Goal: Transaction & Acquisition: Purchase product/service

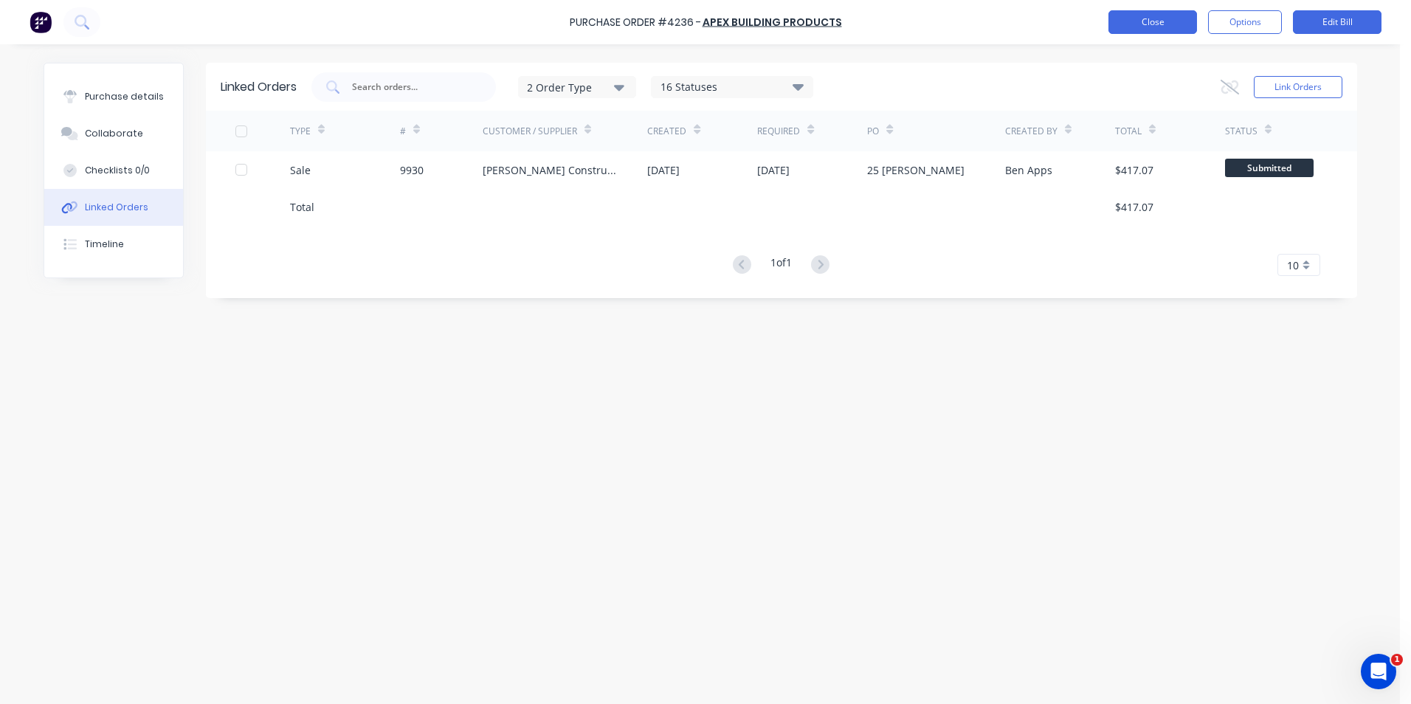
click at [1155, 20] on button "Close" at bounding box center [1153, 22] width 89 height 24
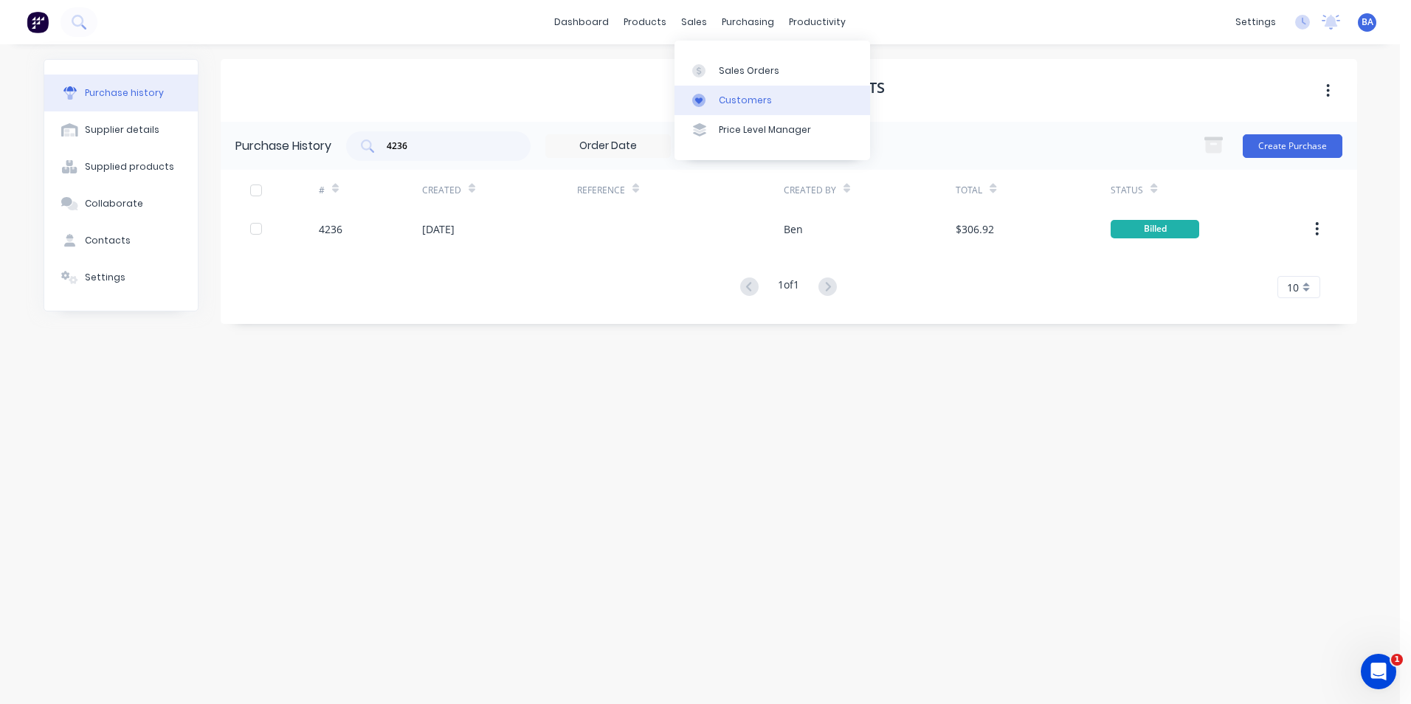
click at [697, 108] on link "Customers" at bounding box center [773, 101] width 196 height 30
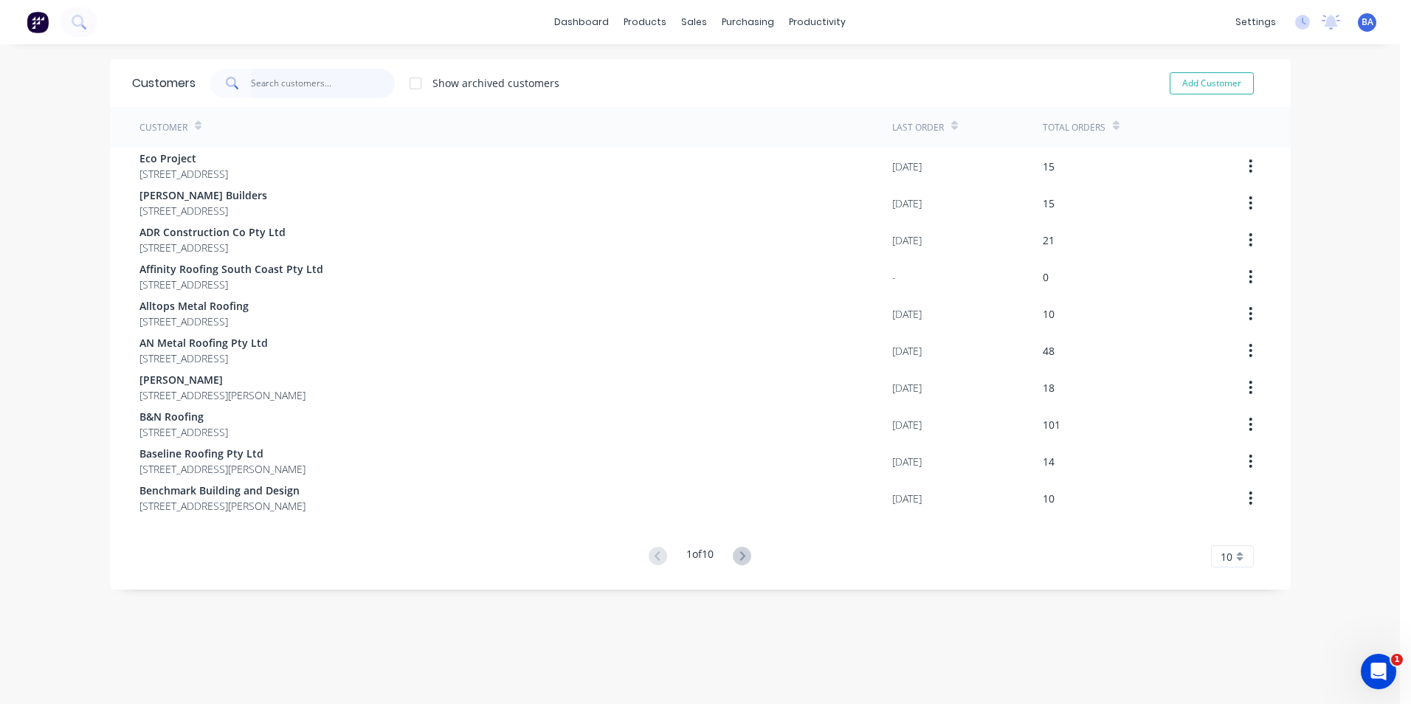
click at [343, 87] on input "text" at bounding box center [323, 84] width 144 height 30
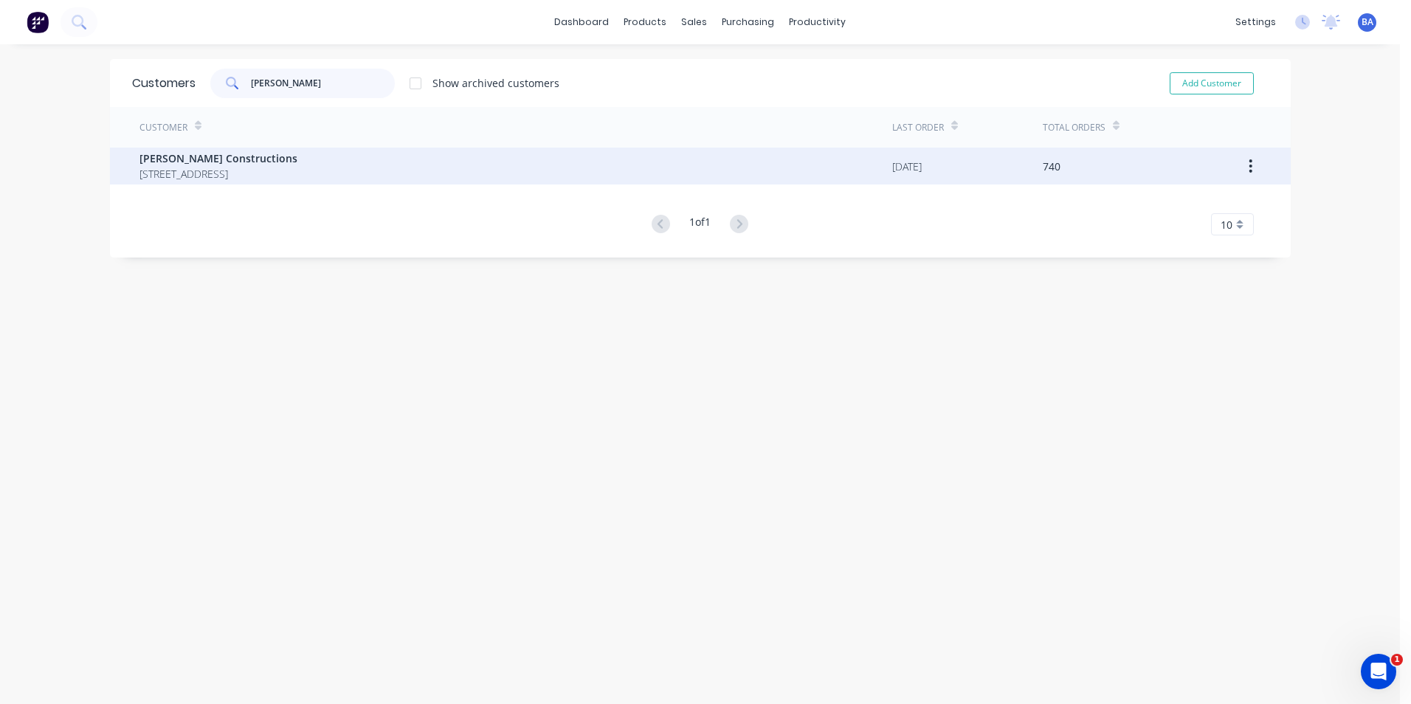
type input "[PERSON_NAME]"
click at [179, 157] on span "[PERSON_NAME] Constructions" at bounding box center [218, 158] width 158 height 15
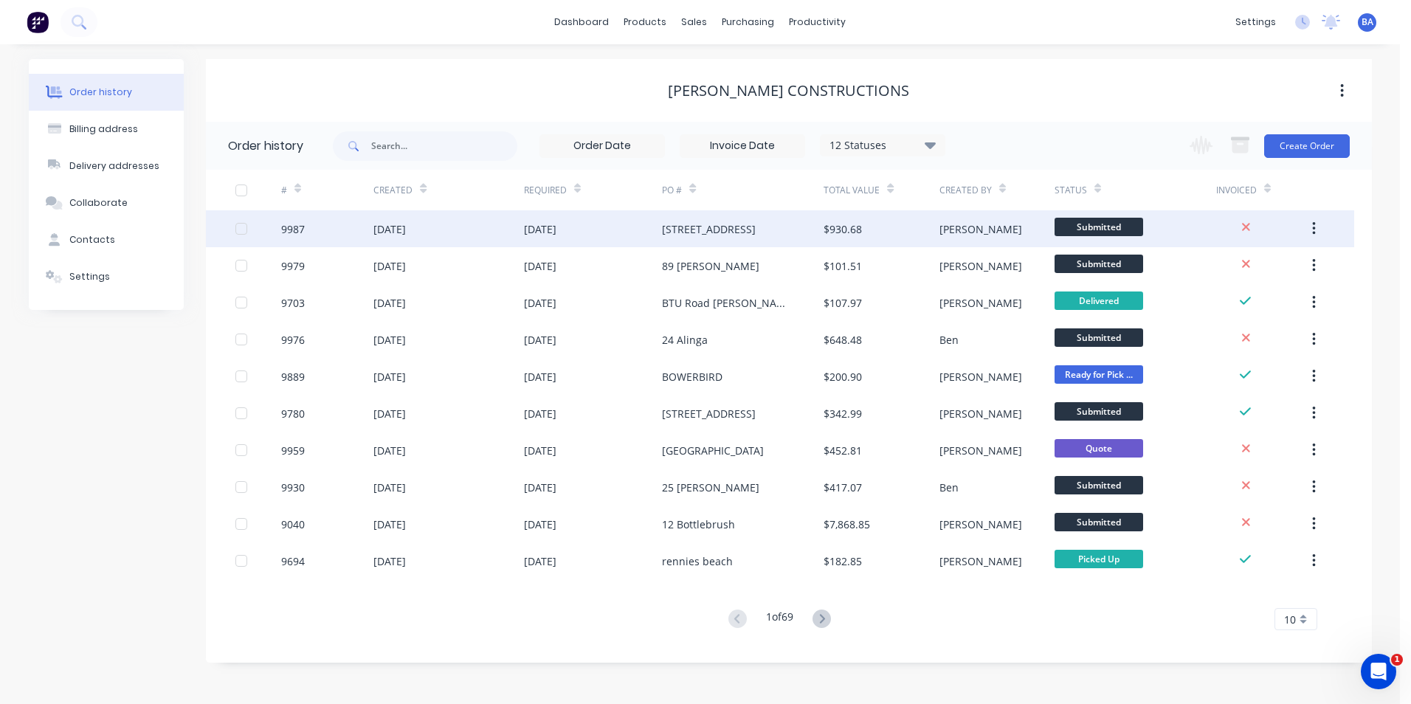
click at [776, 234] on div "[STREET_ADDRESS]" at bounding box center [743, 228] width 162 height 37
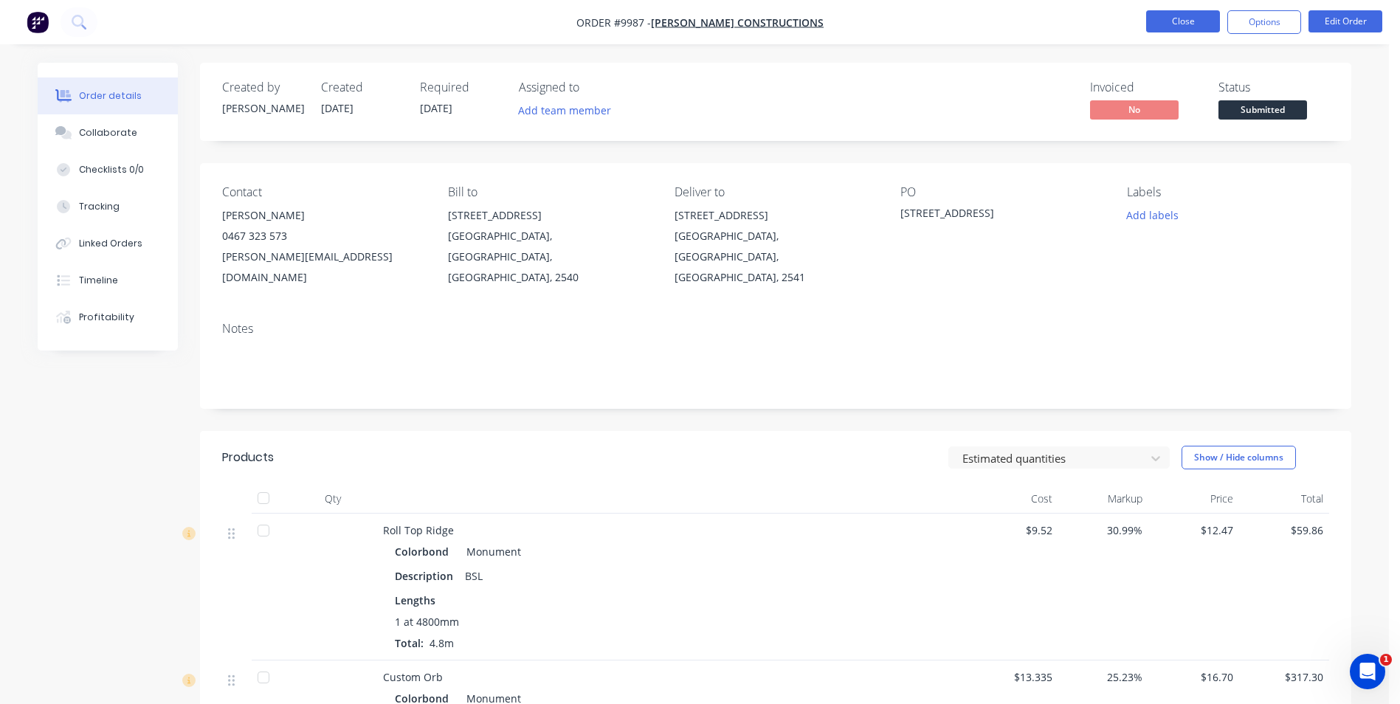
click at [1164, 19] on button "Close" at bounding box center [1183, 21] width 74 height 22
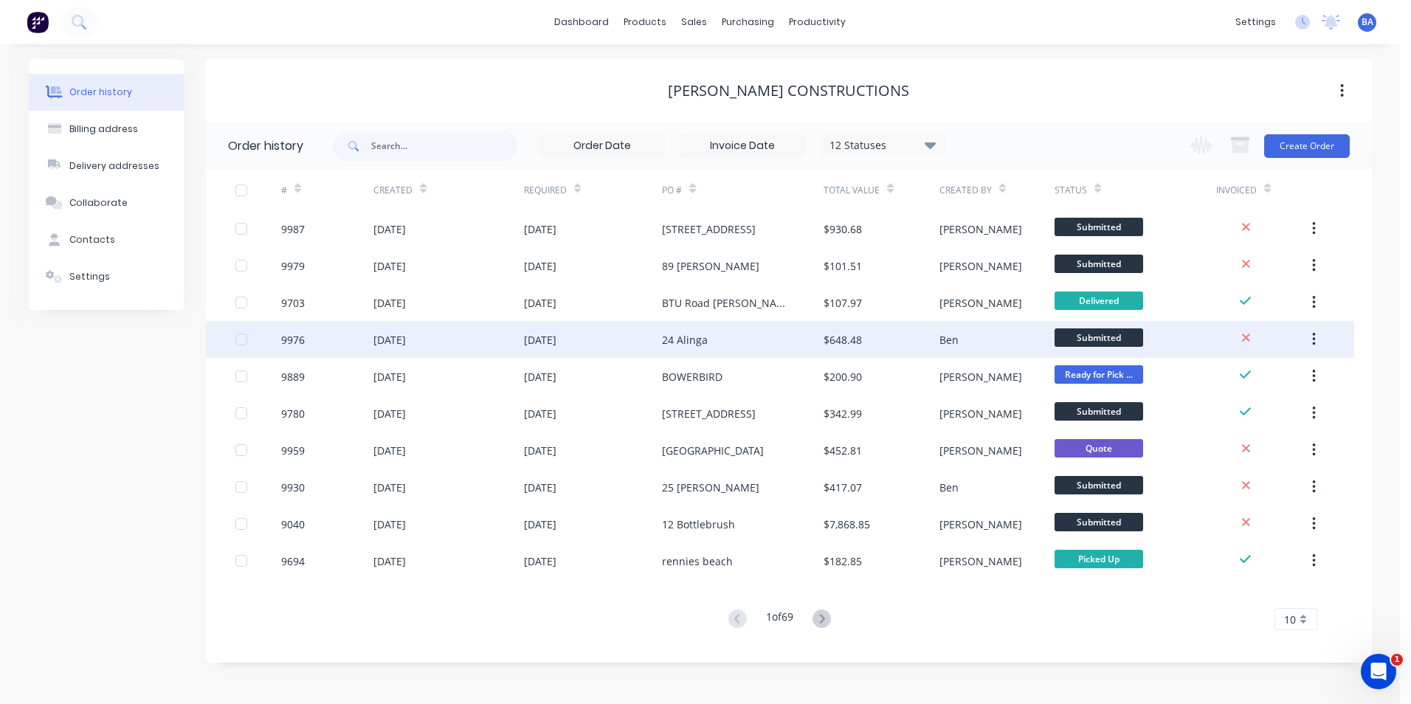
click at [740, 337] on div "24 Alinga" at bounding box center [743, 339] width 162 height 37
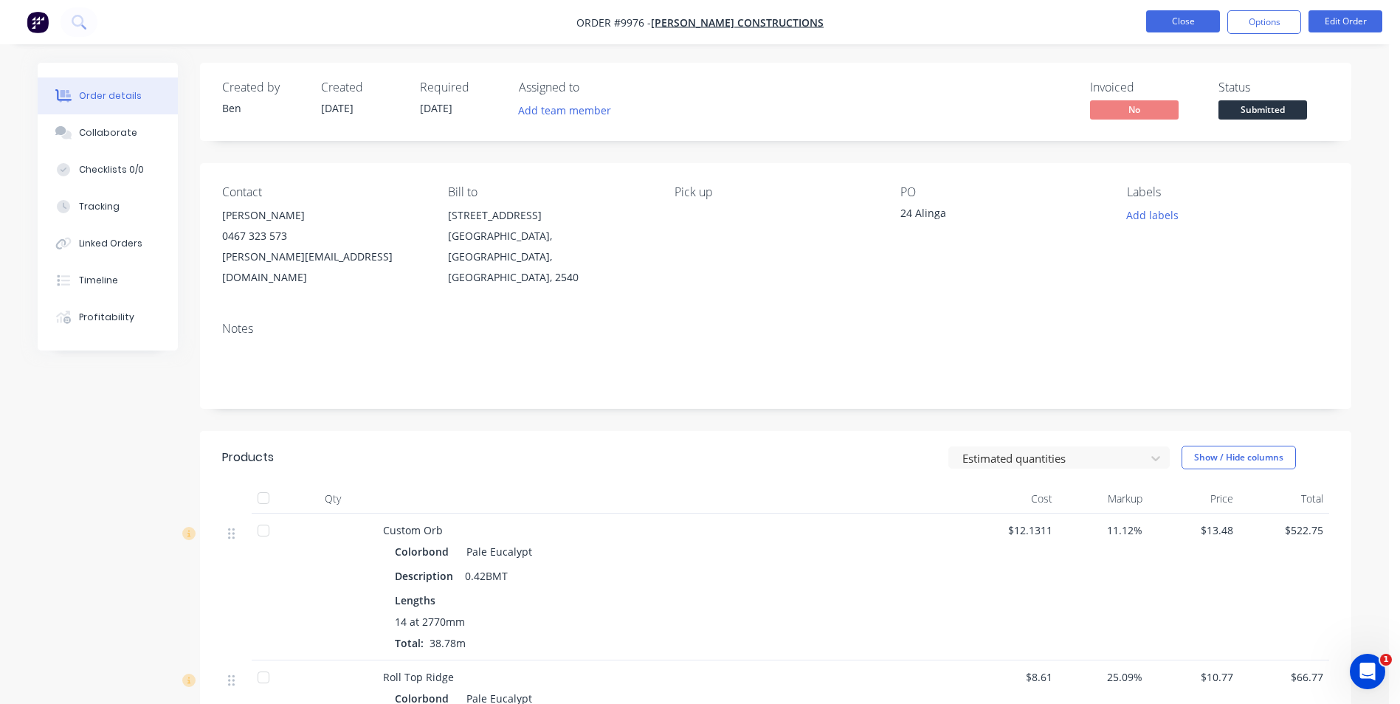
click at [1185, 17] on button "Close" at bounding box center [1183, 21] width 74 height 22
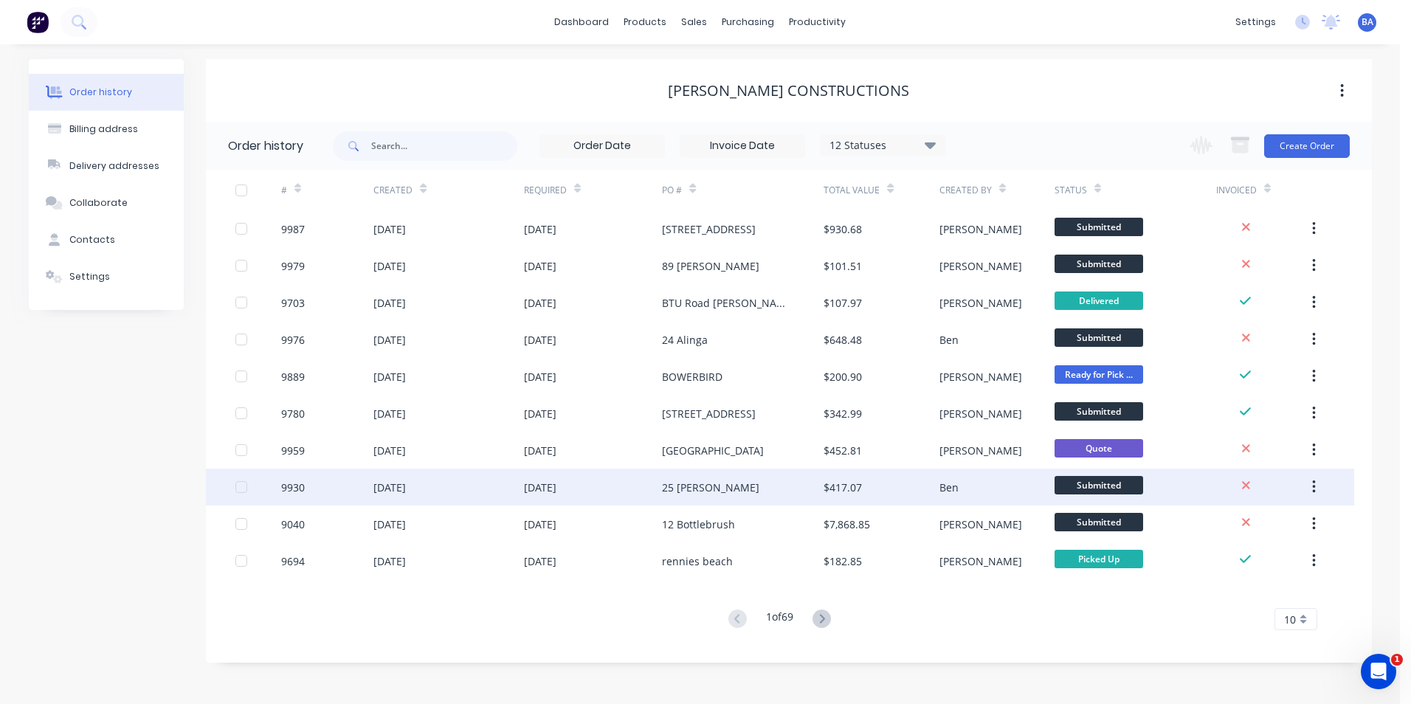
click at [745, 478] on div "25 [PERSON_NAME]" at bounding box center [743, 487] width 162 height 37
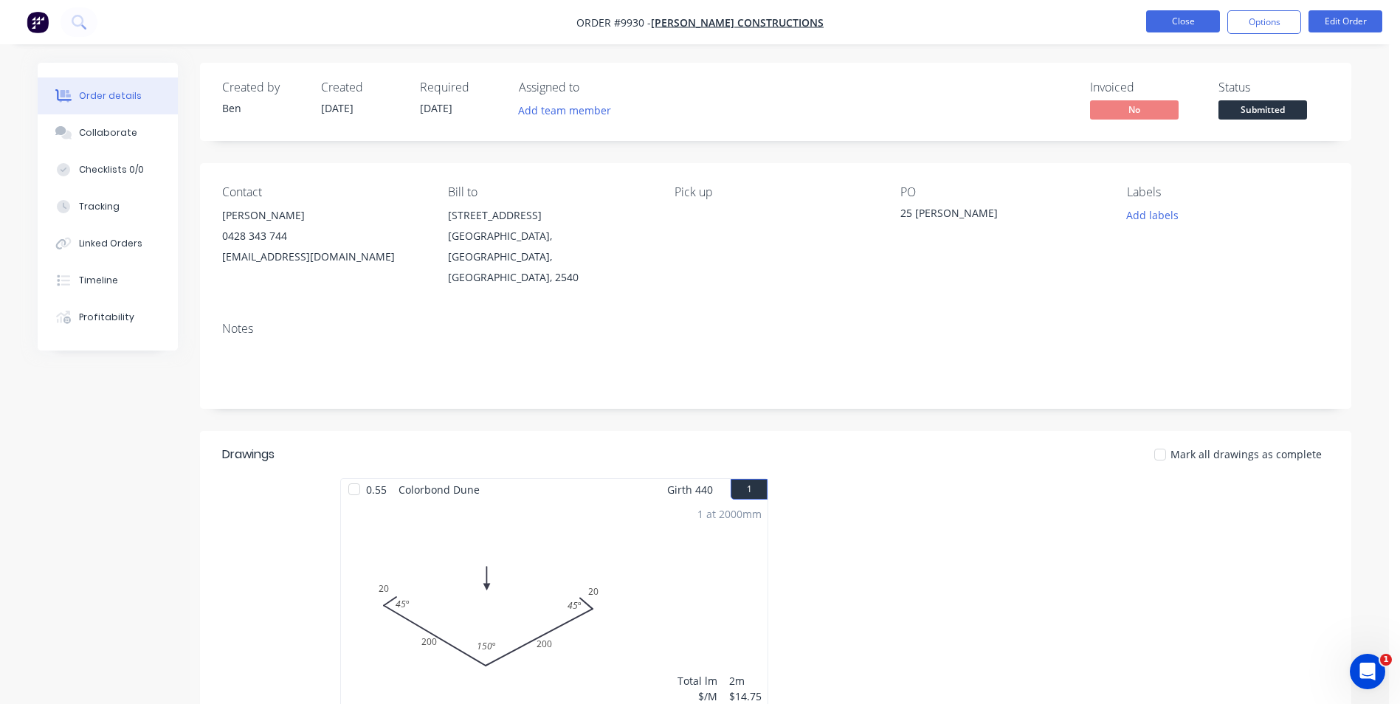
click at [1167, 20] on button "Close" at bounding box center [1183, 21] width 74 height 22
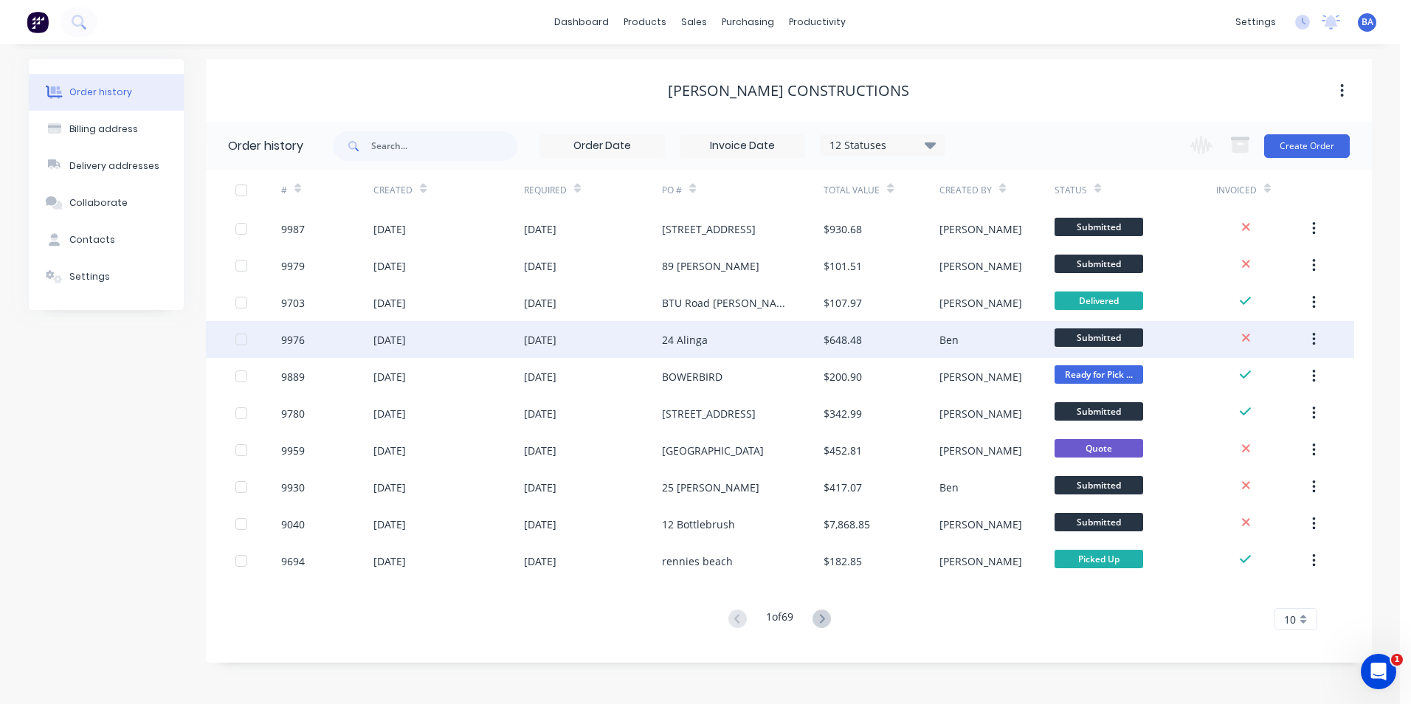
click at [722, 340] on div "24 Alinga" at bounding box center [743, 339] width 162 height 37
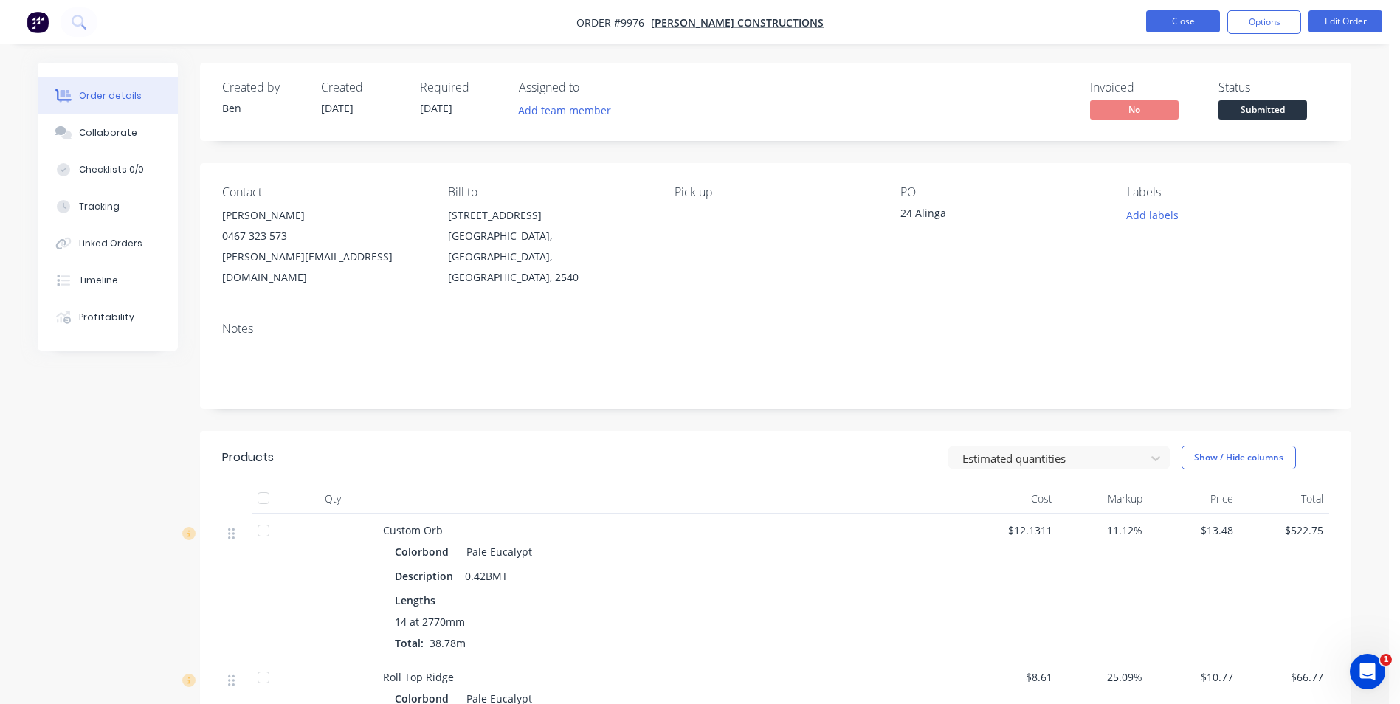
click at [1159, 21] on button "Close" at bounding box center [1183, 21] width 74 height 22
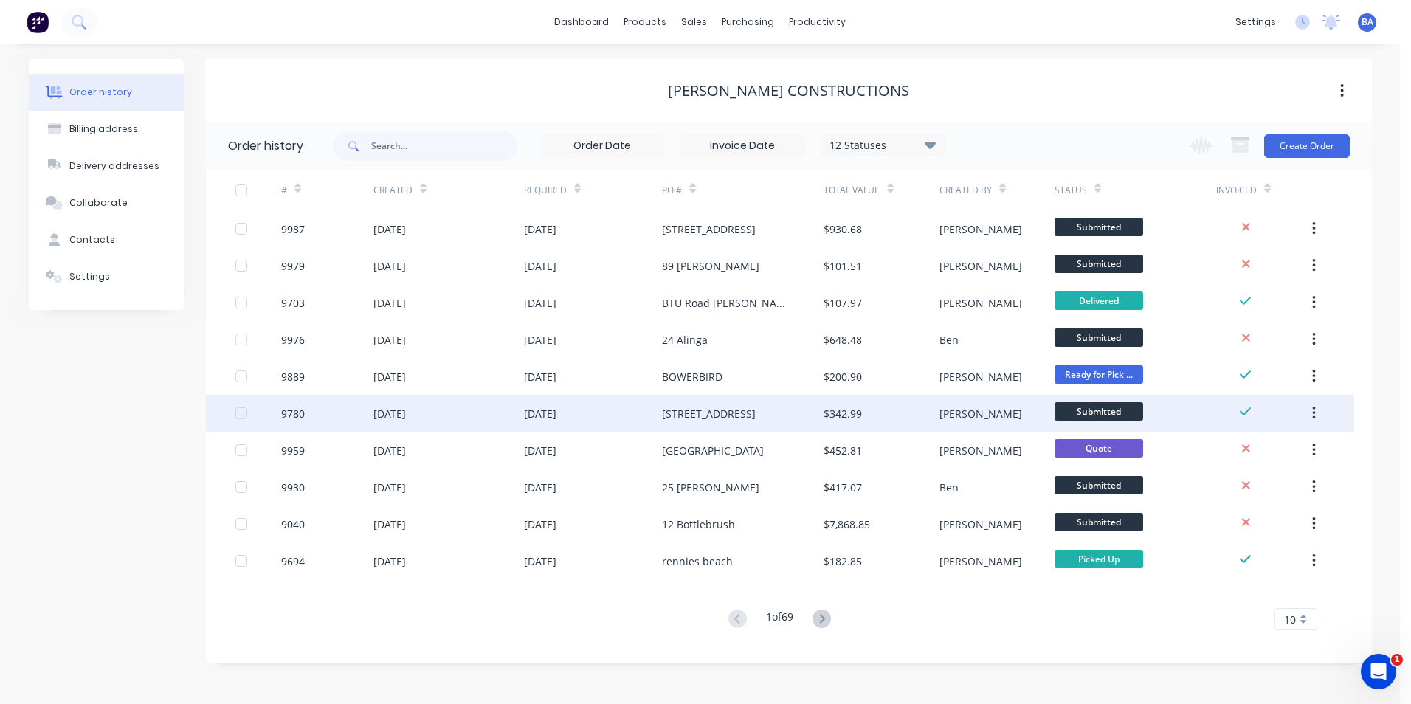
click at [754, 418] on div "[STREET_ADDRESS]" at bounding box center [709, 413] width 94 height 15
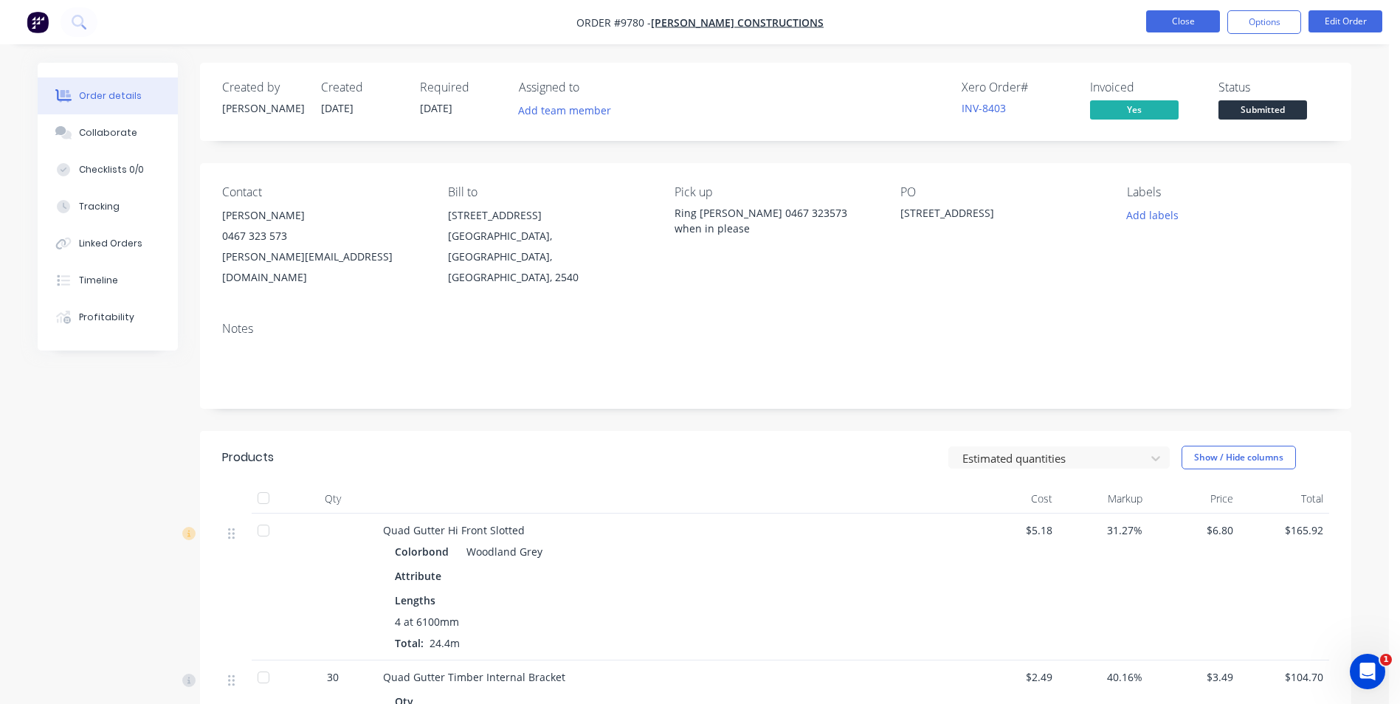
click at [1159, 25] on button "Close" at bounding box center [1183, 21] width 74 height 22
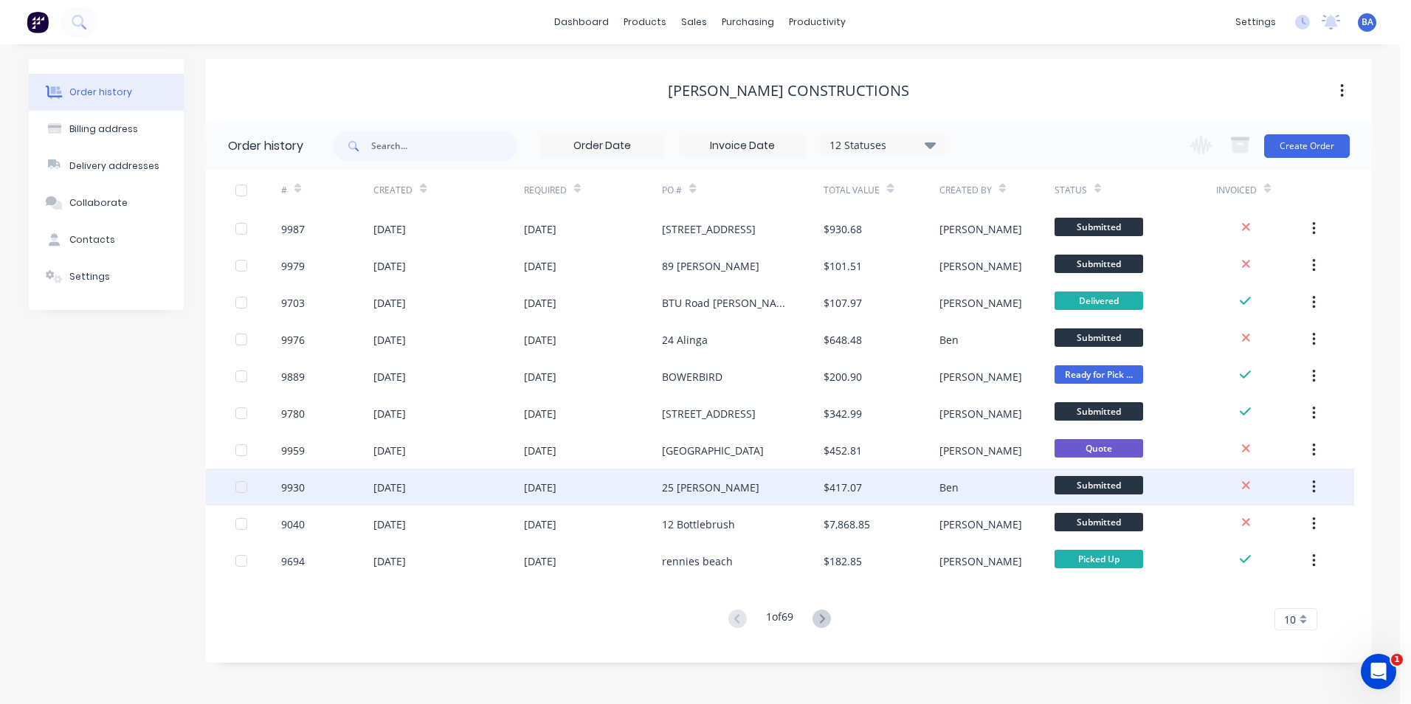
click at [732, 487] on div "25 [PERSON_NAME]" at bounding box center [743, 487] width 162 height 37
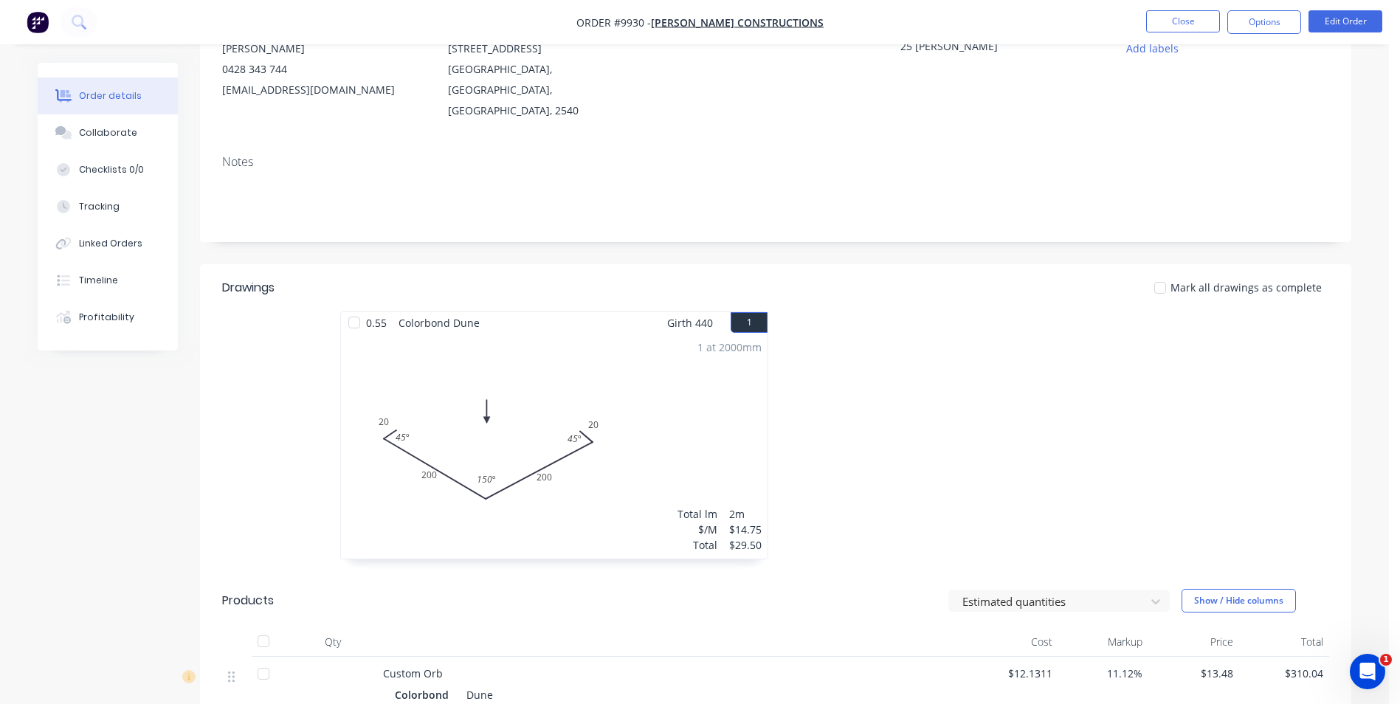
scroll to position [74, 0]
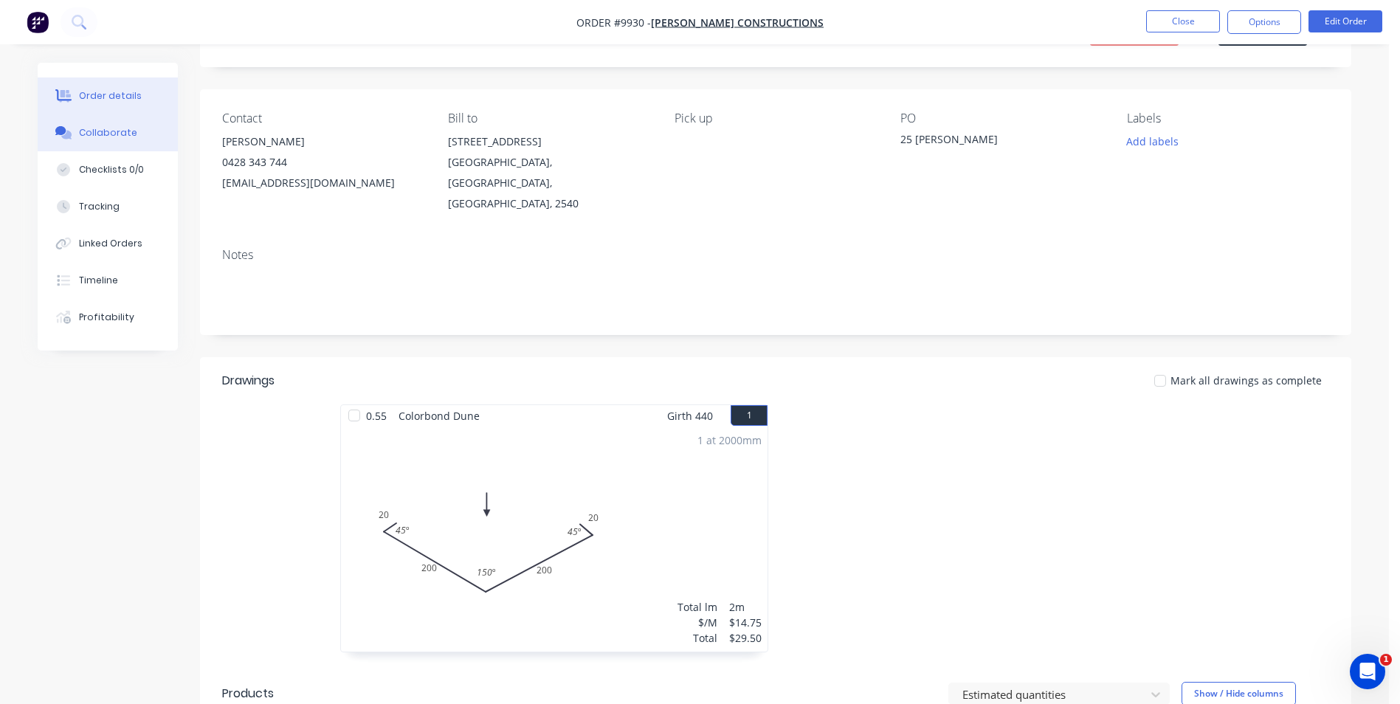
click at [107, 124] on button "Collaborate" at bounding box center [108, 132] width 140 height 37
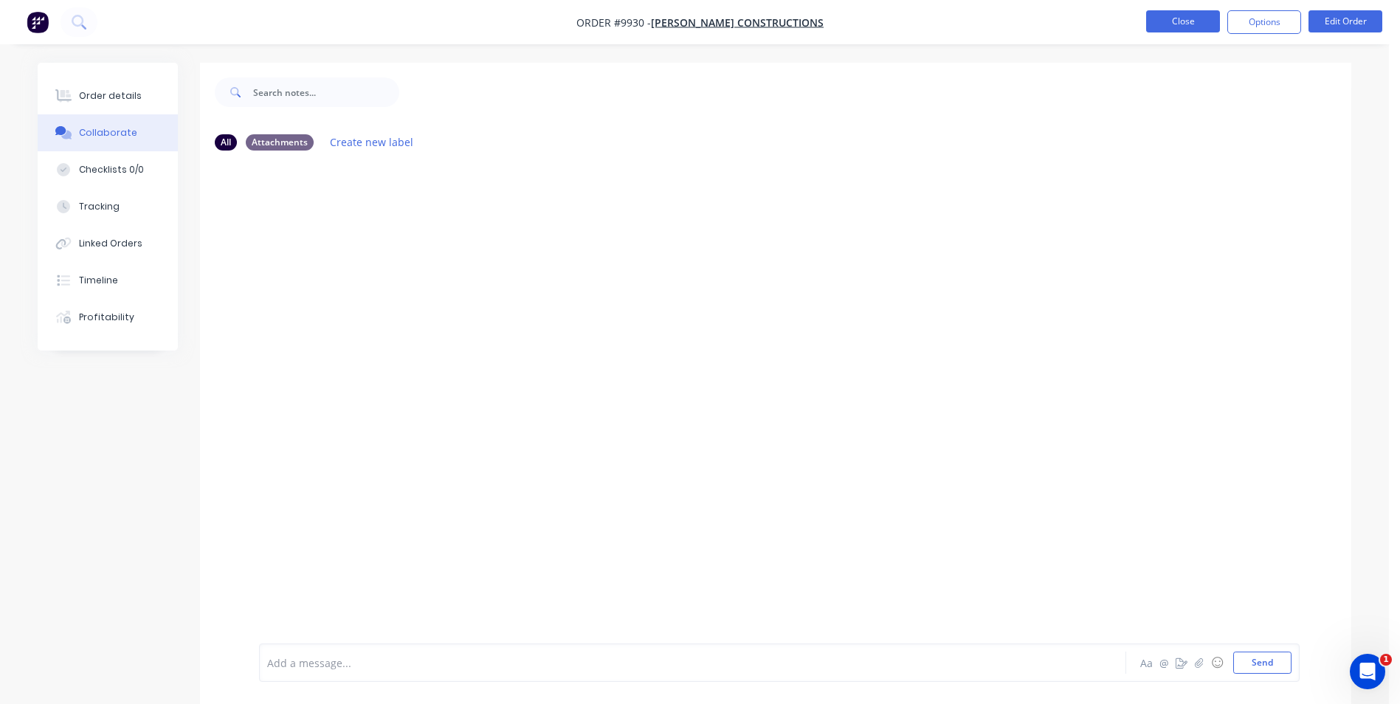
click at [1177, 19] on button "Close" at bounding box center [1183, 21] width 74 height 22
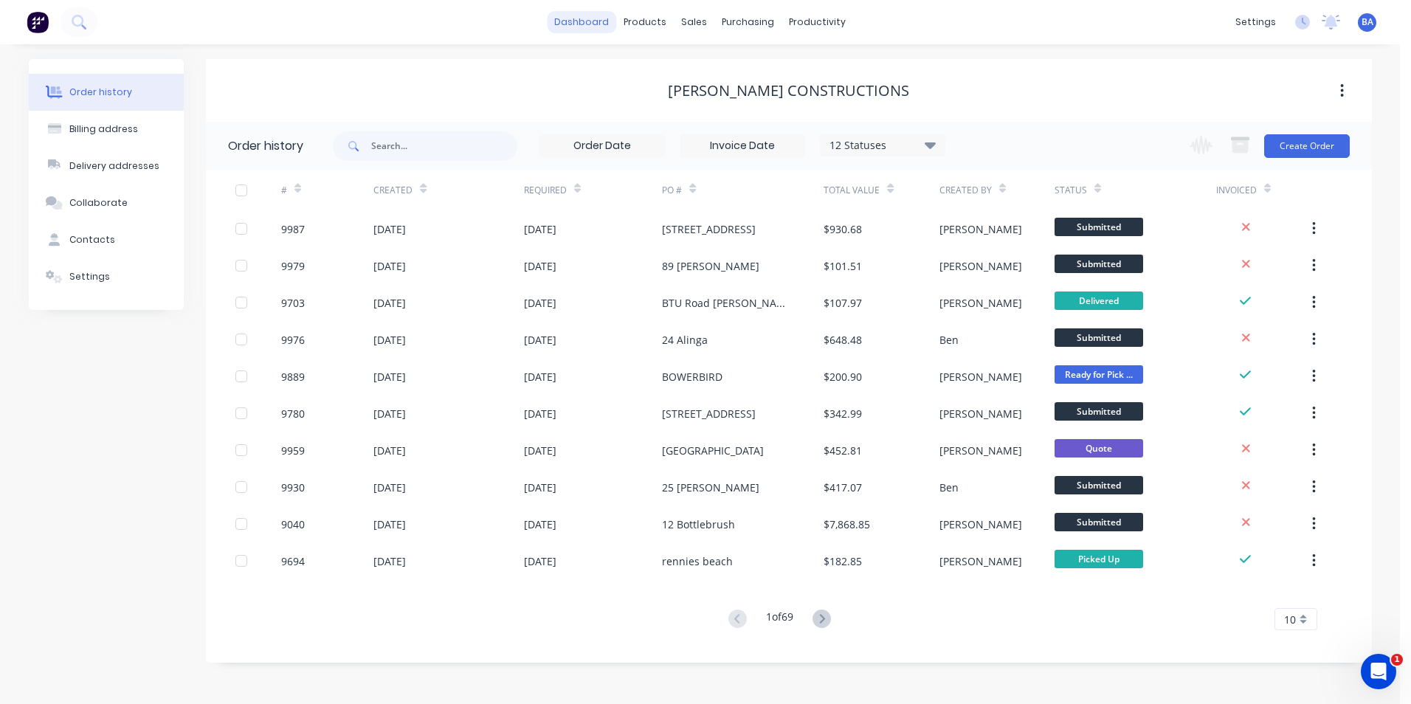
click at [588, 26] on link "dashboard" at bounding box center [581, 22] width 69 height 22
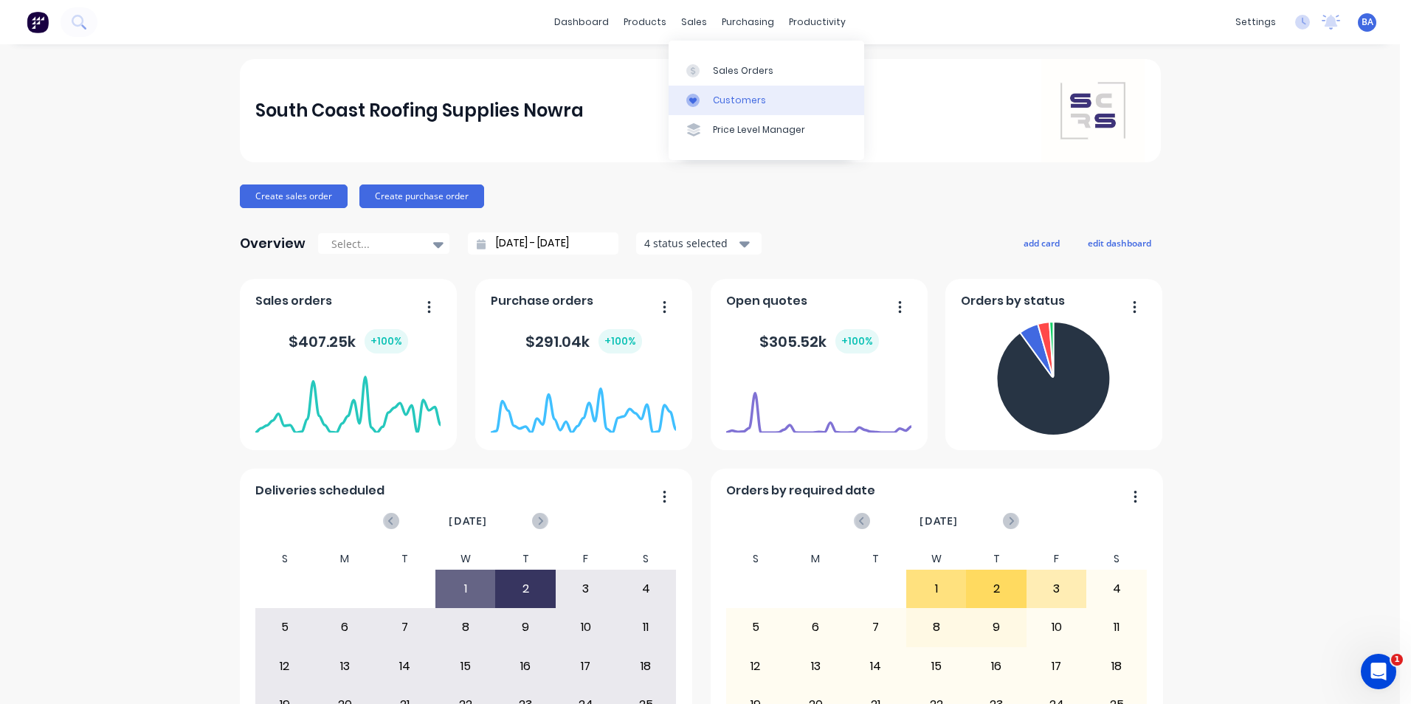
click at [686, 97] on link "Customers" at bounding box center [767, 101] width 196 height 30
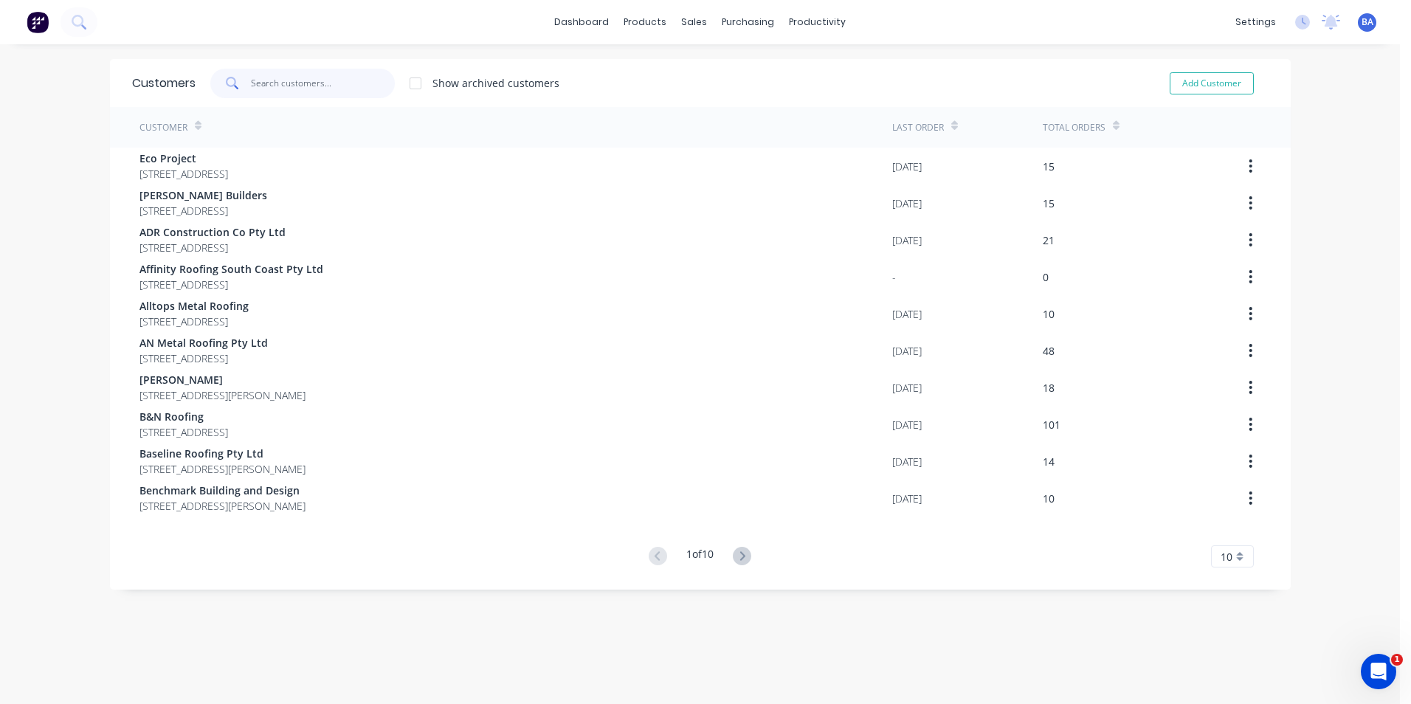
click at [263, 87] on input "text" at bounding box center [323, 84] width 144 height 30
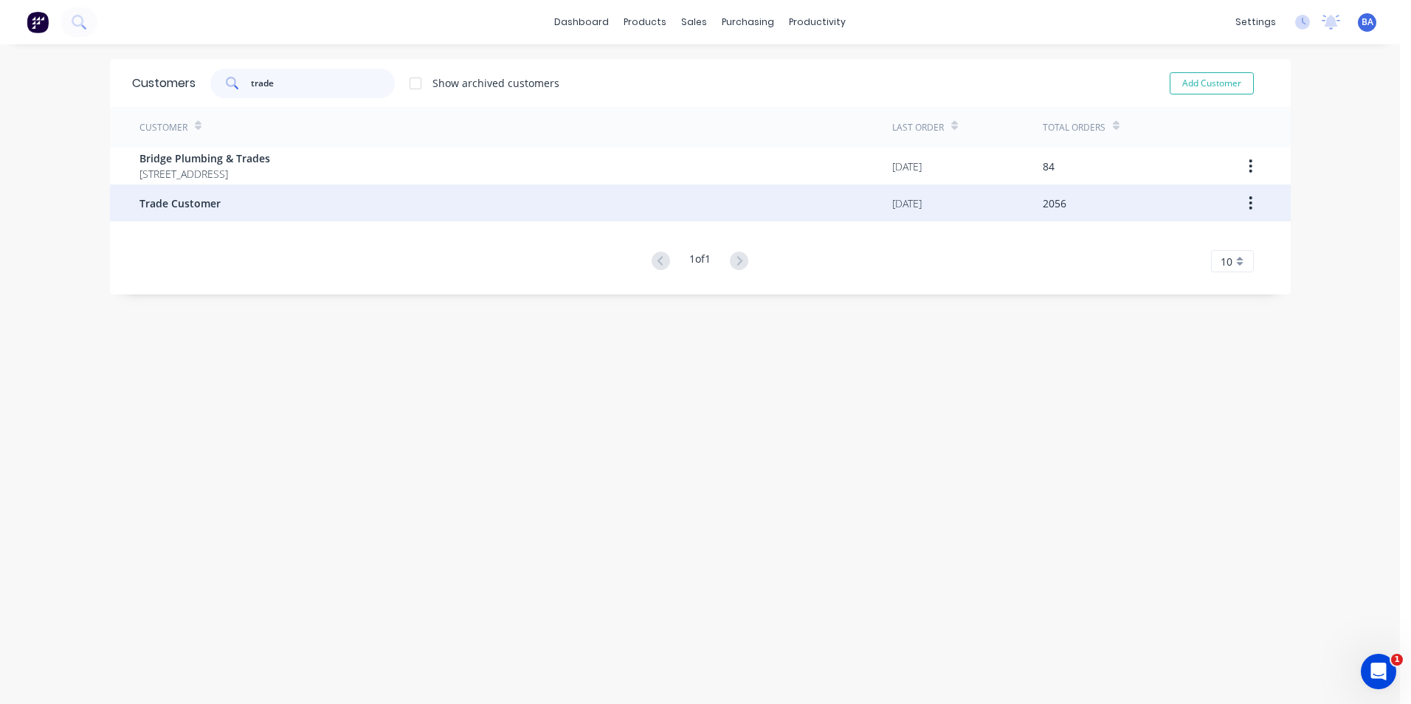
type input "trade"
click at [218, 201] on div "Trade Customer" at bounding box center [515, 203] width 753 height 37
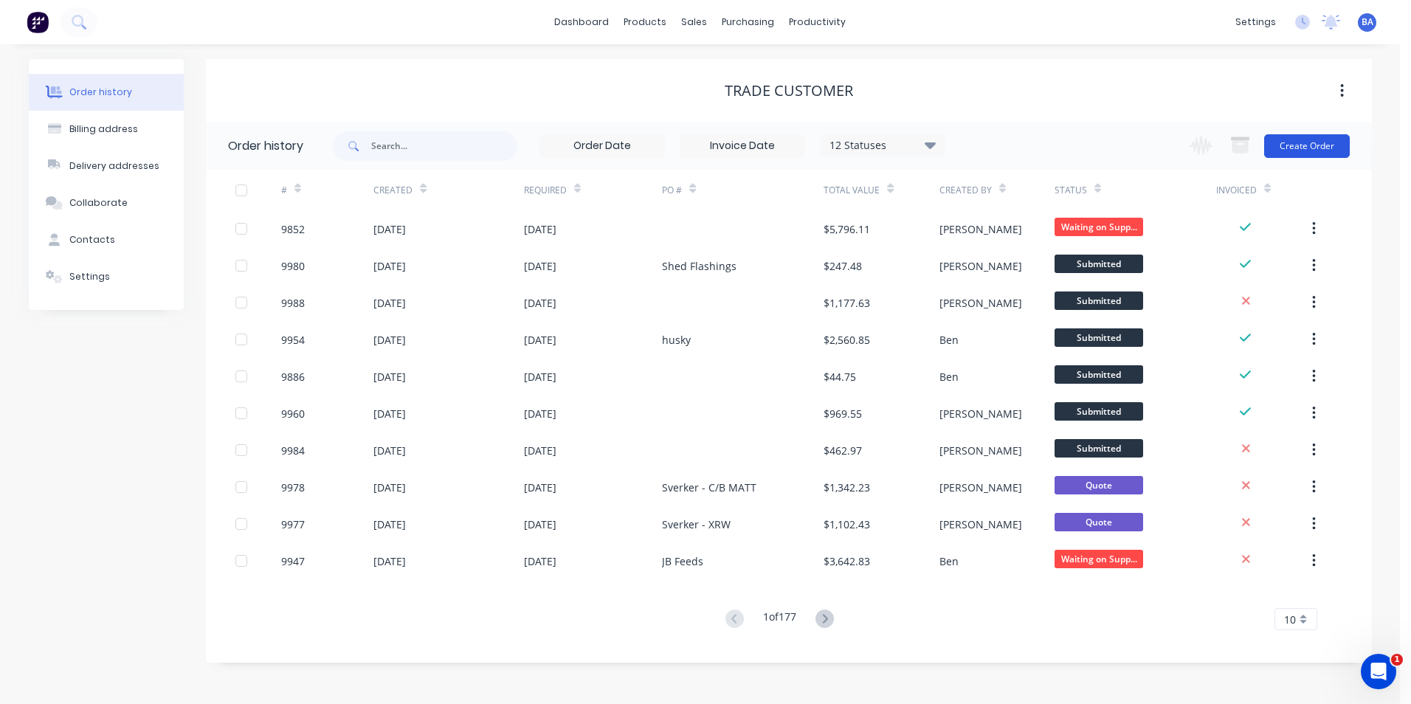
click at [1323, 145] on button "Create Order" at bounding box center [1307, 146] width 86 height 24
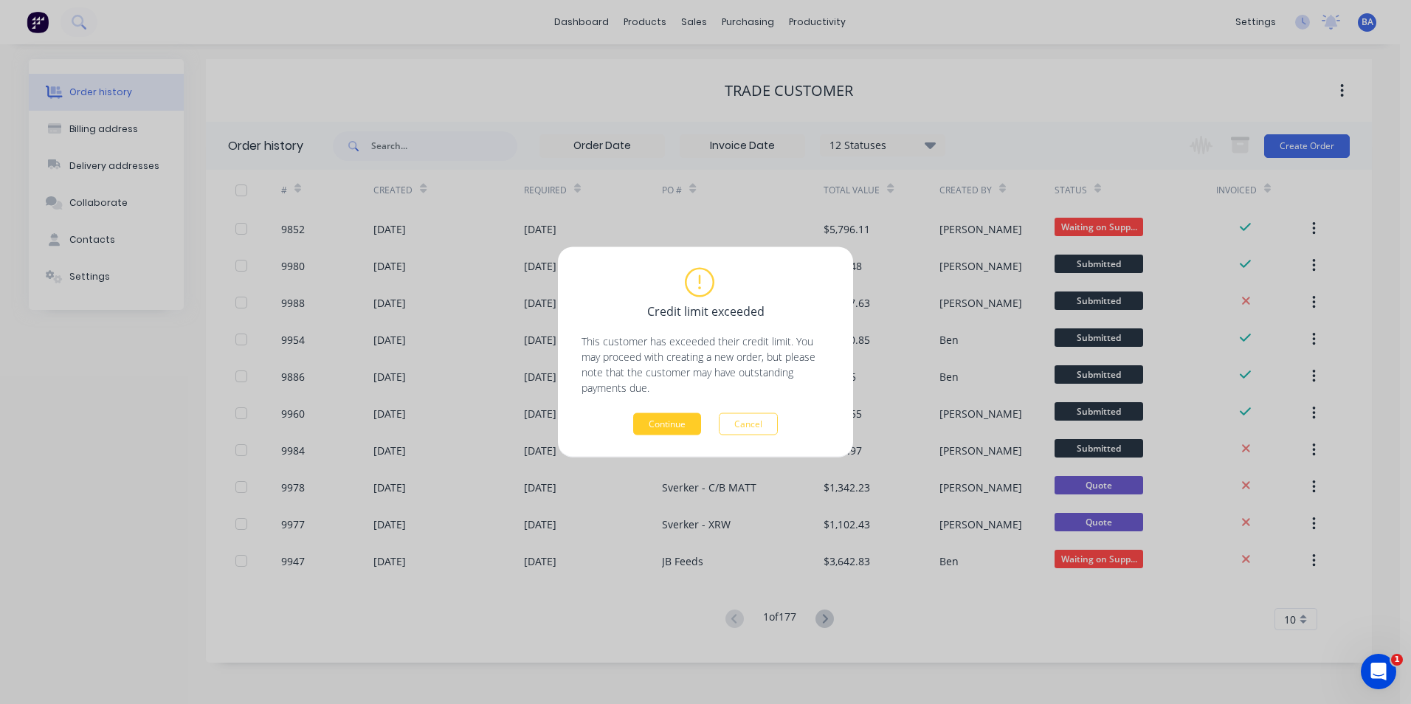
click at [689, 423] on button "Continue" at bounding box center [667, 424] width 68 height 22
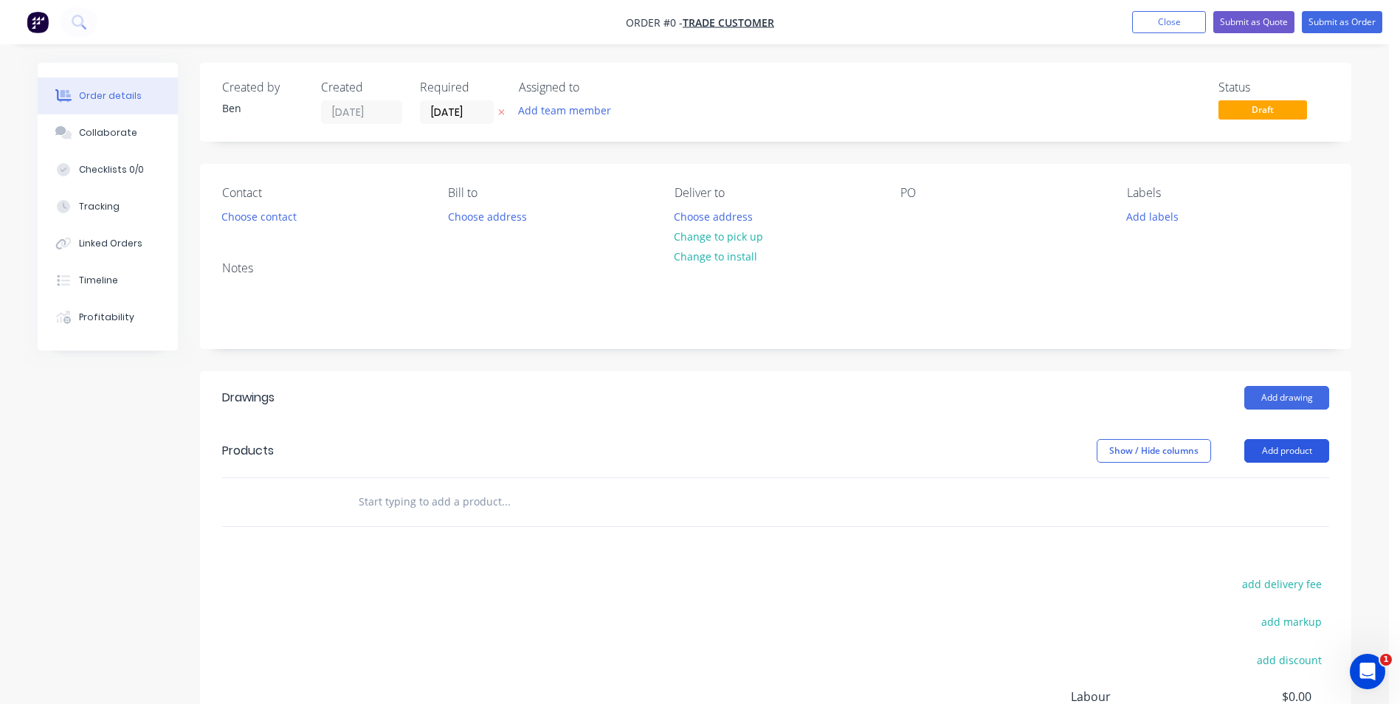
click at [1282, 441] on button "Add product" at bounding box center [1286, 451] width 85 height 24
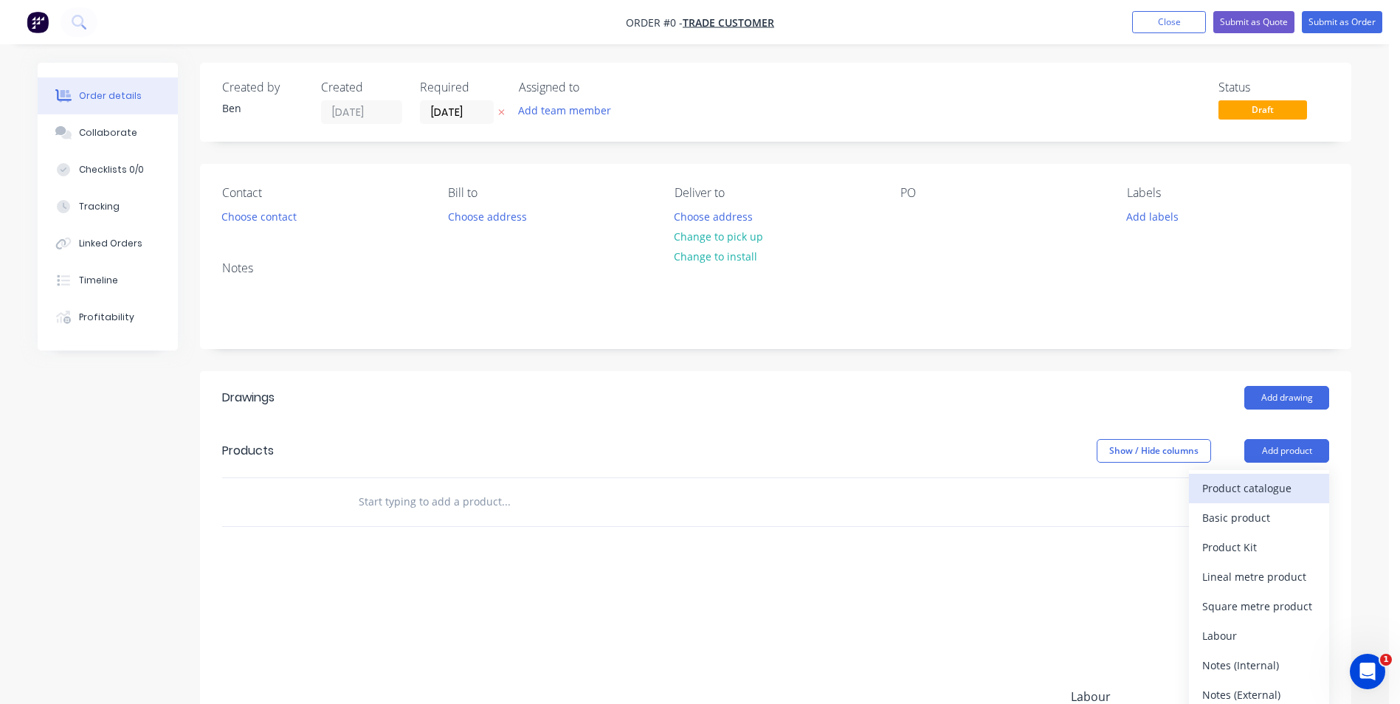
click at [1231, 488] on div "Product catalogue" at bounding box center [1259, 488] width 114 height 21
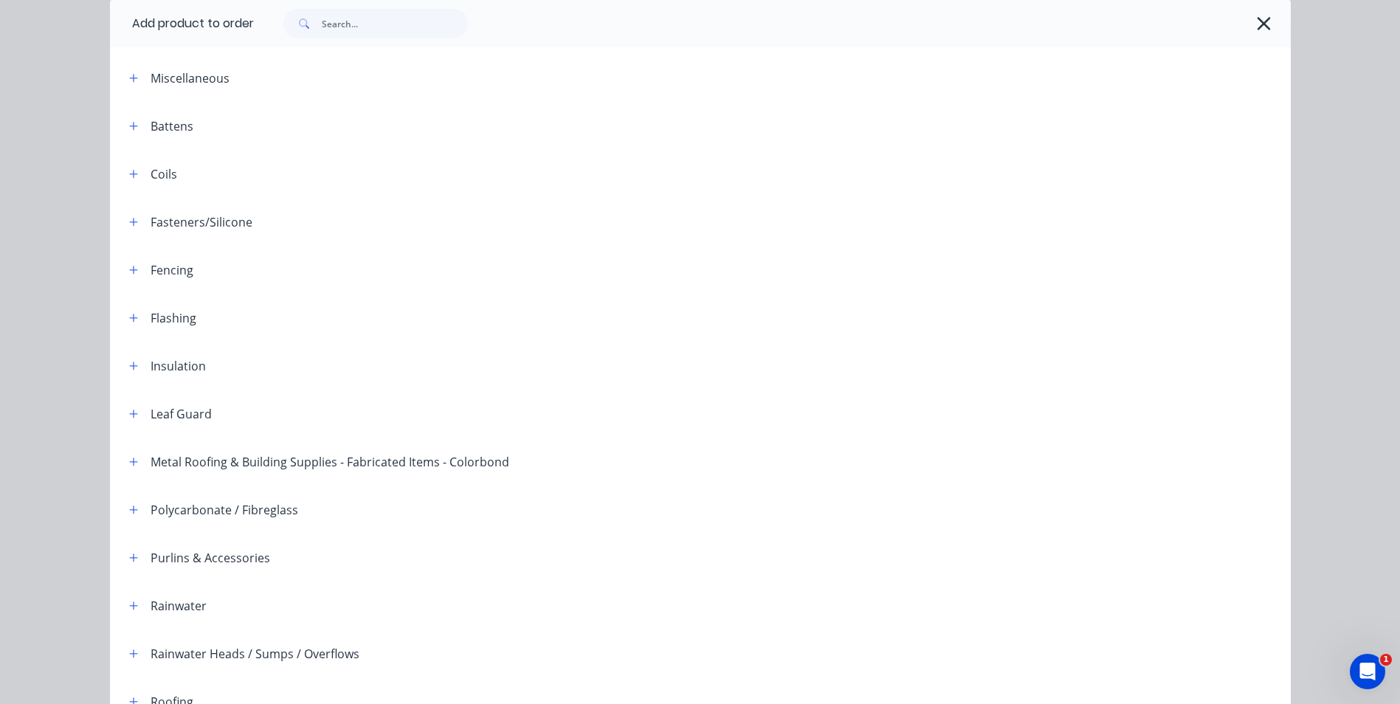
scroll to position [338, 0]
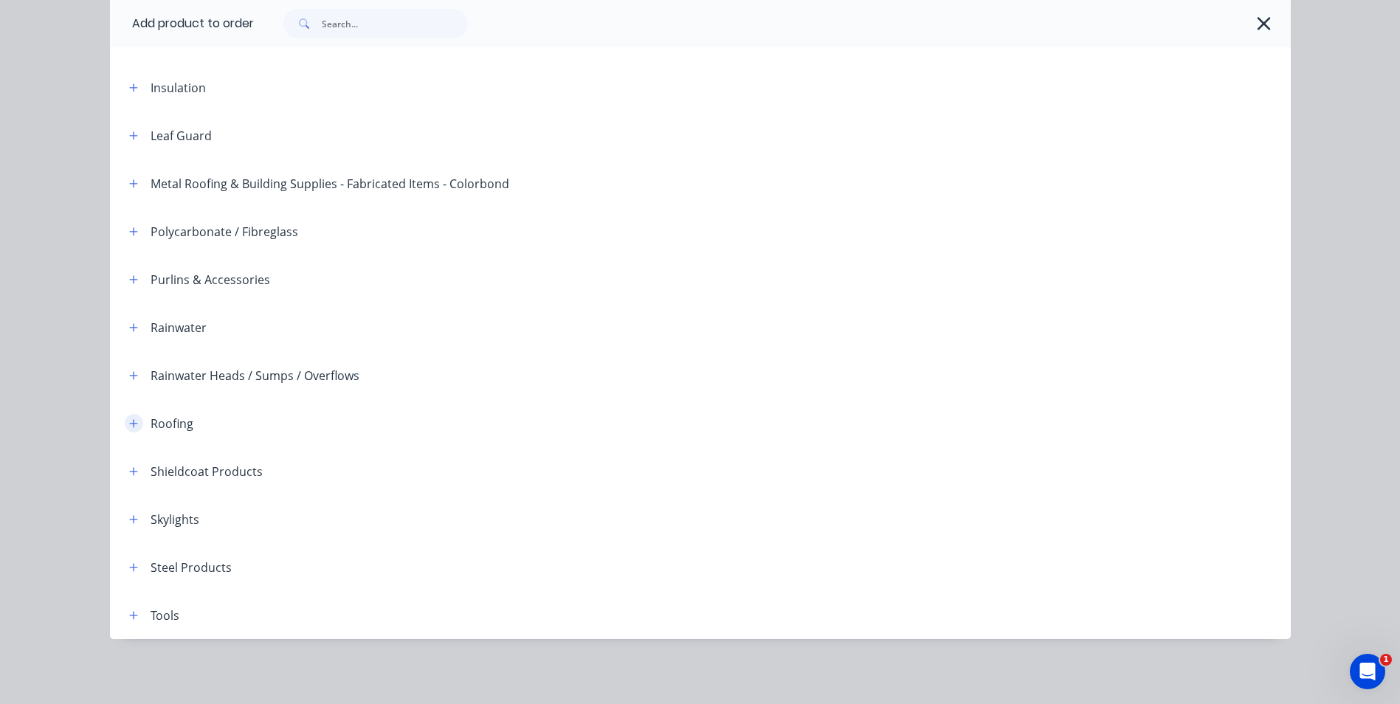
click at [129, 426] on icon "button" at bounding box center [133, 423] width 8 height 8
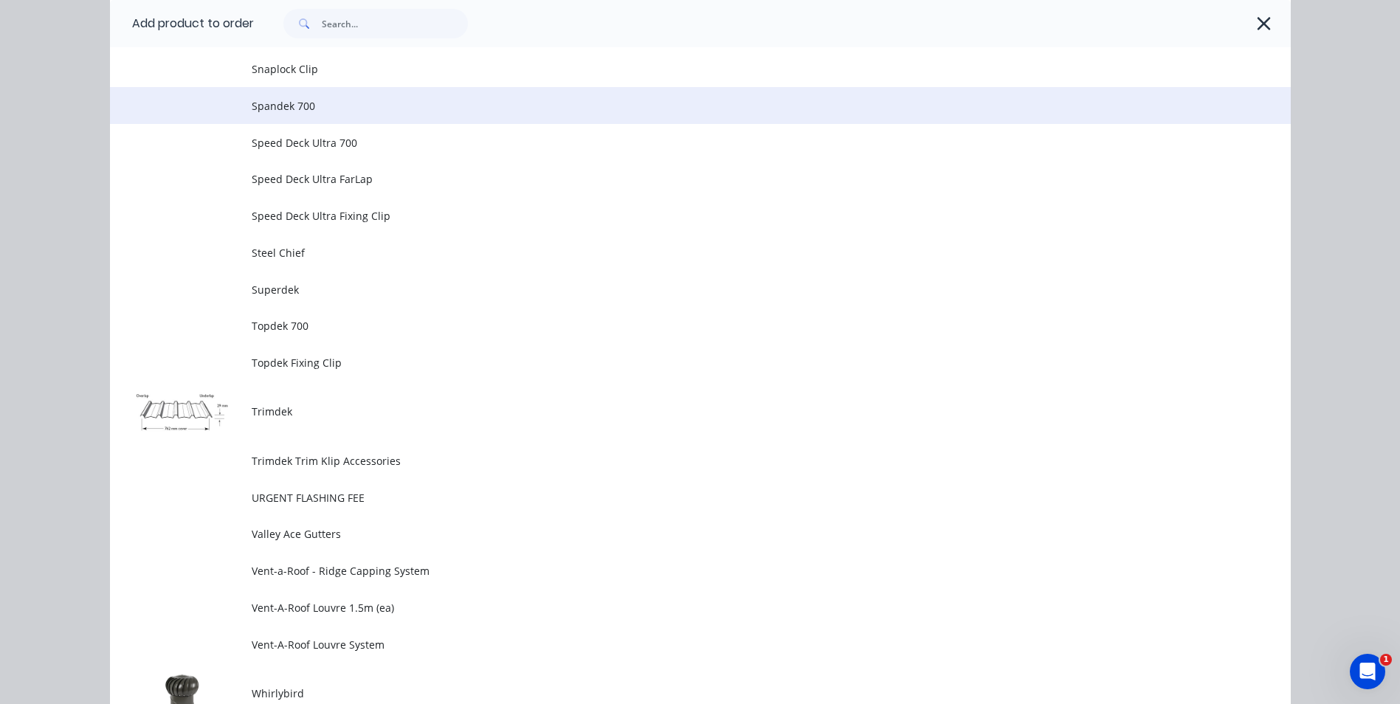
scroll to position [3586, 0]
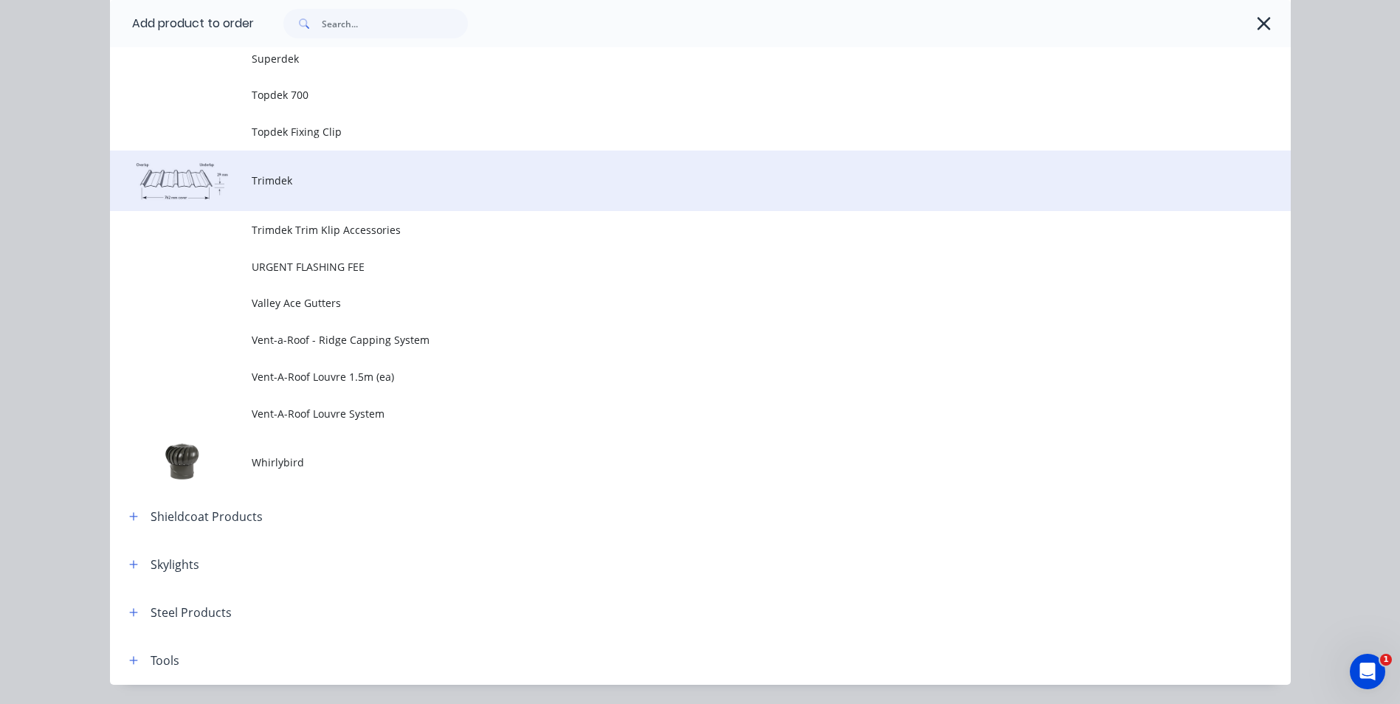
click at [274, 190] on td "Trimdek" at bounding box center [771, 181] width 1039 height 61
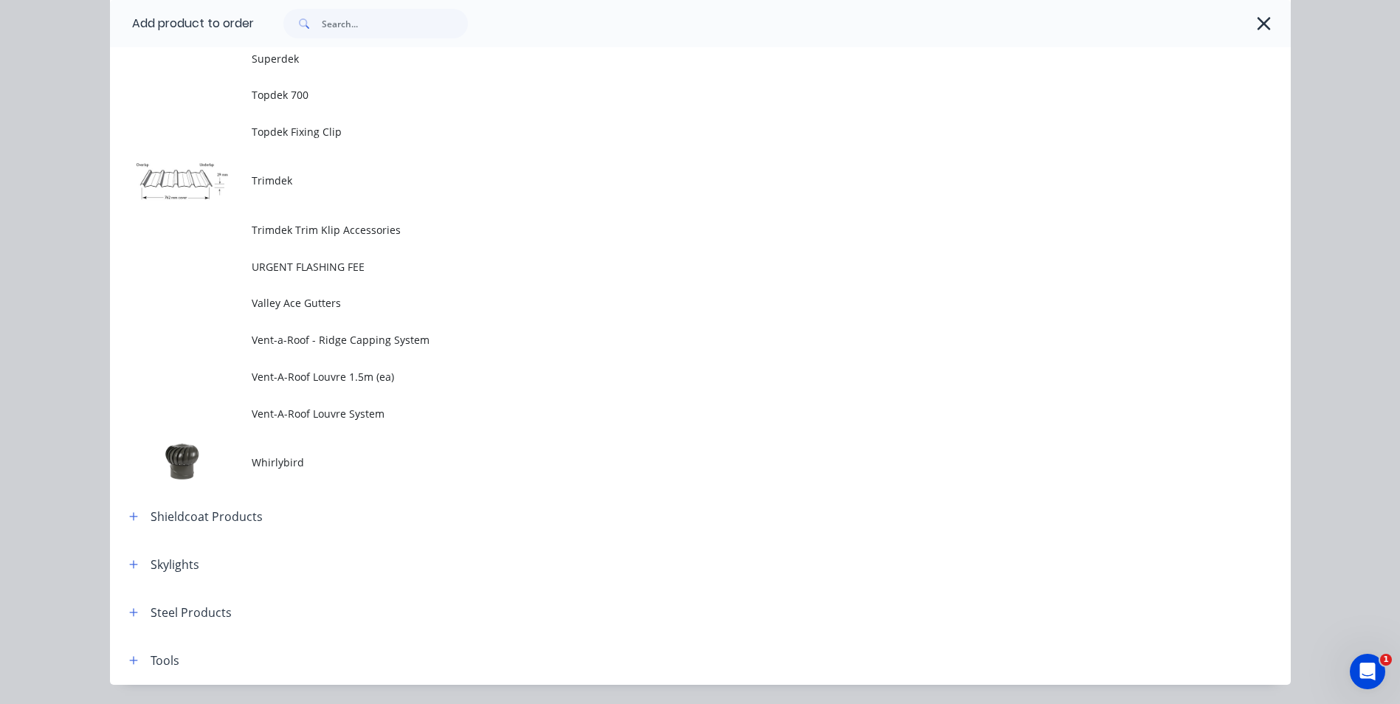
scroll to position [0, 0]
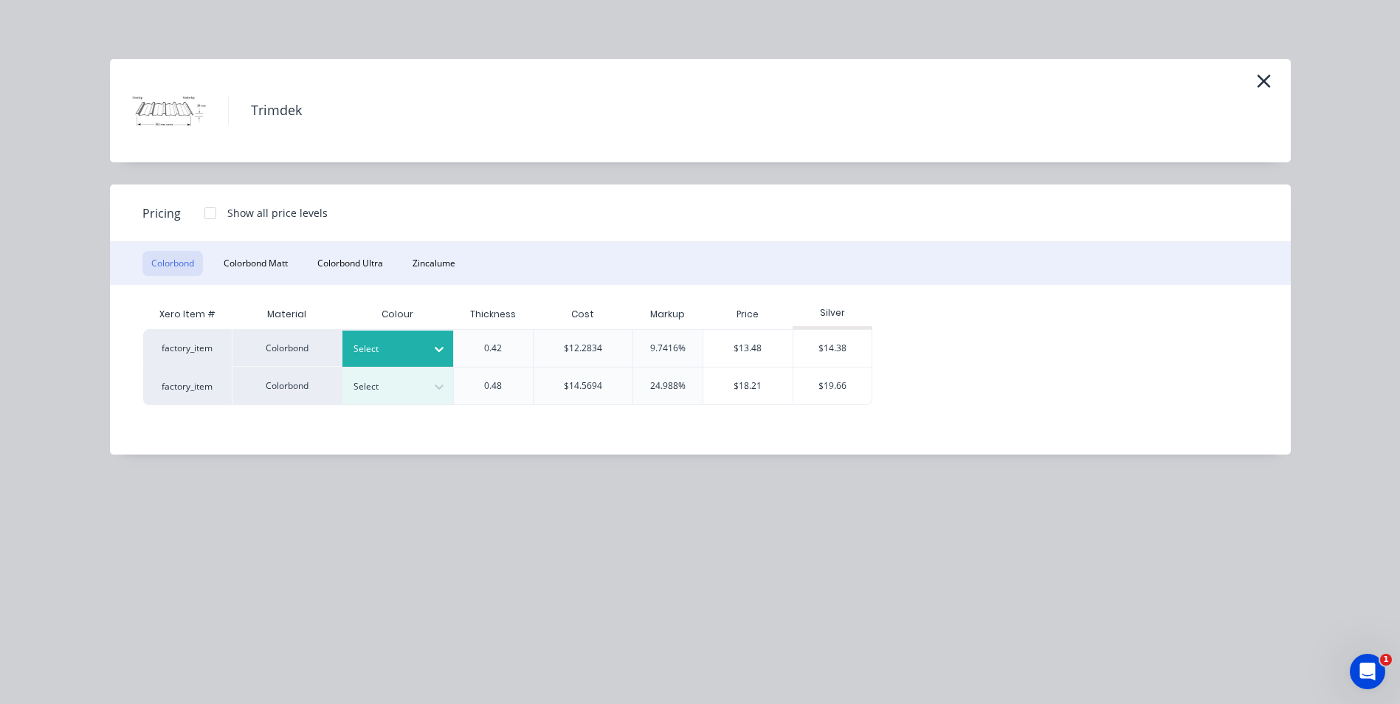
click at [438, 348] on icon at bounding box center [439, 349] width 15 height 15
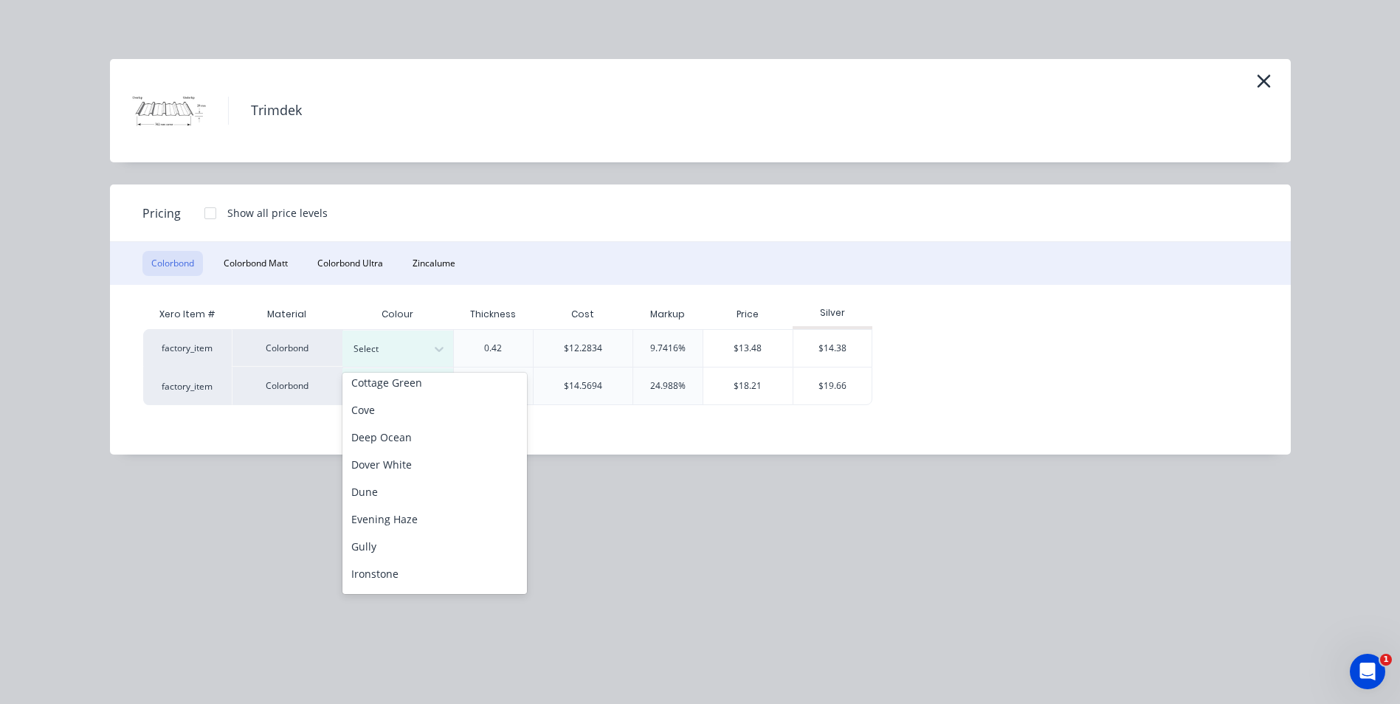
scroll to position [443, 0]
click at [418, 458] on div "Sign White" at bounding box center [434, 465] width 185 height 27
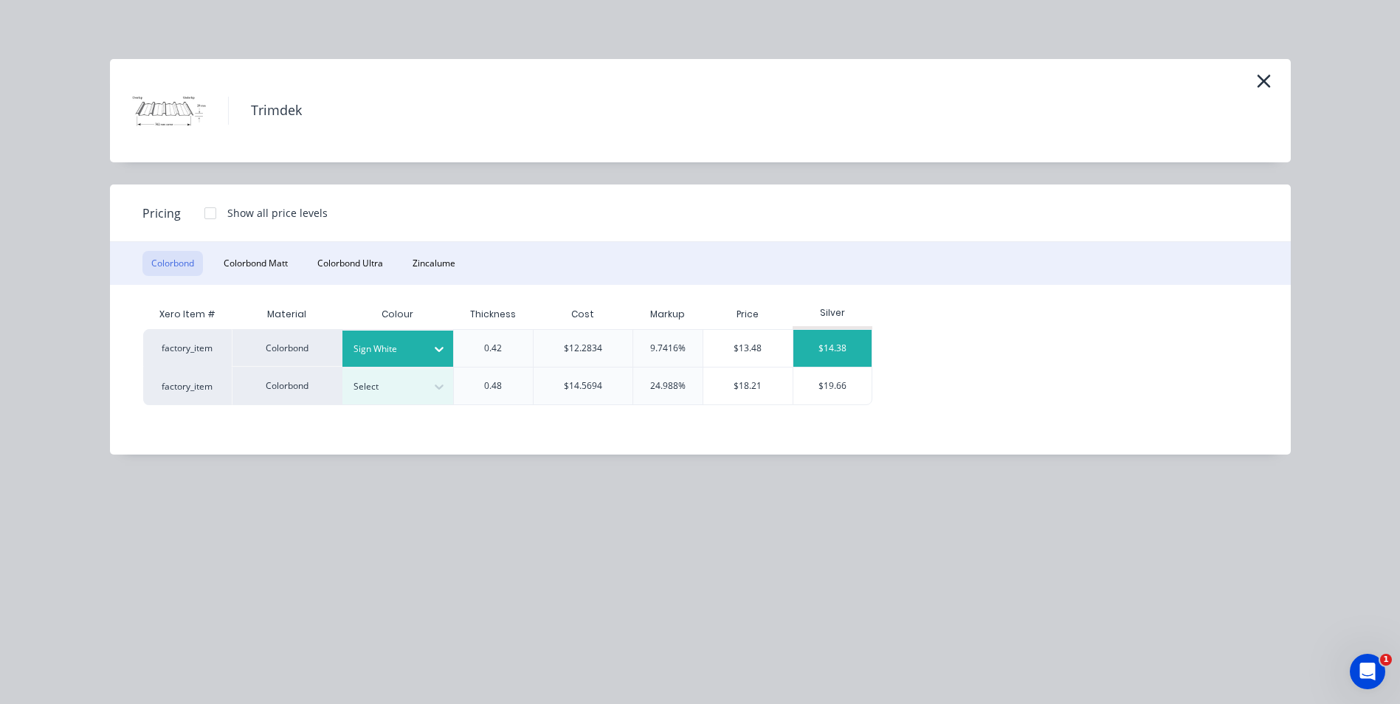
click at [819, 352] on div "$14.38" at bounding box center [832, 348] width 79 height 37
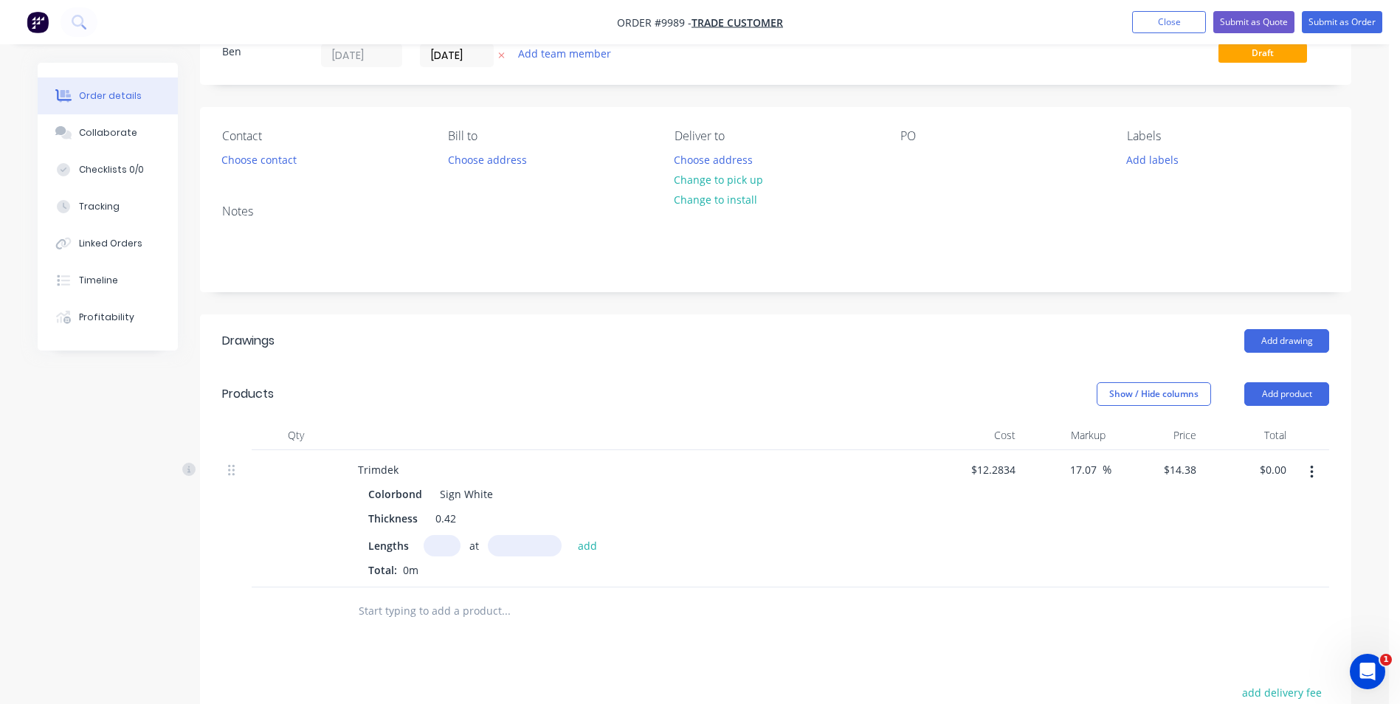
scroll to position [295, 0]
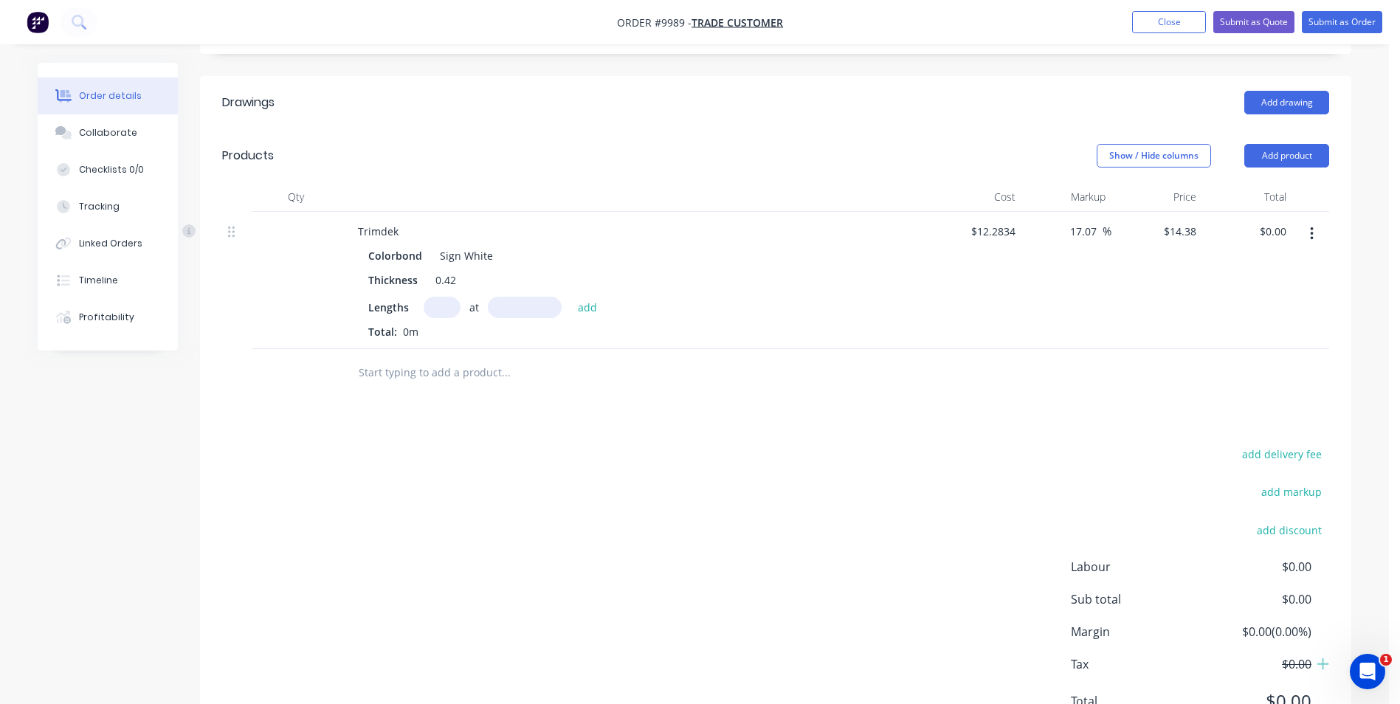
click at [442, 307] on input "text" at bounding box center [442, 307] width 37 height 21
type input "11"
type input "4200"
click at [571, 297] on button "add" at bounding box center [588, 307] width 35 height 20
type input "$664.36"
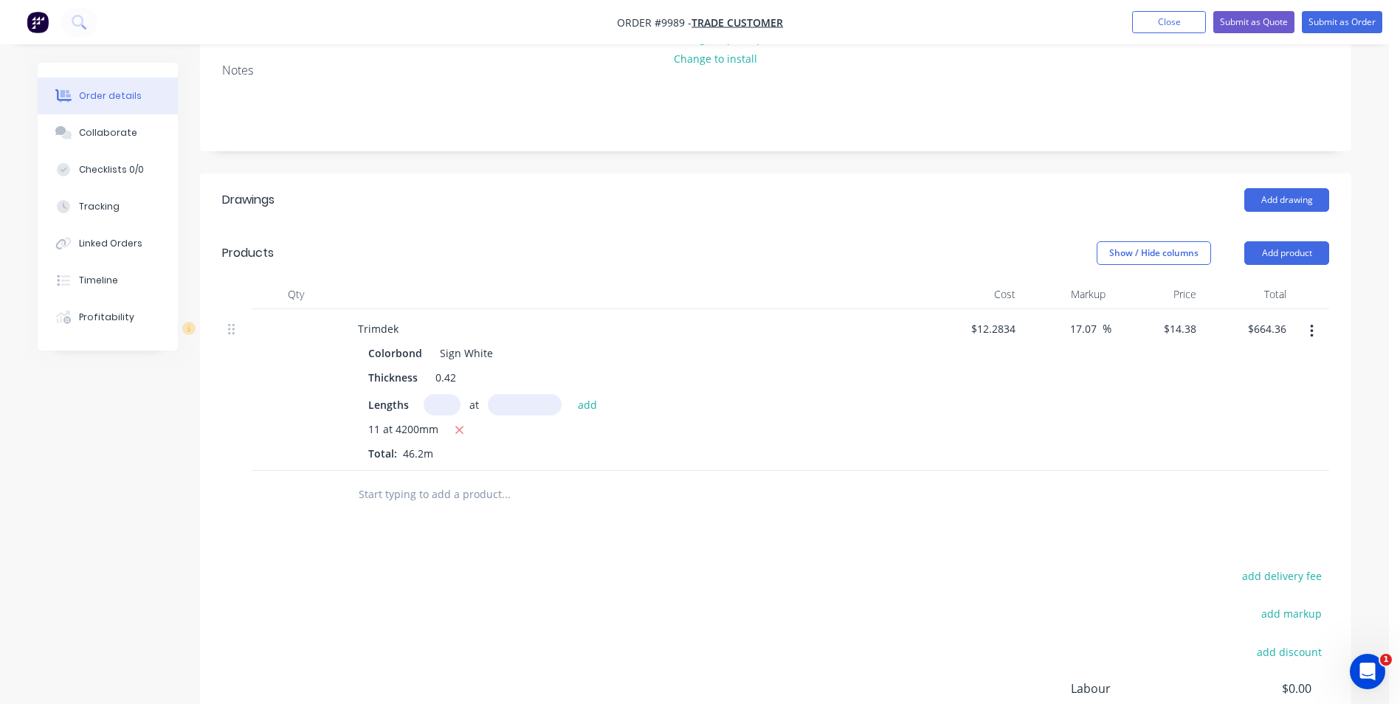
scroll to position [0, 0]
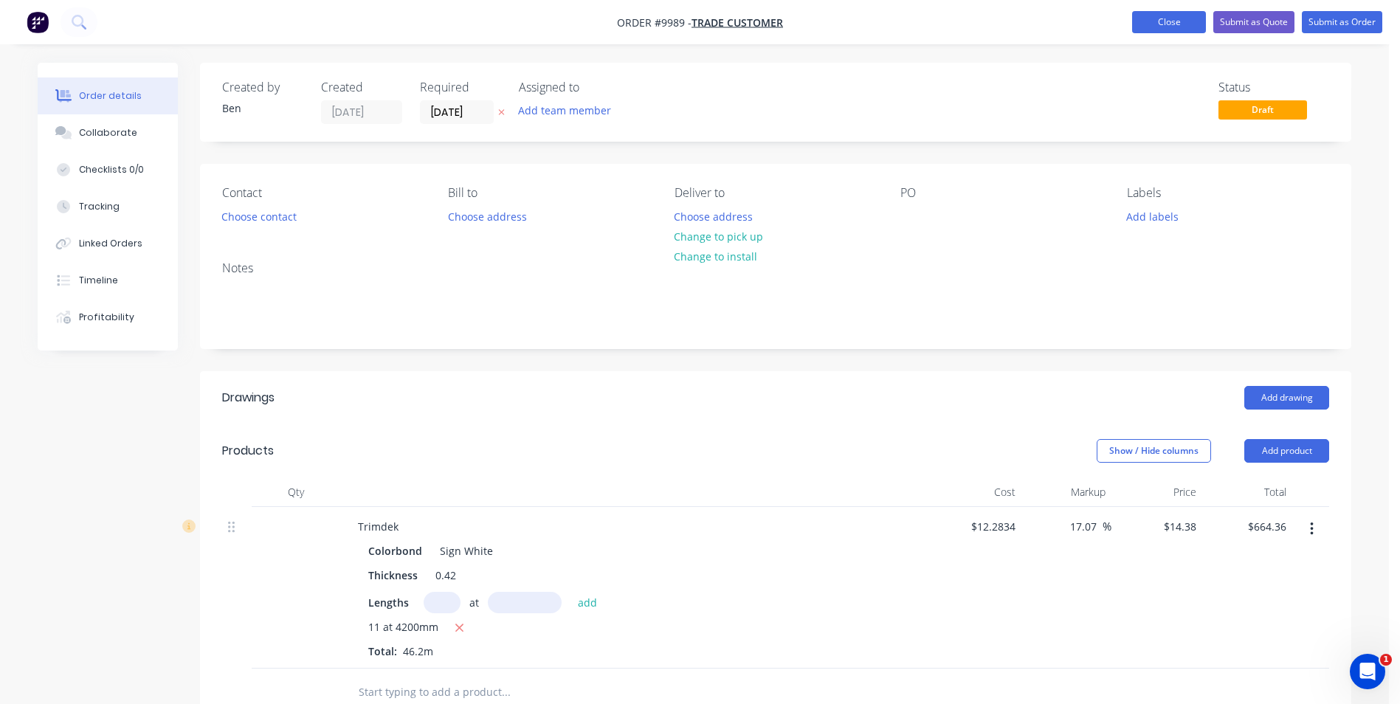
click at [1151, 24] on button "Close" at bounding box center [1169, 22] width 74 height 22
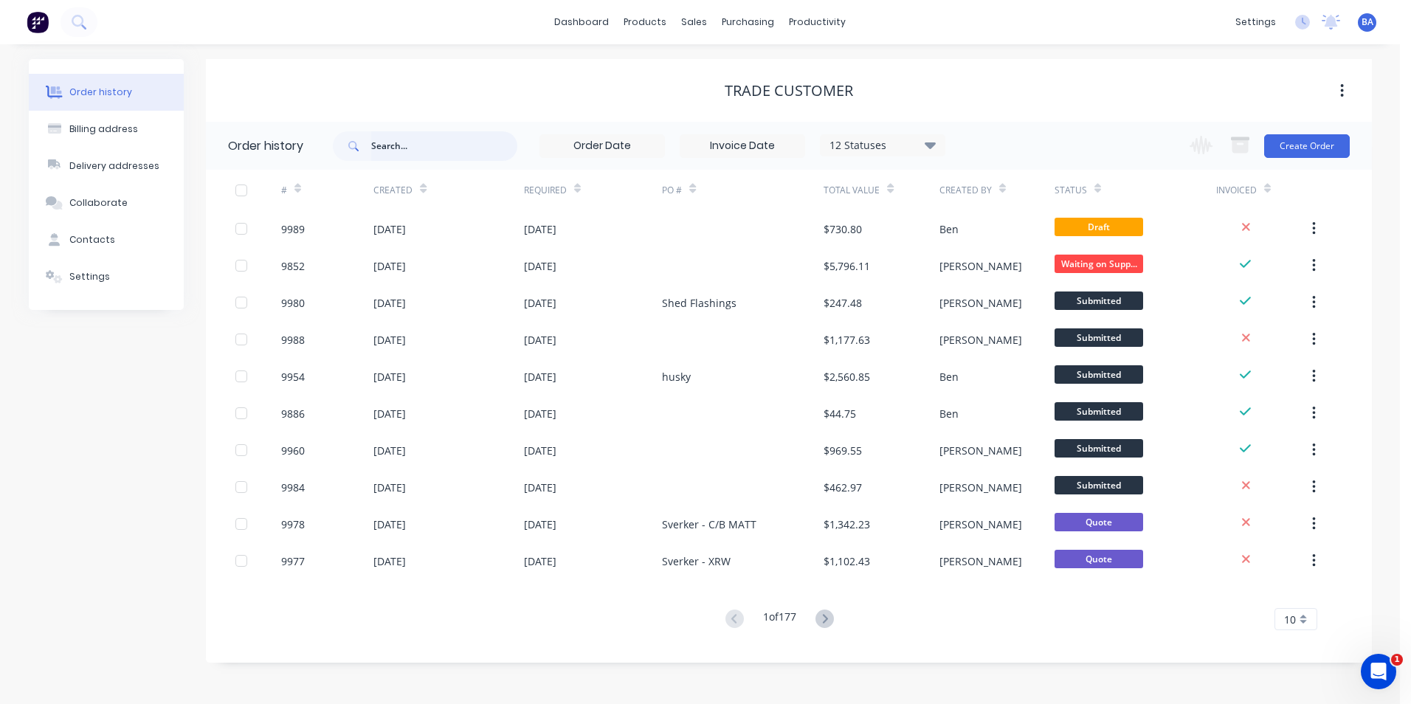
click at [423, 143] on input "text" at bounding box center [444, 146] width 146 height 30
type input "[PERSON_NAME]"
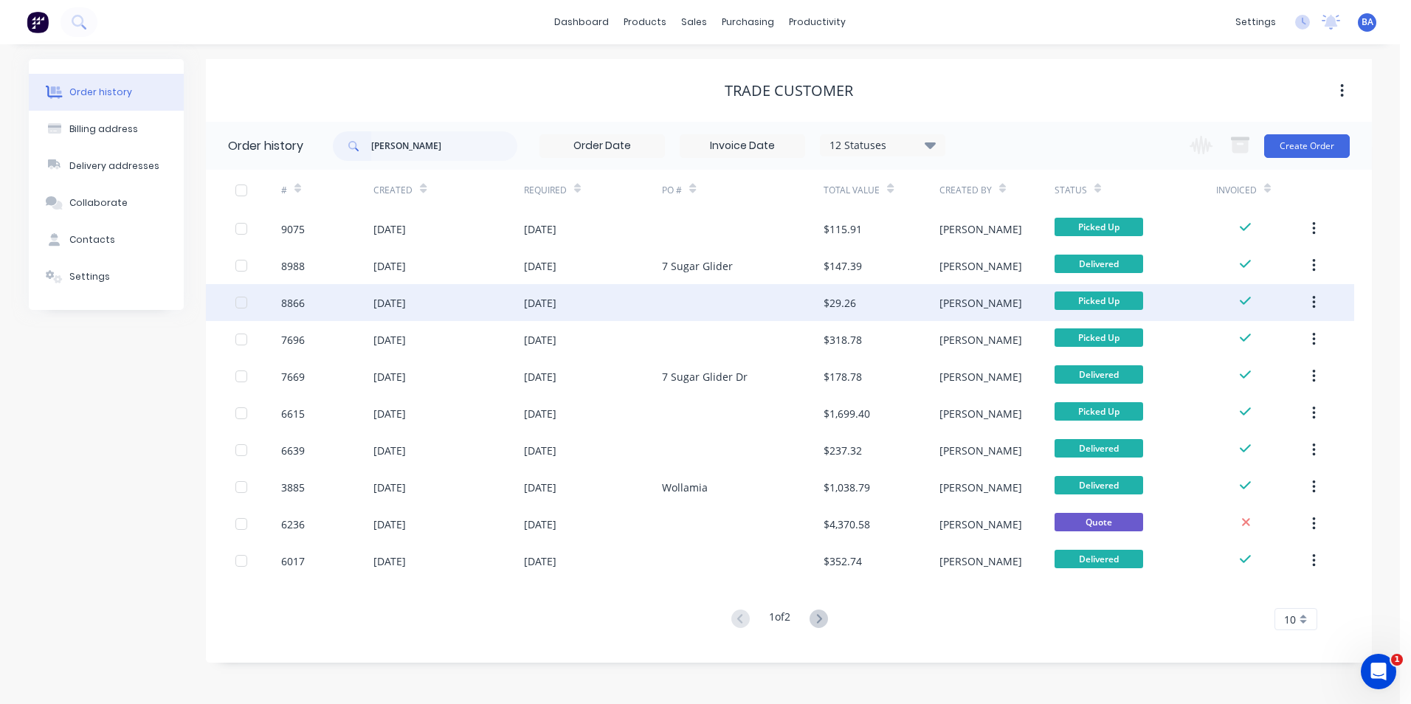
click at [709, 307] on div at bounding box center [743, 302] width 162 height 37
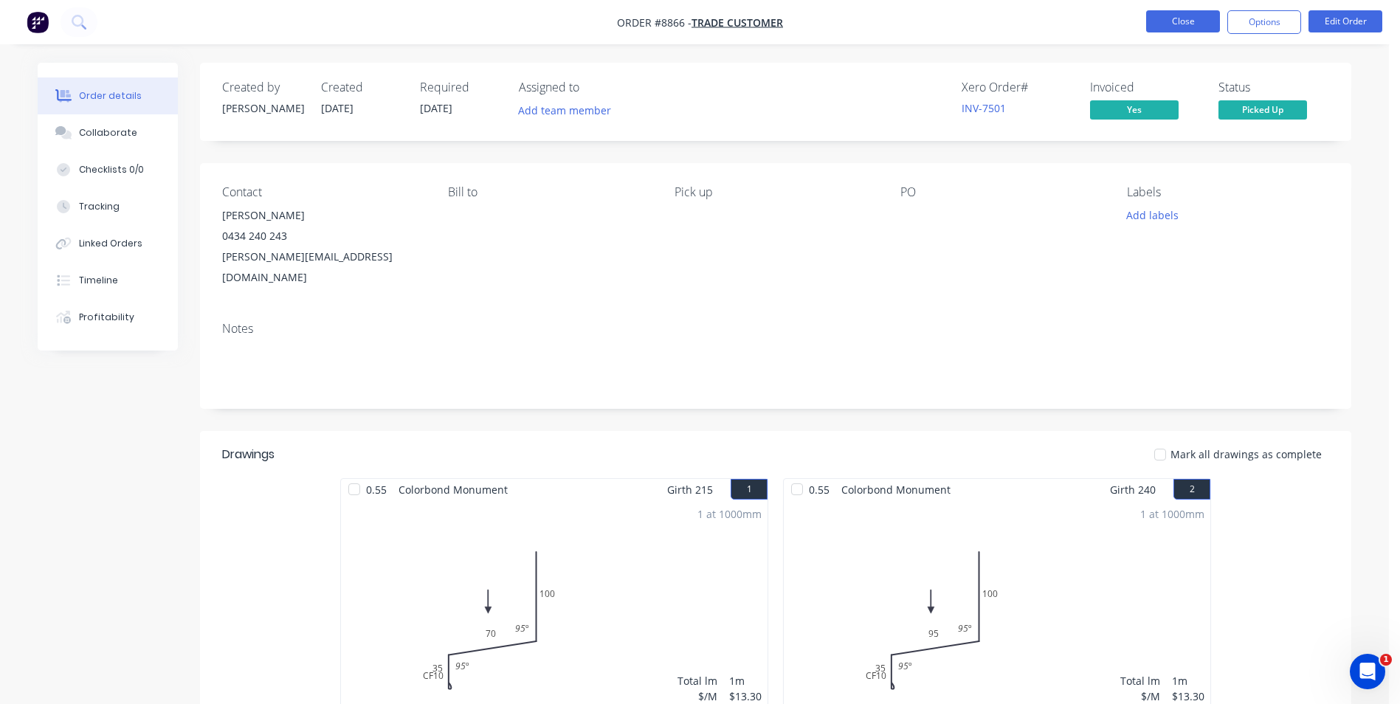
click at [1173, 17] on button "Close" at bounding box center [1183, 21] width 74 height 22
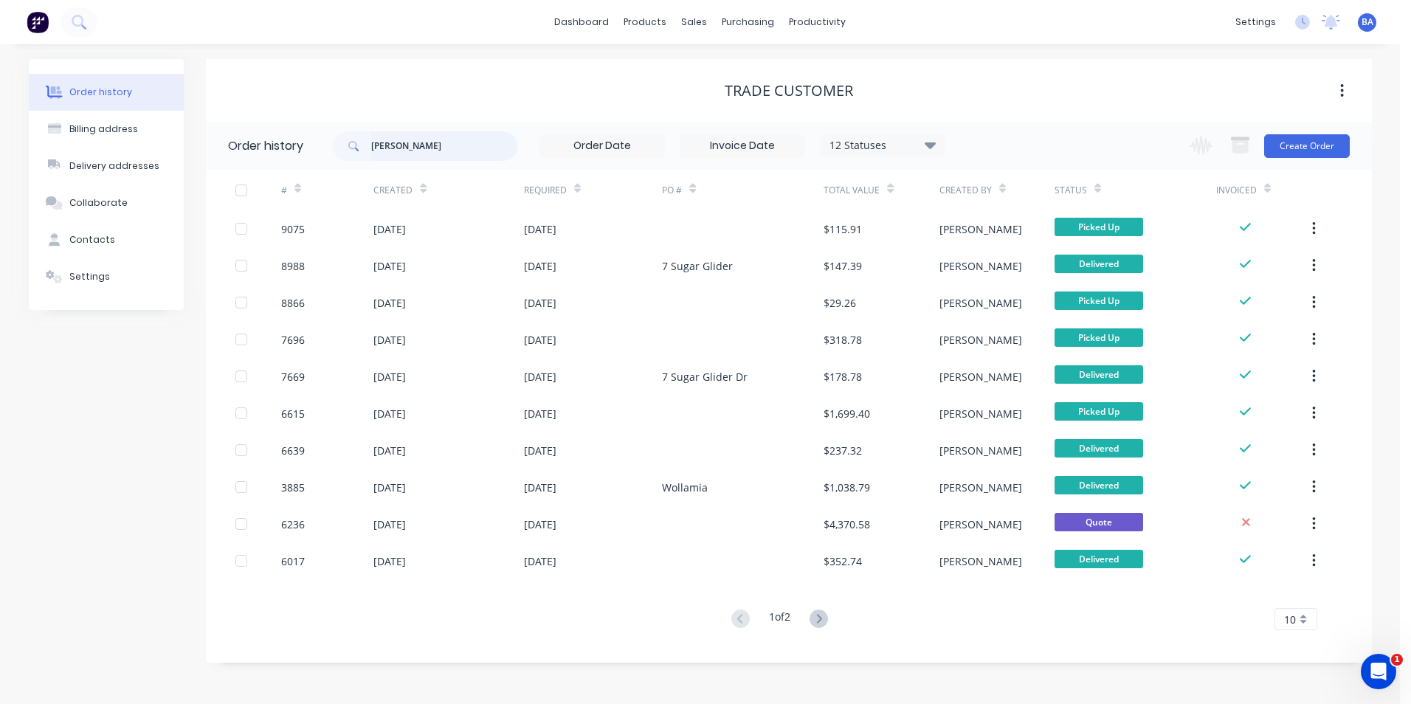
click at [394, 148] on input "[PERSON_NAME]" at bounding box center [444, 146] width 146 height 30
type input "j"
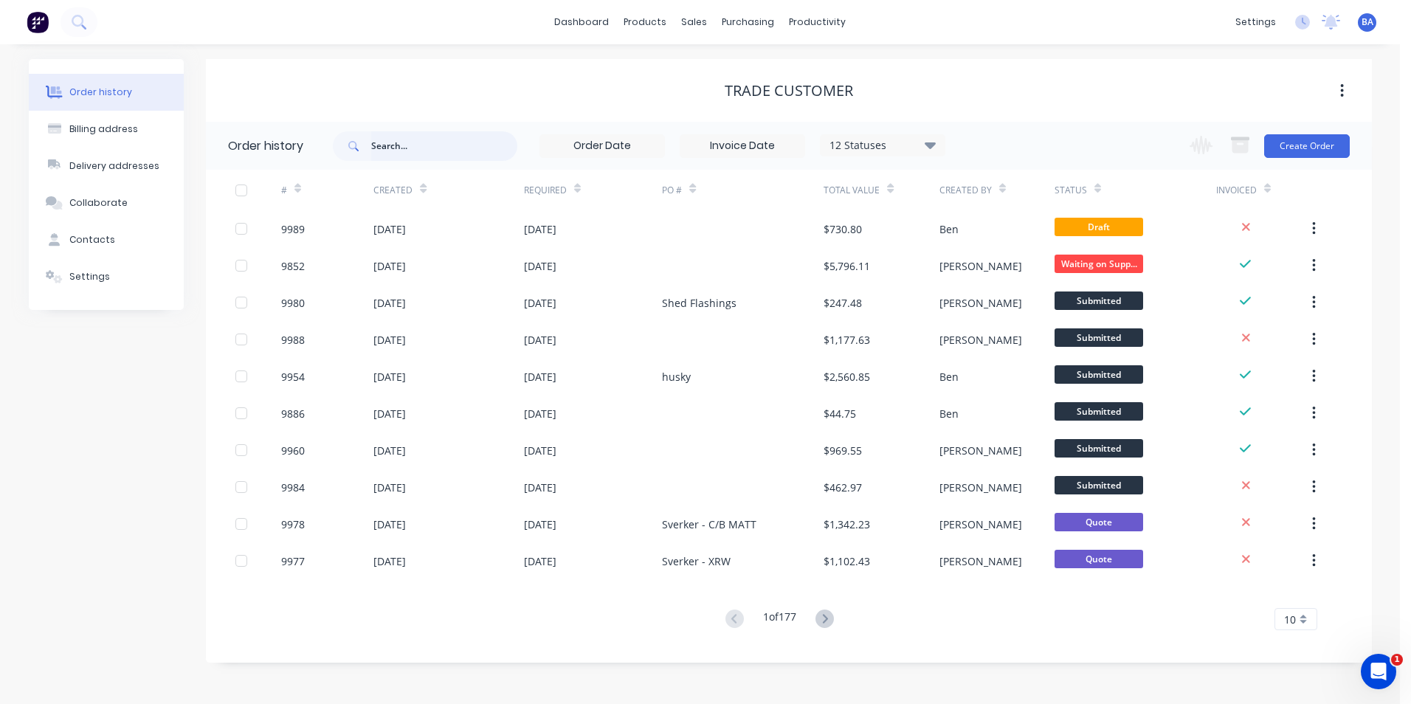
click at [422, 150] on input "text" at bounding box center [444, 146] width 146 height 30
click at [469, 158] on input "text" at bounding box center [444, 146] width 146 height 30
type input "[PERSON_NAME]"
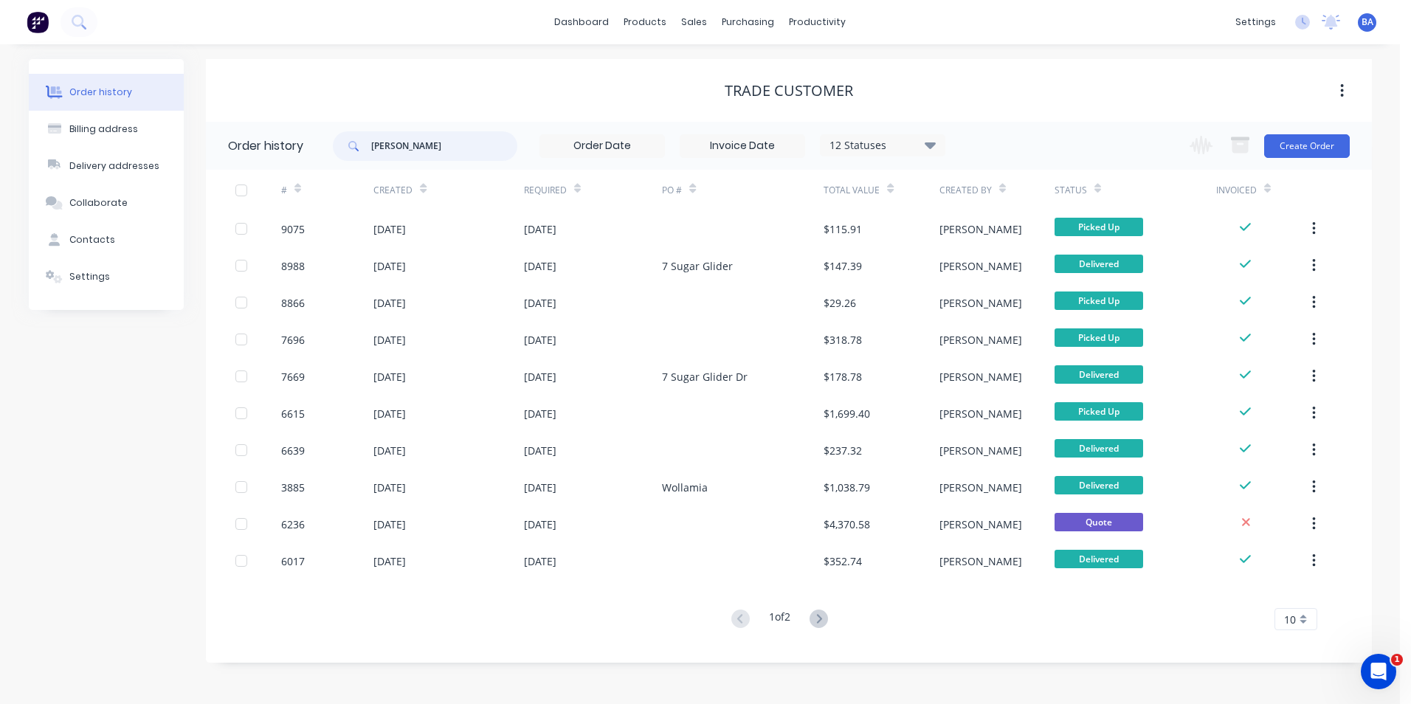
type input "[PERSON_NAME]"
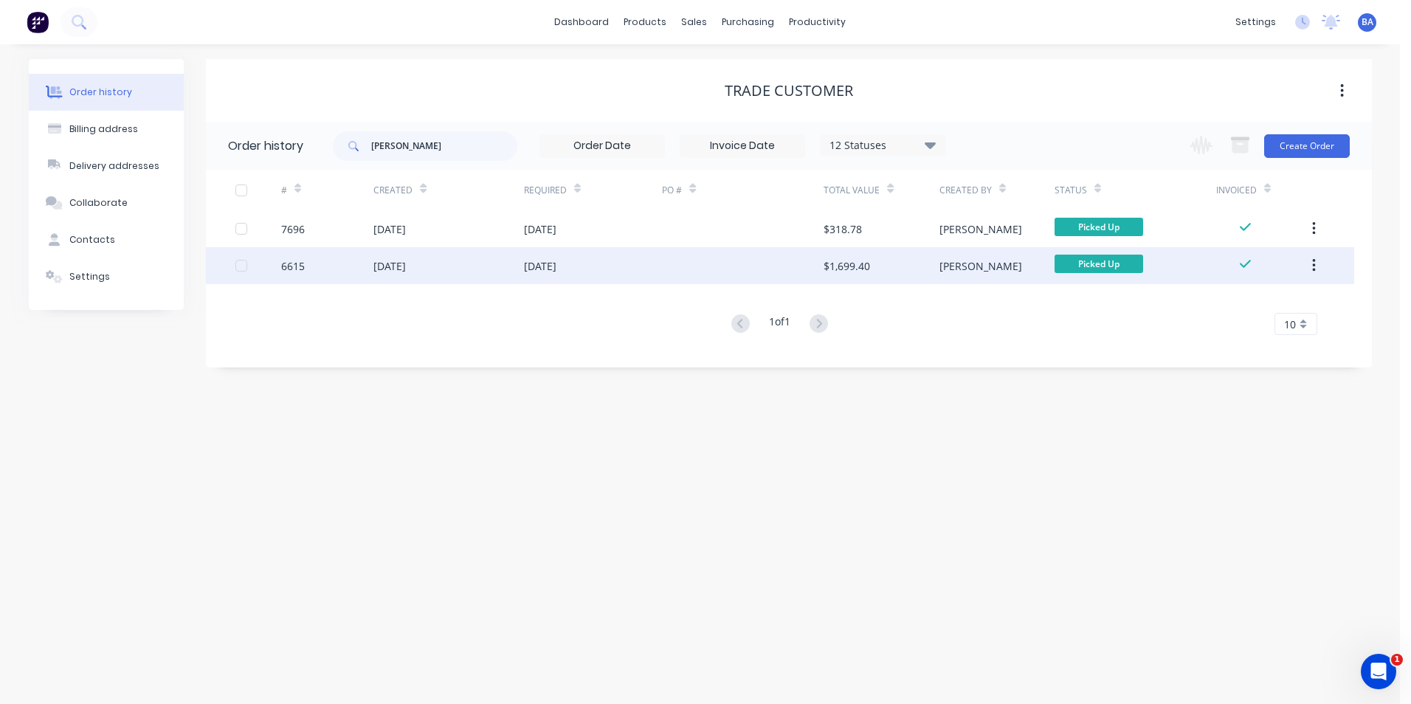
click at [666, 264] on div at bounding box center [743, 265] width 162 height 37
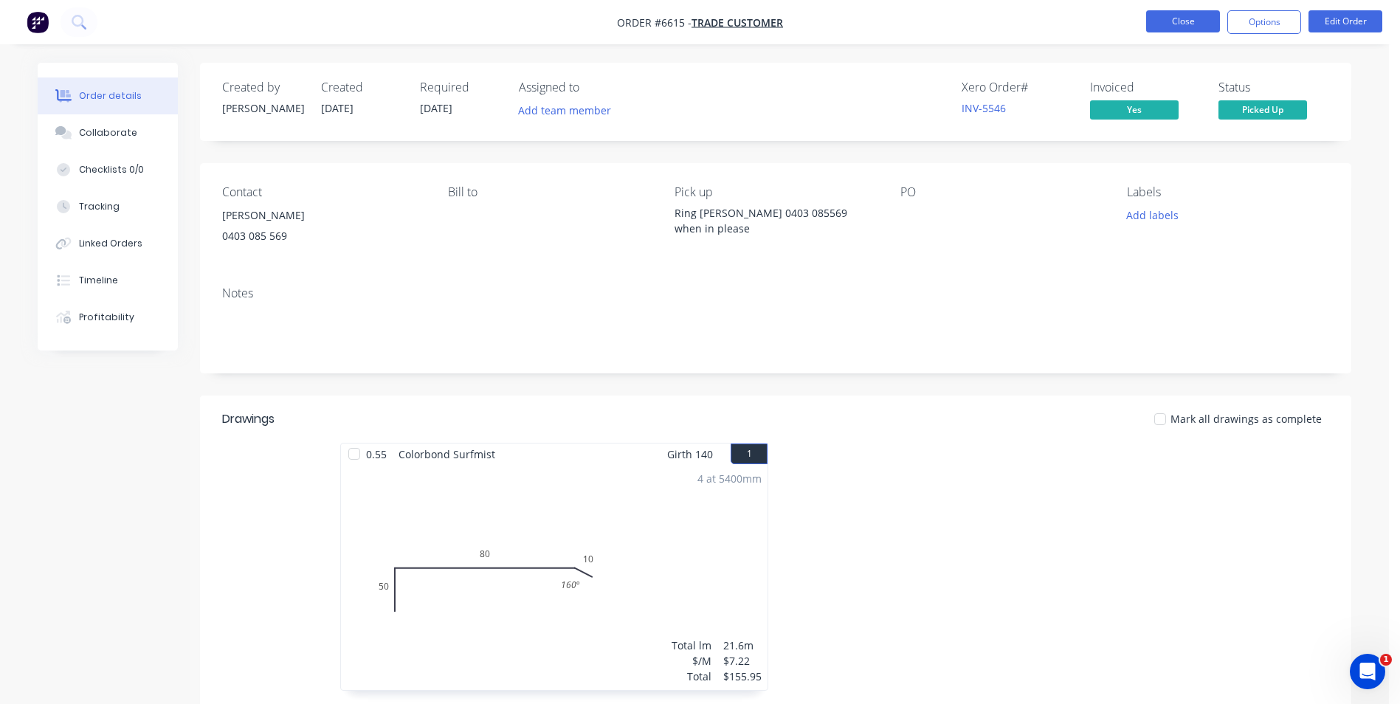
click at [1175, 14] on button "Close" at bounding box center [1183, 21] width 74 height 22
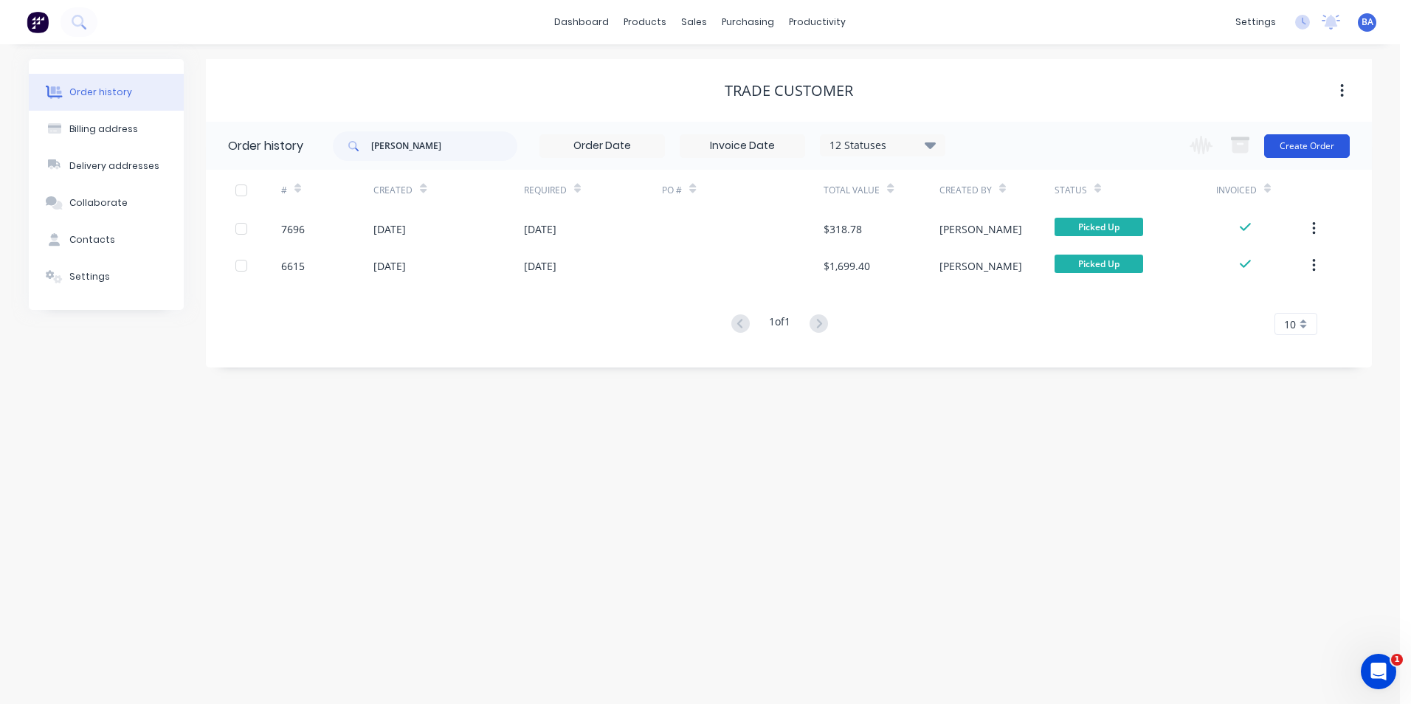
click at [1290, 144] on button "Create Order" at bounding box center [1307, 146] width 86 height 24
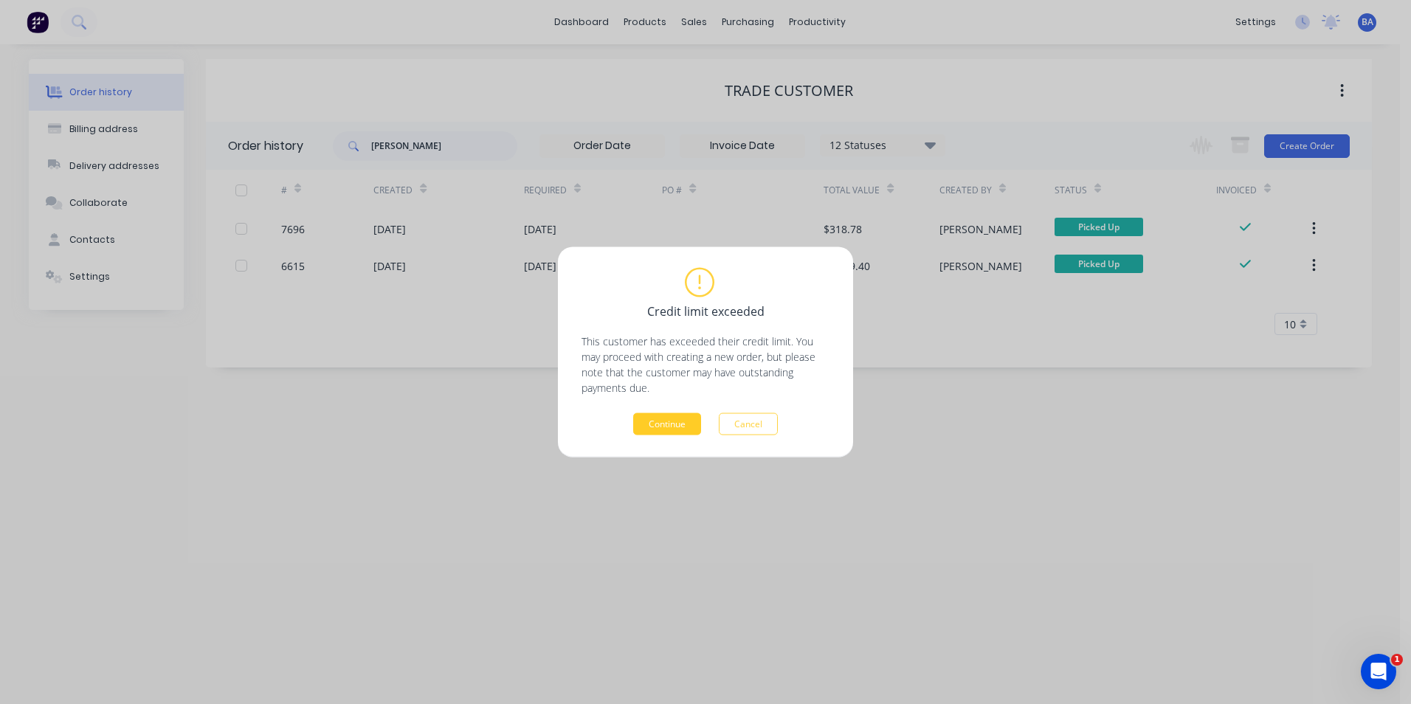
click at [660, 418] on button "Continue" at bounding box center [667, 424] width 68 height 22
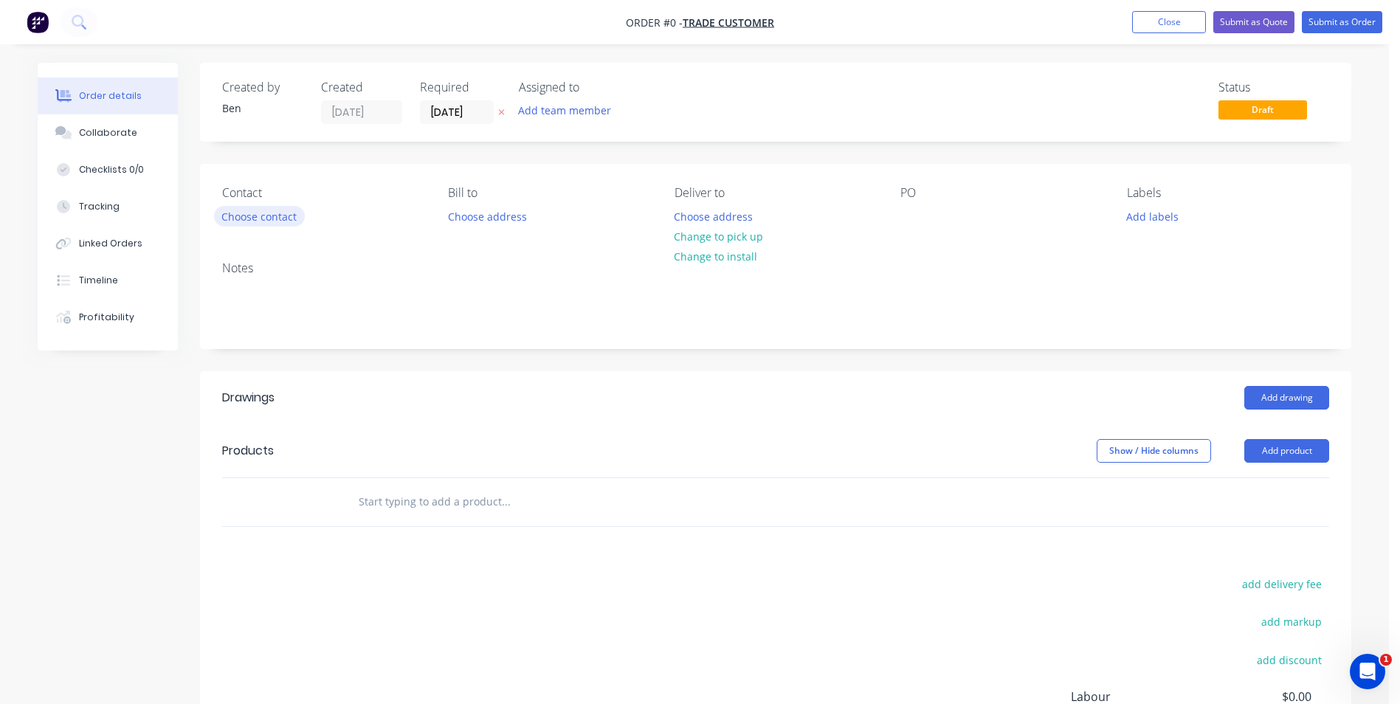
click at [269, 209] on button "Choose contact" at bounding box center [259, 216] width 91 height 20
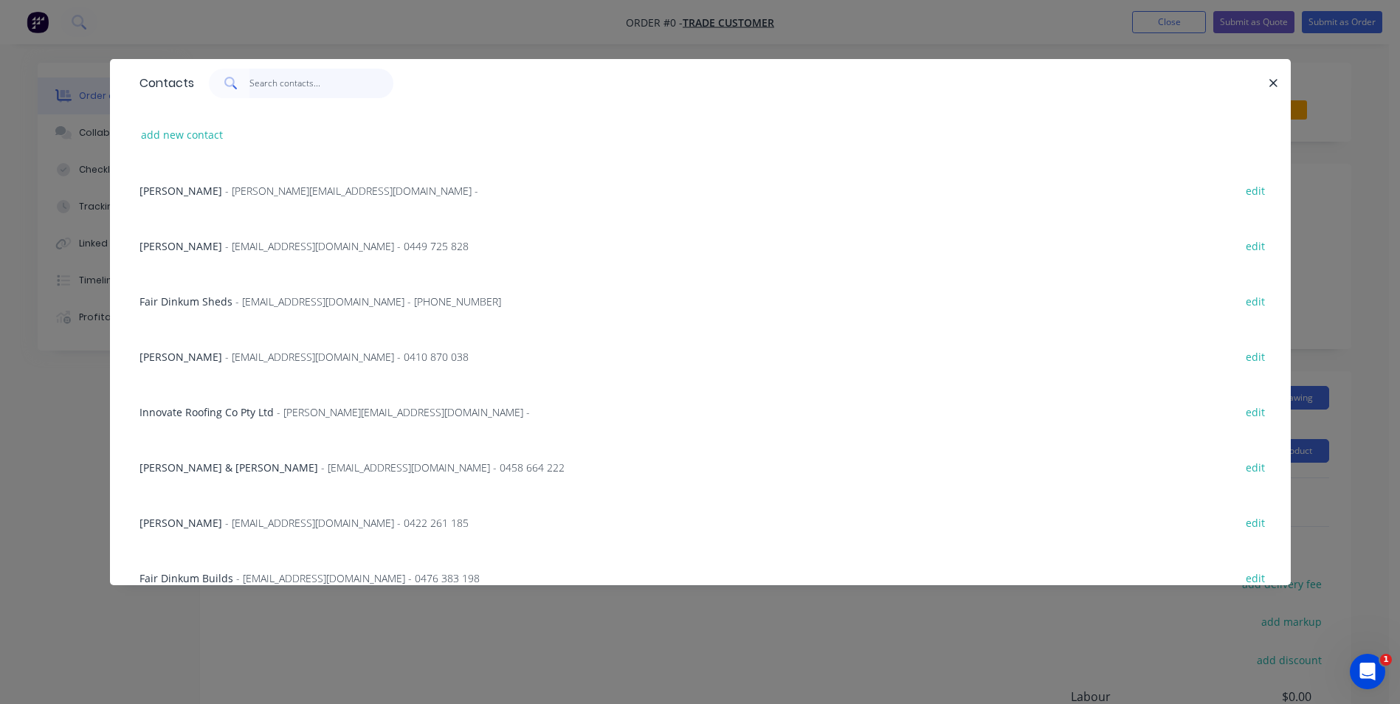
click at [297, 82] on input "text" at bounding box center [321, 84] width 144 height 30
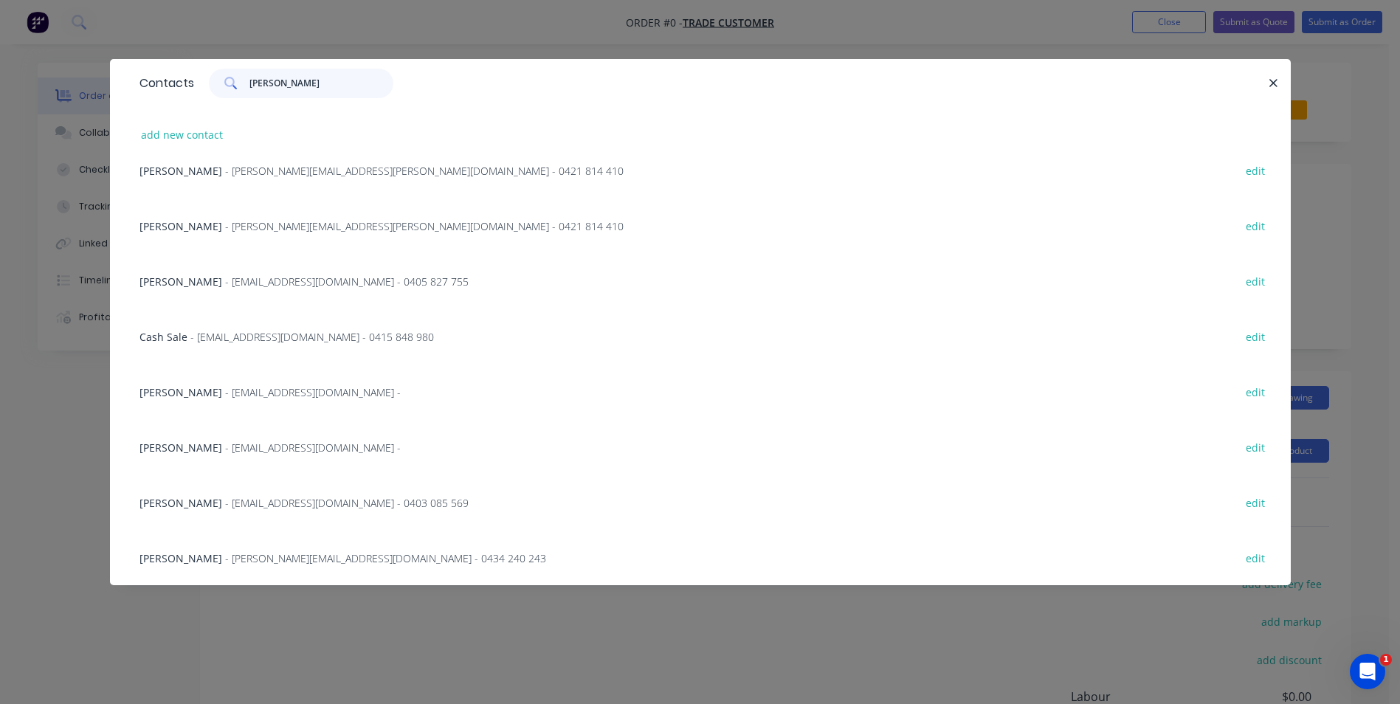
scroll to position [187, 0]
type input "[PERSON_NAME]"
click at [262, 498] on span "- [EMAIL_ADDRESS][DOMAIN_NAME] - 0403 085 569" at bounding box center [347, 502] width 244 height 14
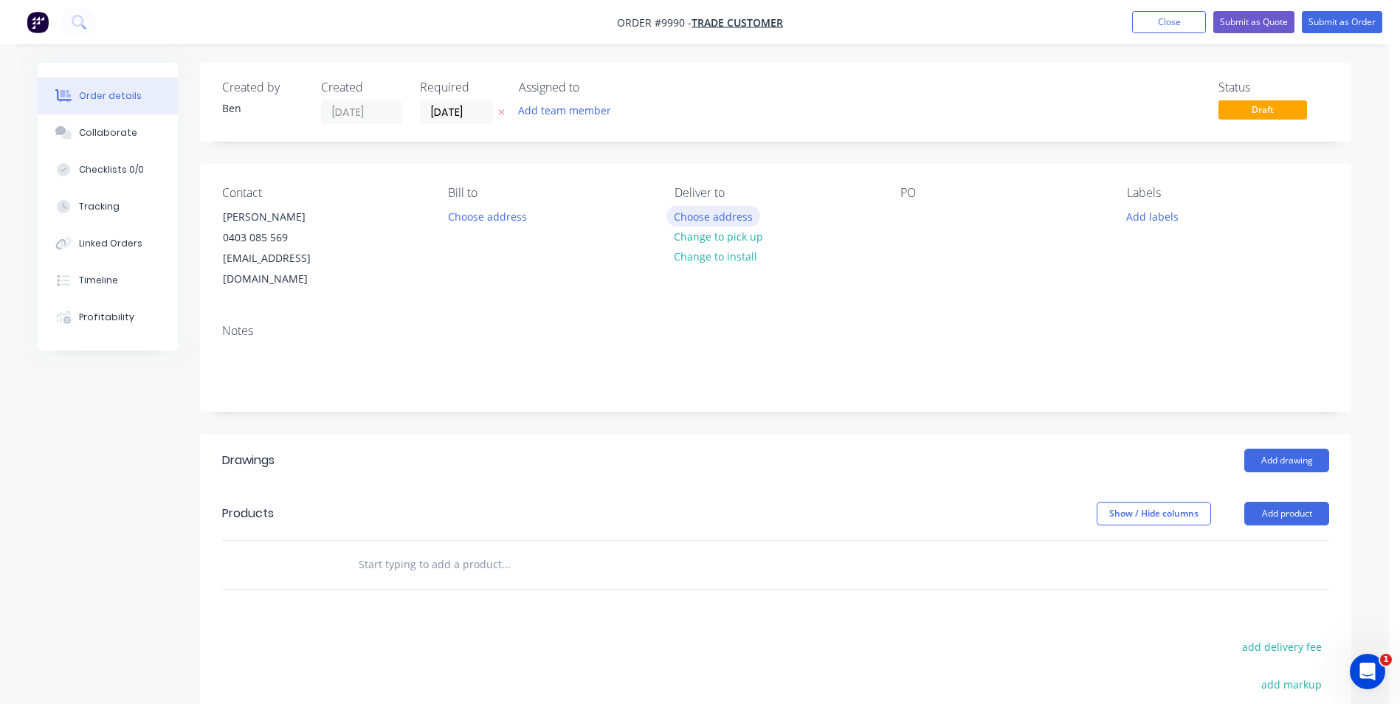
click at [731, 213] on button "Choose address" at bounding box center [713, 216] width 94 height 20
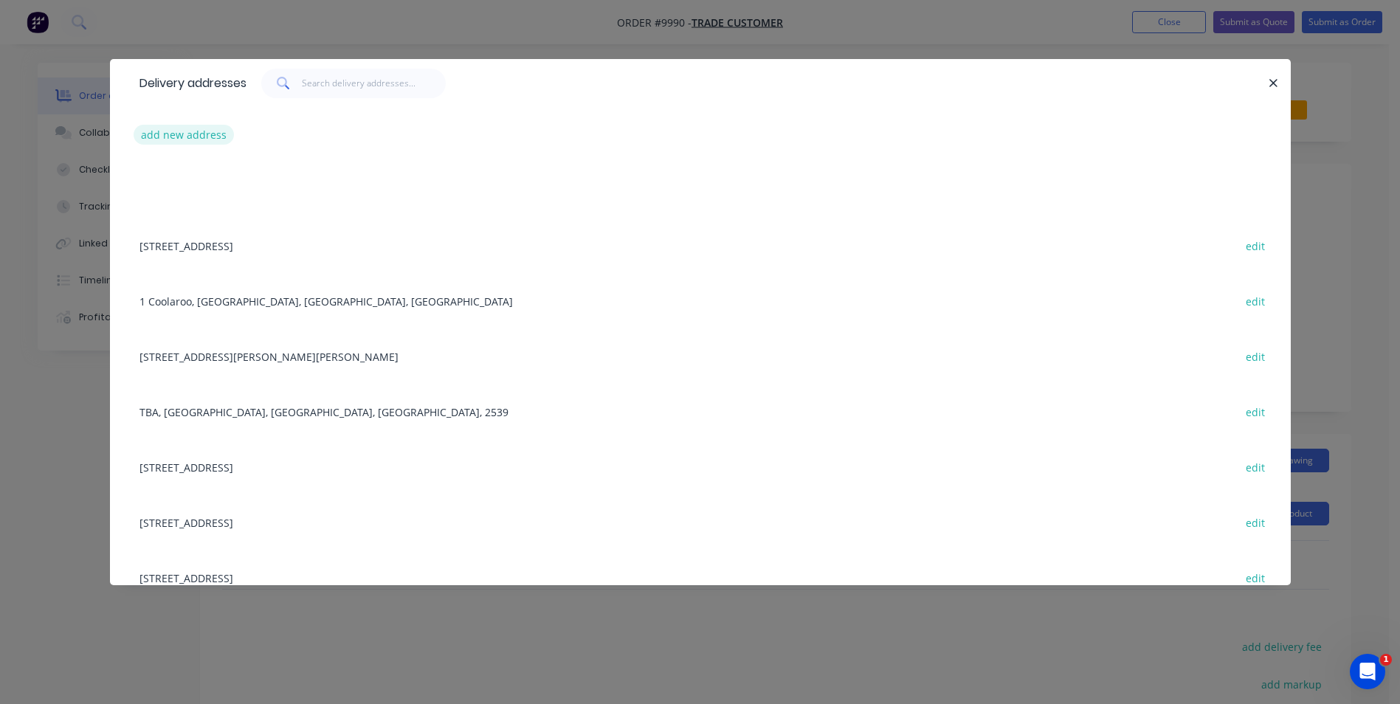
click at [196, 131] on button "add new address" at bounding box center [184, 135] width 101 height 20
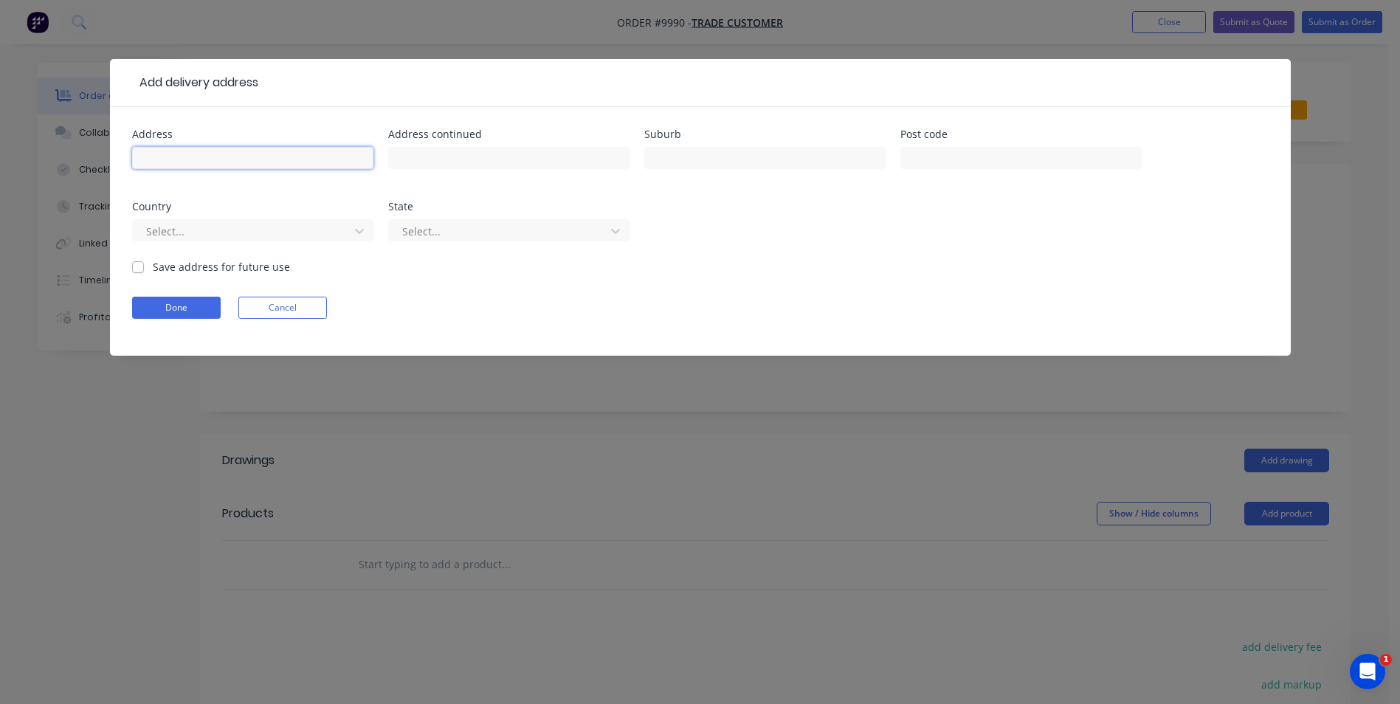
click at [195, 153] on input "text" at bounding box center [252, 158] width 241 height 22
type input "TBA"
click at [759, 162] on input "text" at bounding box center [764, 158] width 241 height 22
type input "vincentia"
click at [210, 300] on button "Done" at bounding box center [176, 308] width 89 height 22
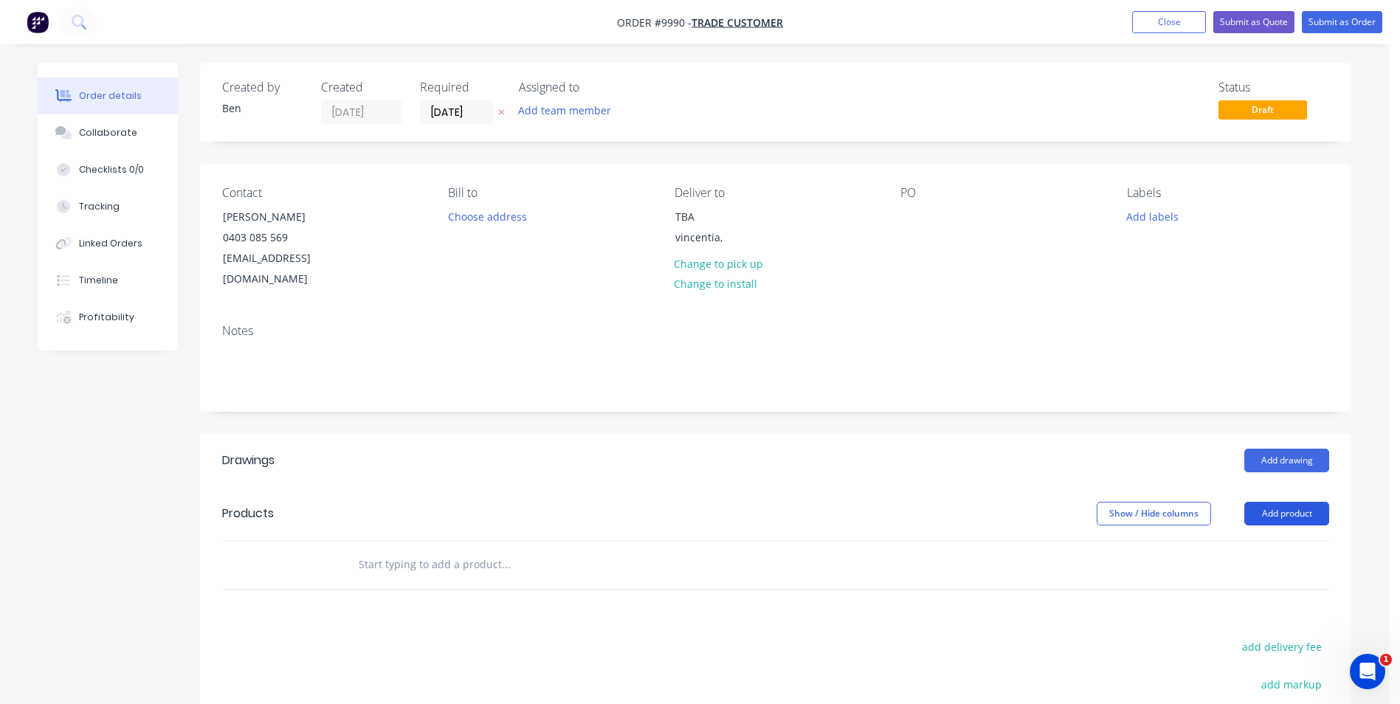
click at [1278, 502] on button "Add product" at bounding box center [1286, 514] width 85 height 24
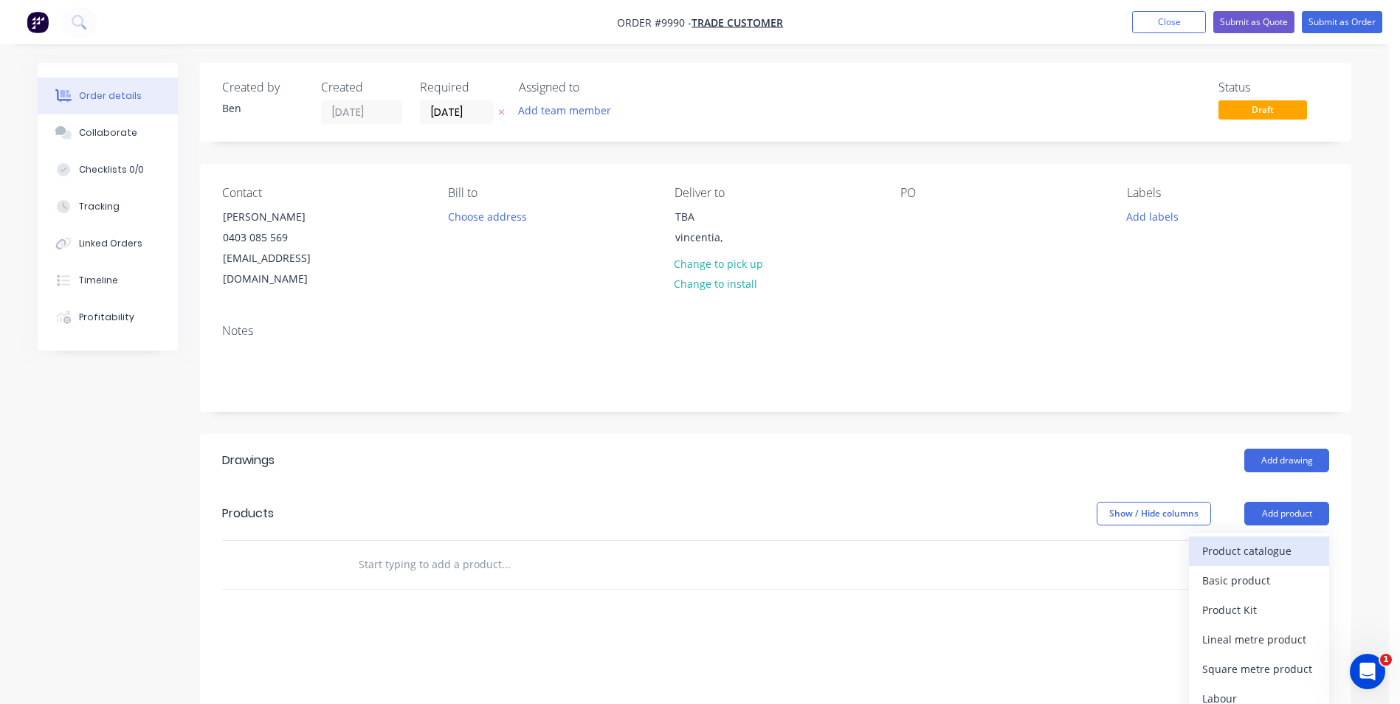
click at [1258, 540] on div "Product catalogue" at bounding box center [1259, 550] width 114 height 21
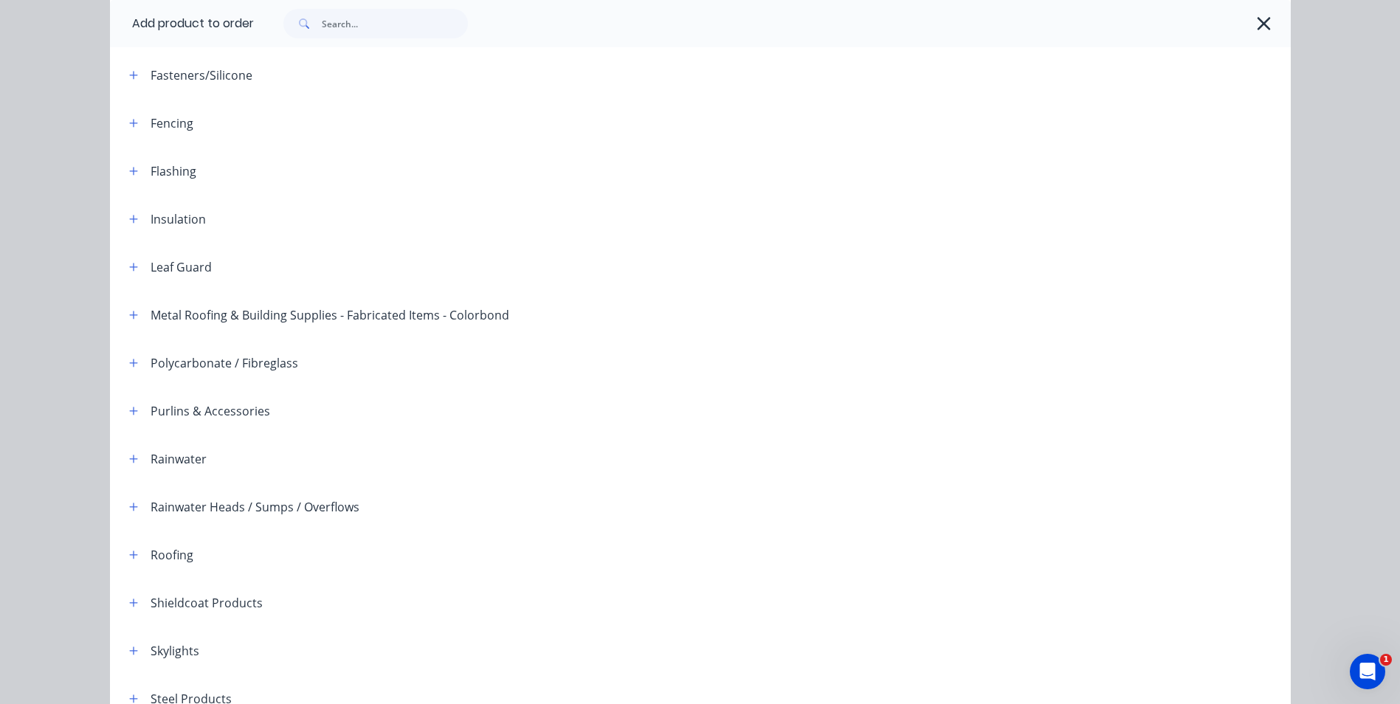
scroll to position [338, 0]
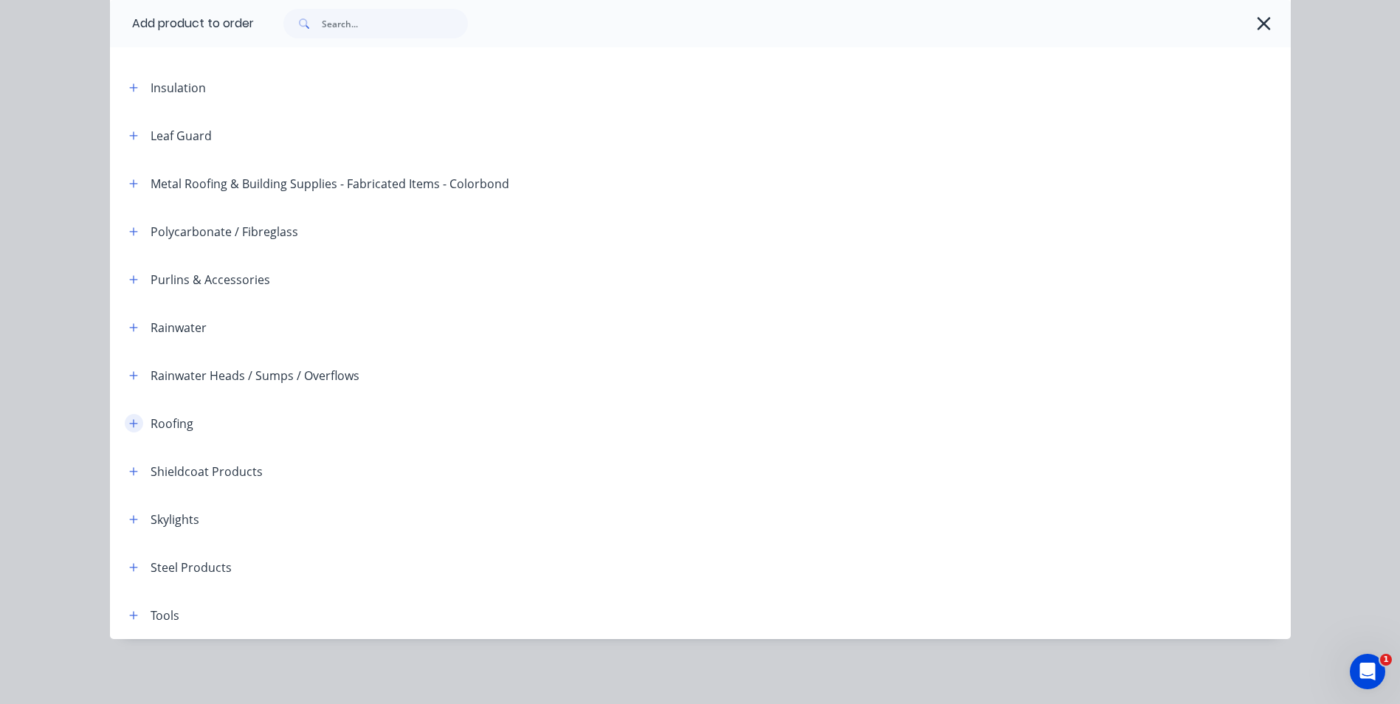
click at [129, 421] on icon "button" at bounding box center [133, 423] width 9 height 10
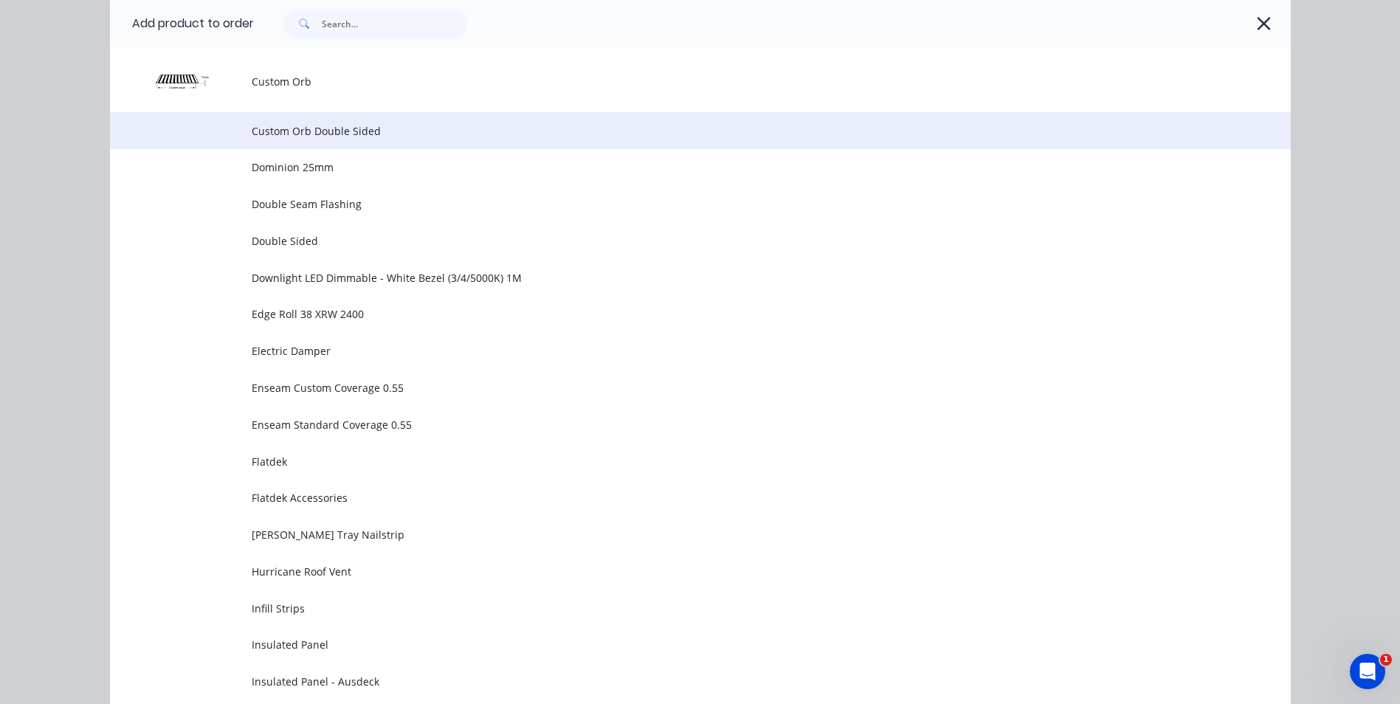
scroll to position [1150, 0]
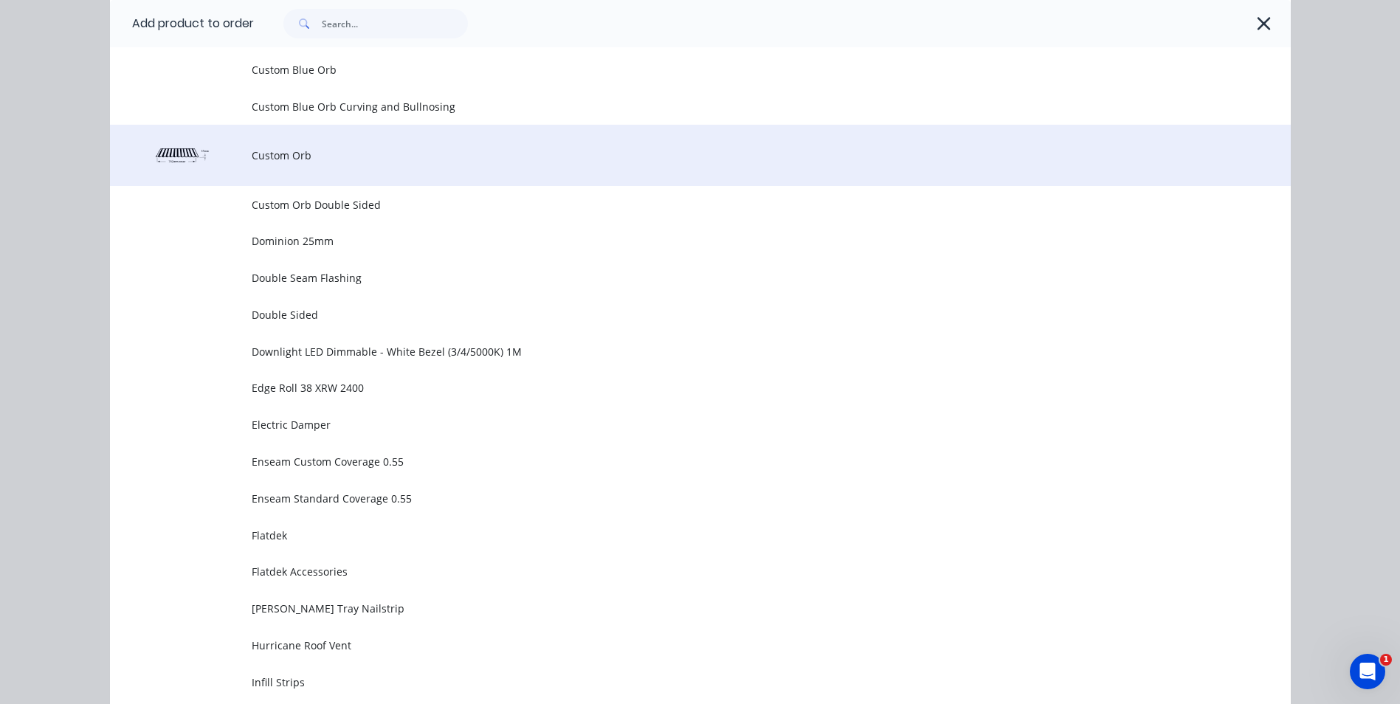
click at [318, 168] on td "Custom Orb" at bounding box center [771, 155] width 1039 height 61
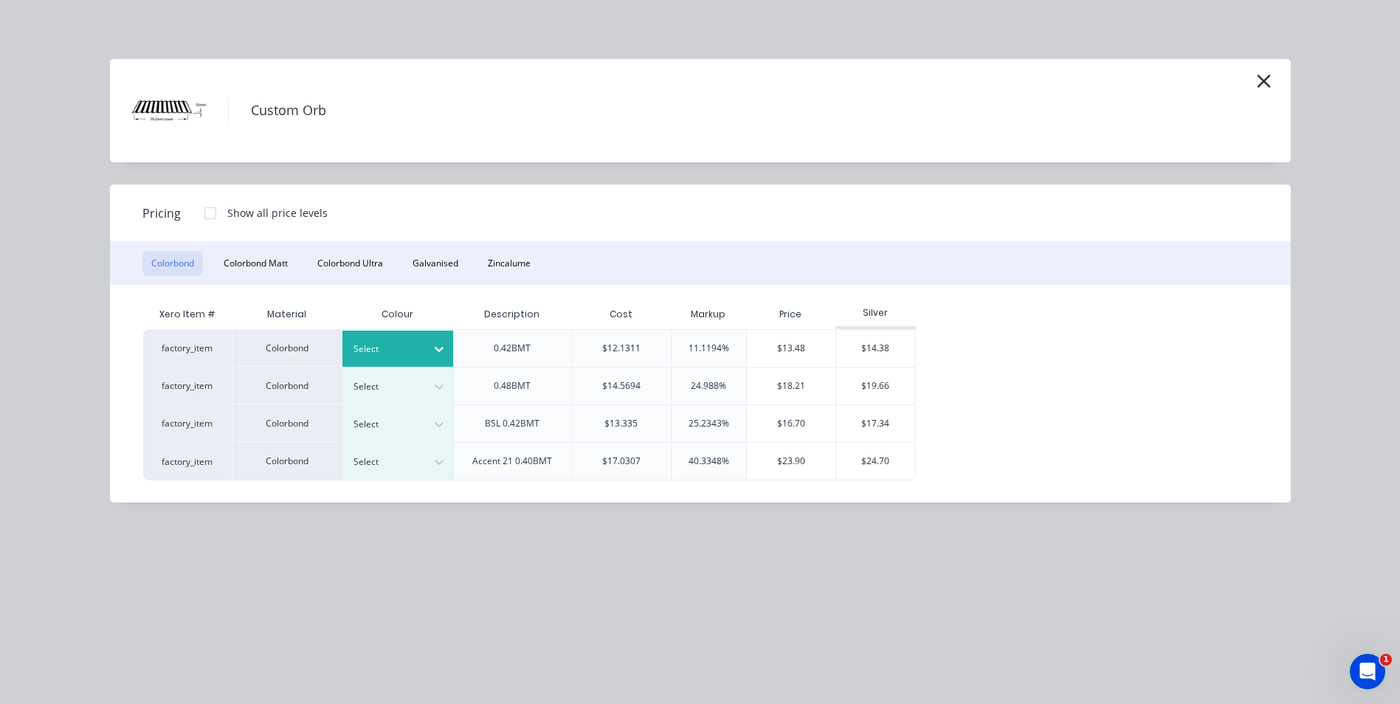
click at [431, 342] on div at bounding box center [439, 349] width 27 height 24
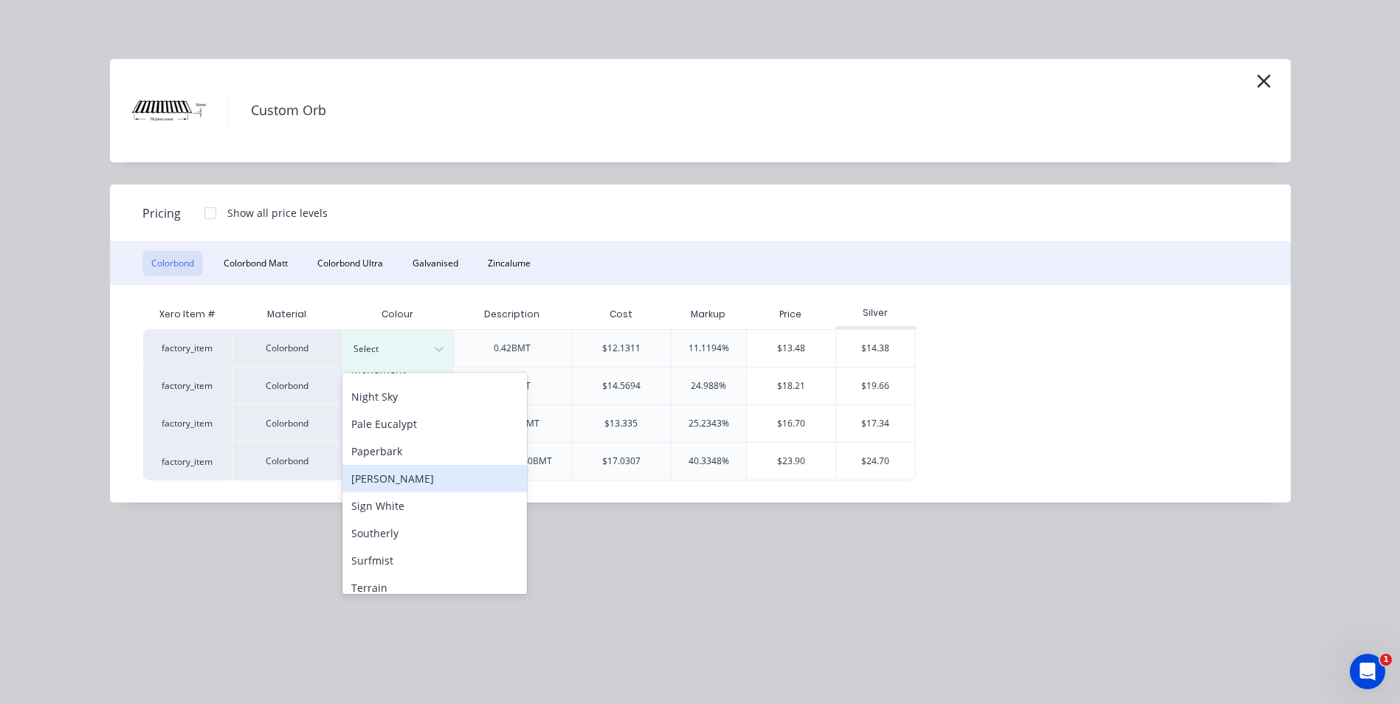
scroll to position [443, 0]
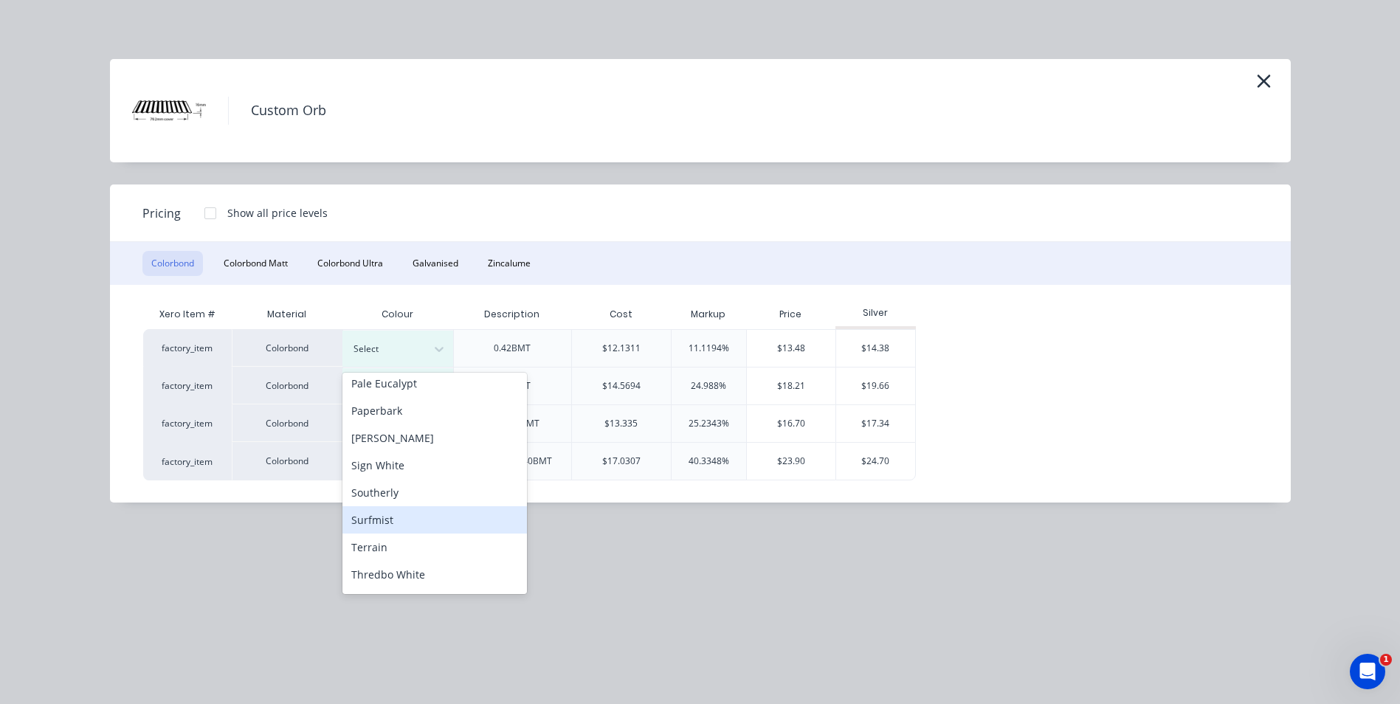
click at [408, 517] on div "Surfmist" at bounding box center [434, 519] width 185 height 27
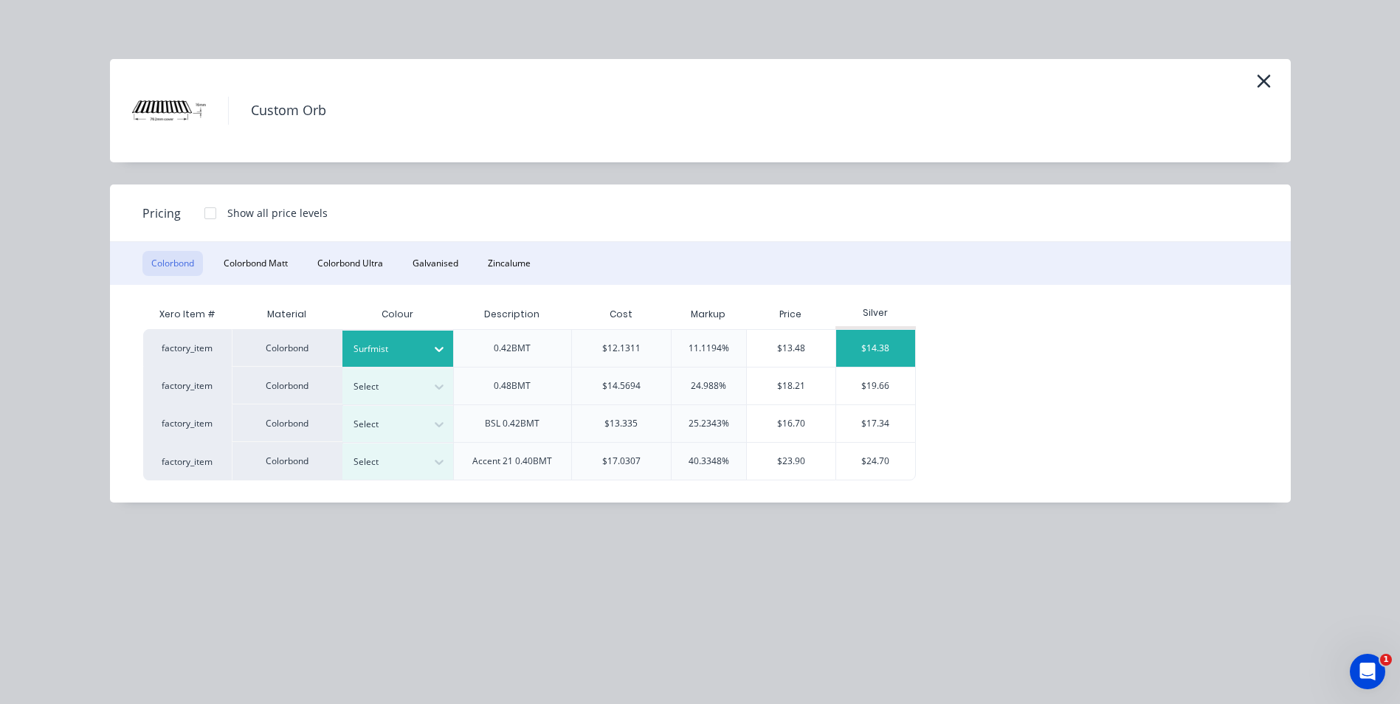
click at [864, 361] on div "$14.38" at bounding box center [875, 348] width 79 height 37
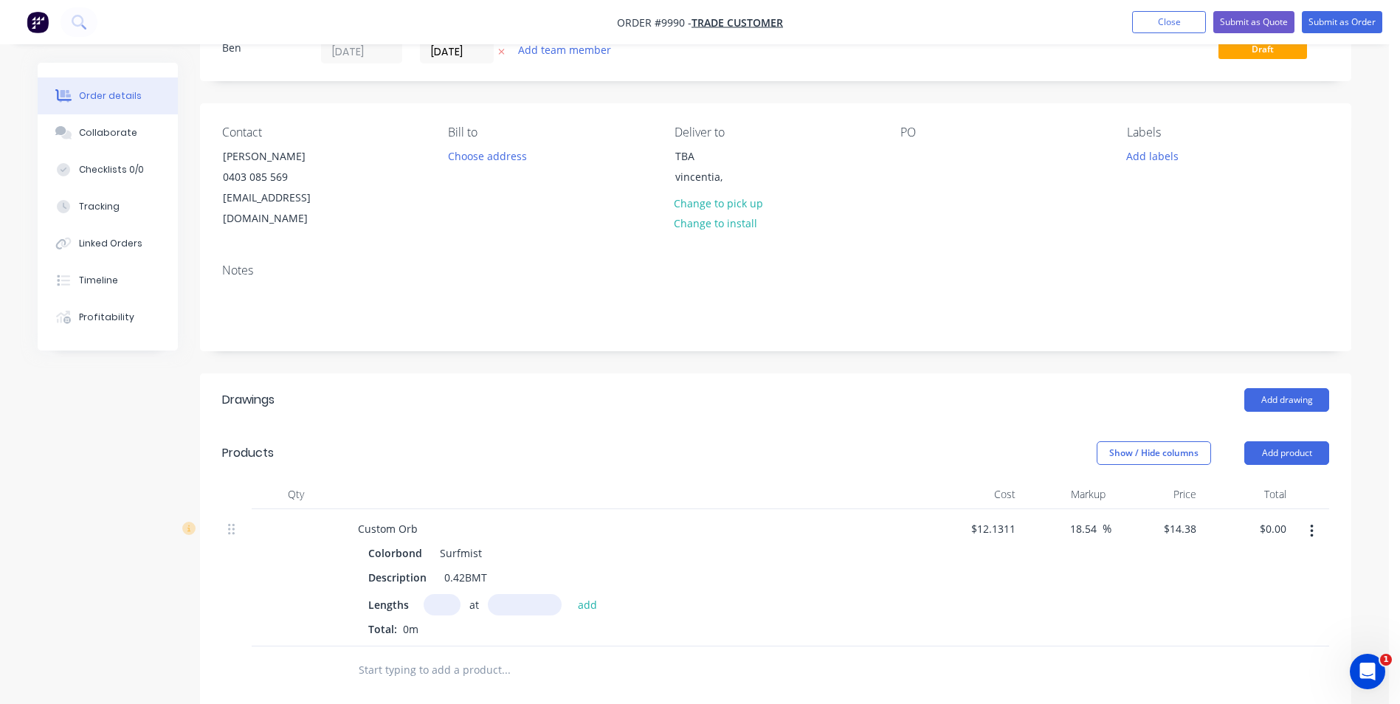
scroll to position [221, 0]
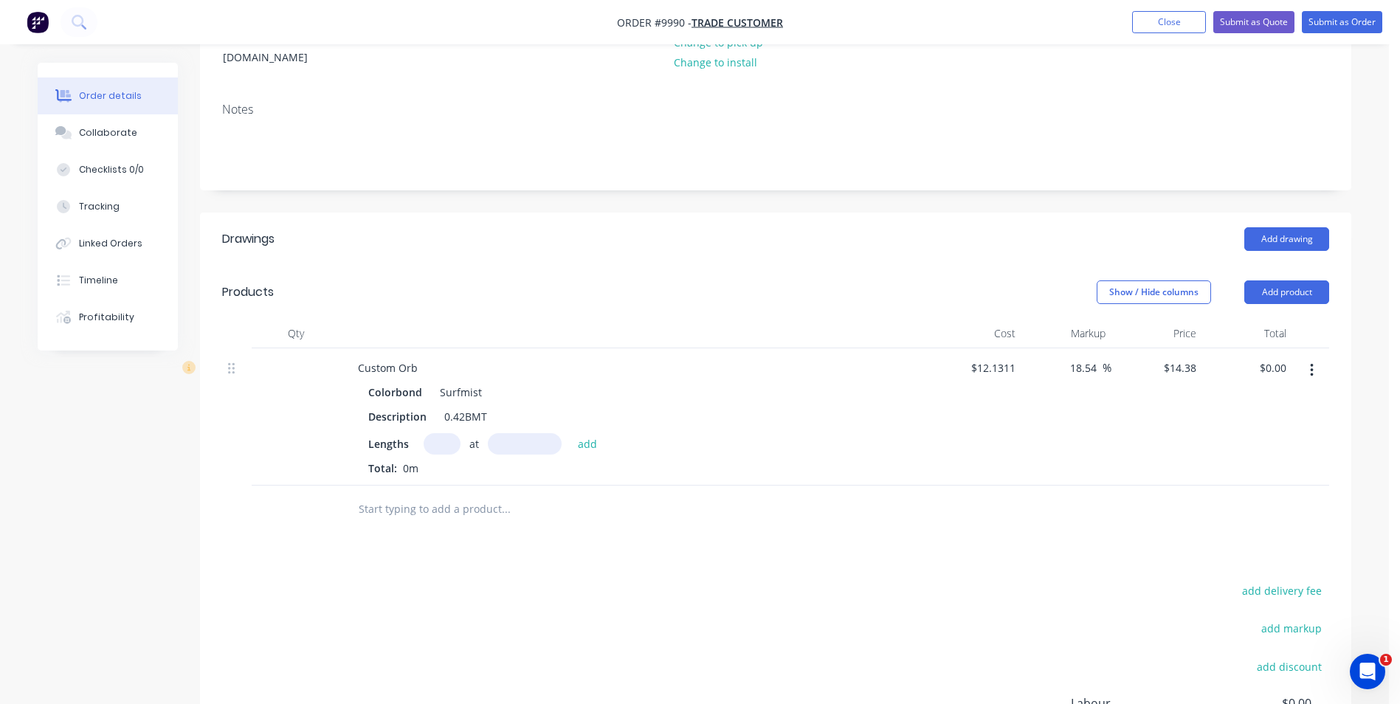
click at [449, 433] on input "text" at bounding box center [442, 443] width 37 height 21
type input "11"
type input "4300"
click at [571, 433] on button "add" at bounding box center [588, 443] width 35 height 20
type input "$680.17"
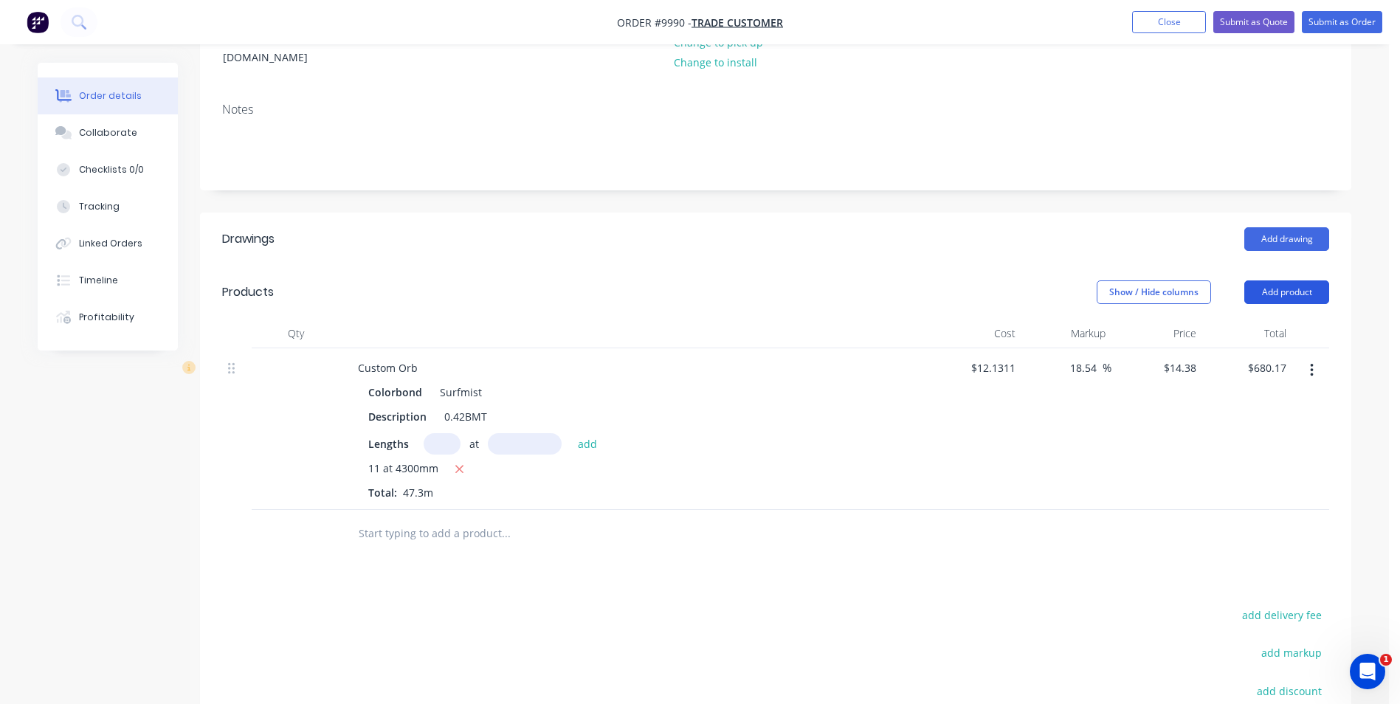
click at [1279, 280] on button "Add product" at bounding box center [1286, 292] width 85 height 24
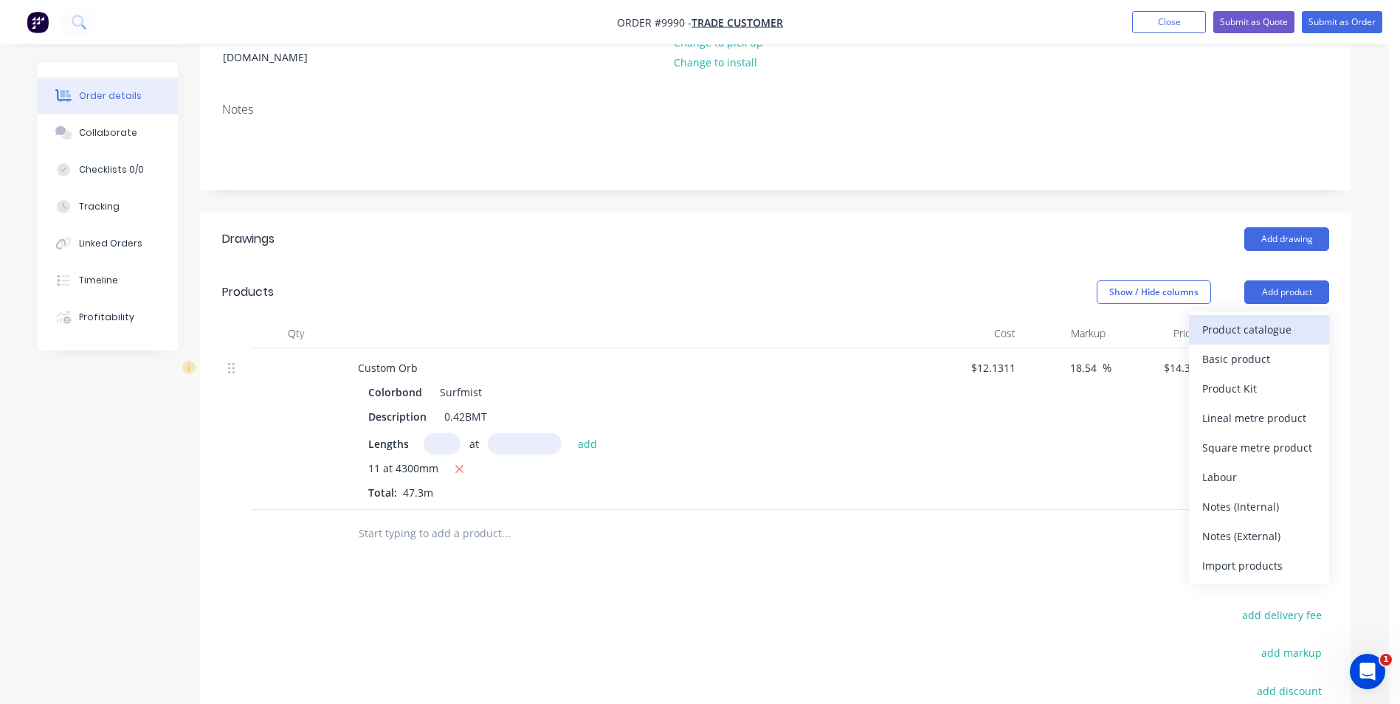
click at [1255, 319] on div "Product catalogue" at bounding box center [1259, 329] width 114 height 21
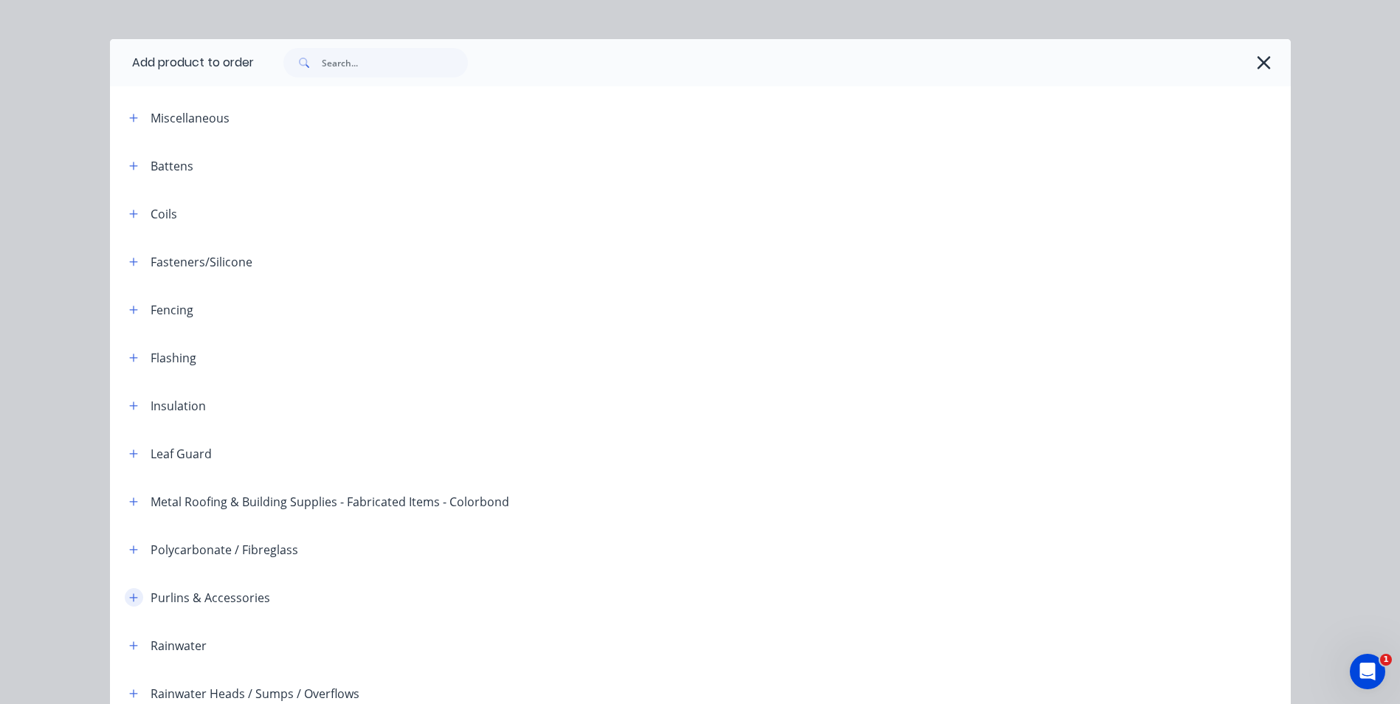
scroll to position [0, 0]
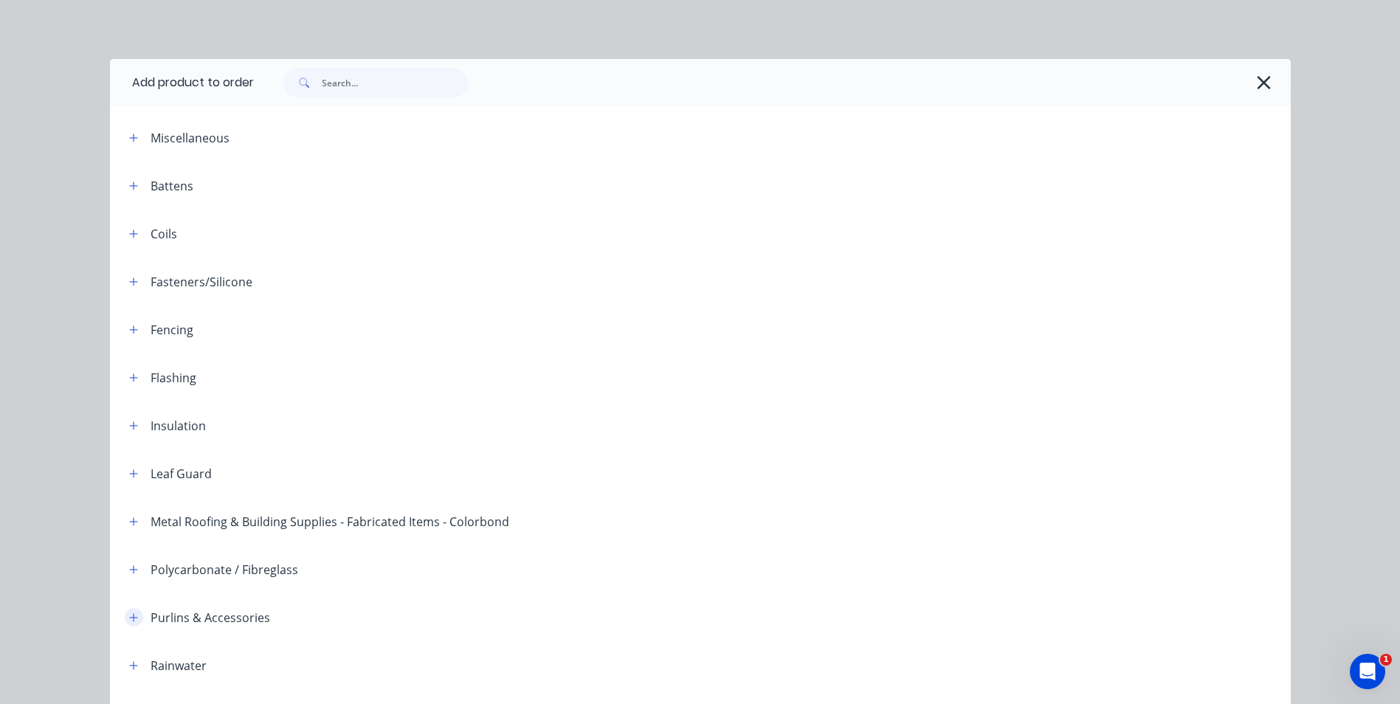
click at [133, 280] on button "button" at bounding box center [134, 281] width 18 height 18
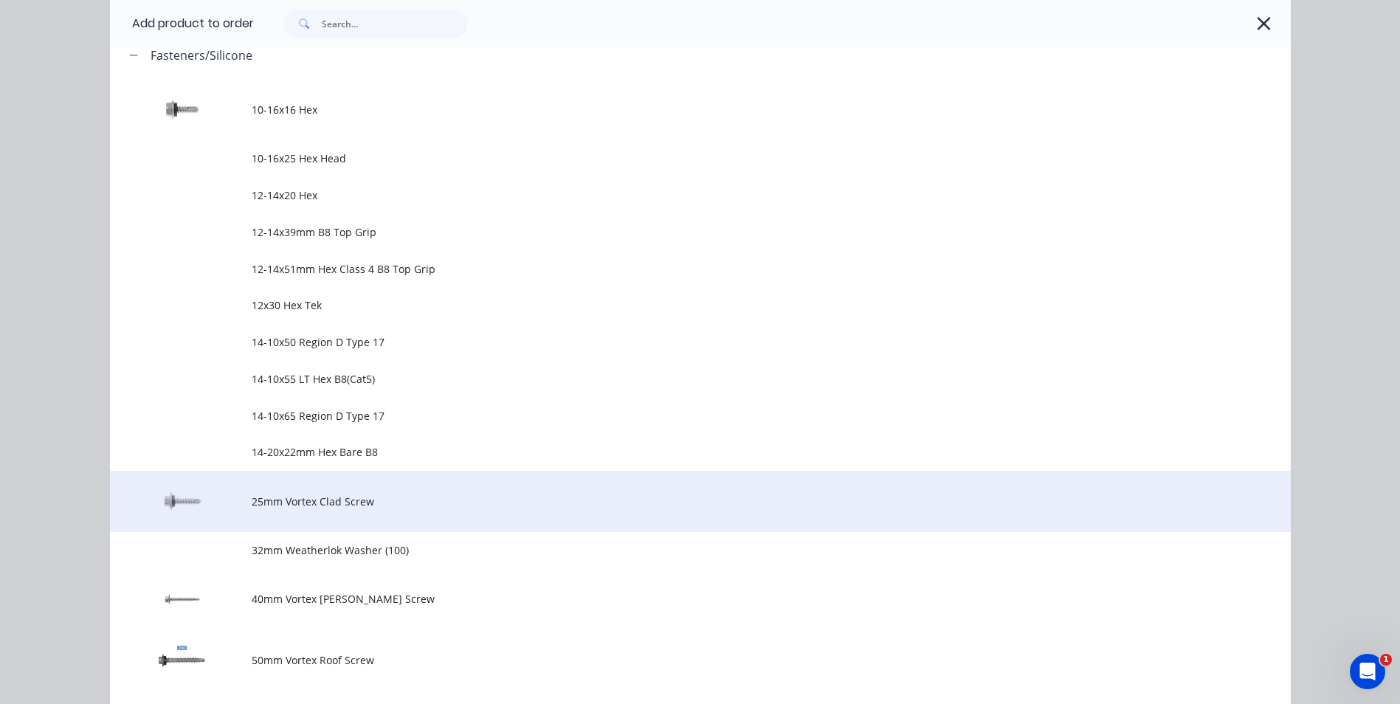
scroll to position [590, 0]
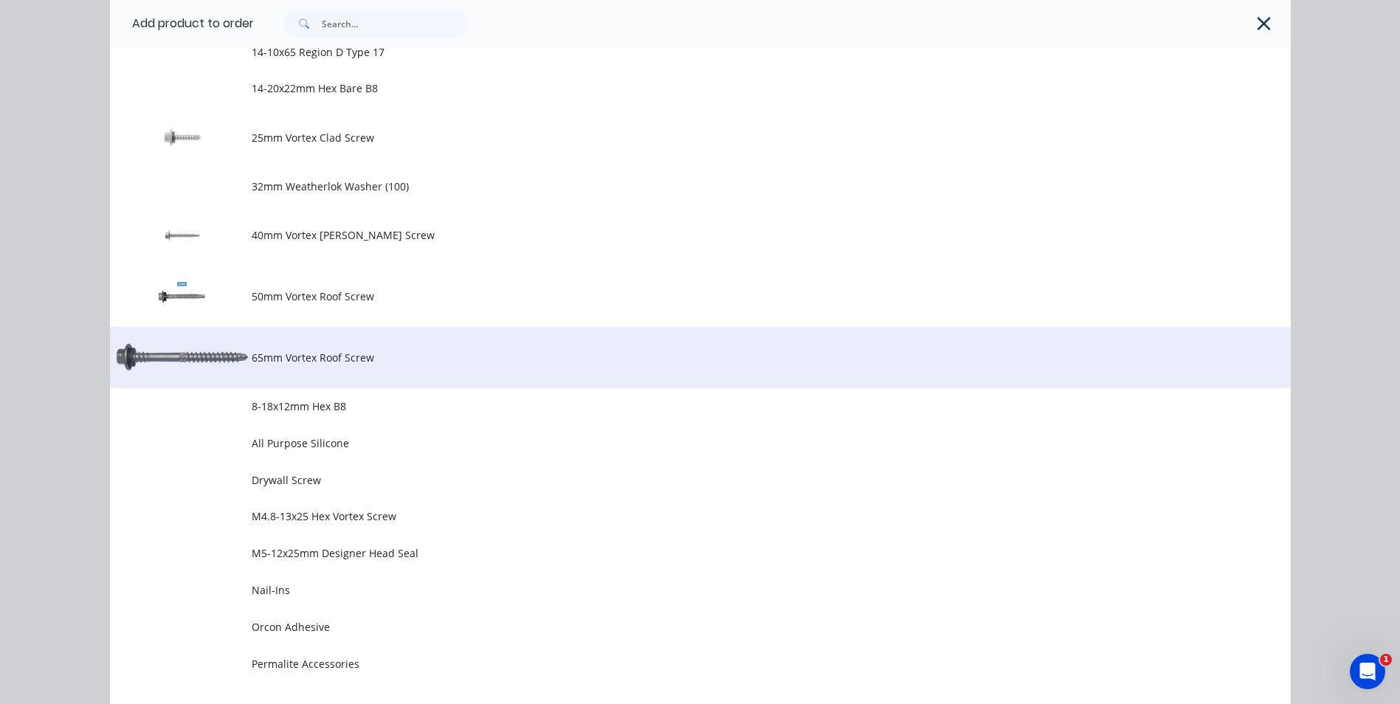
click at [320, 355] on span "65mm Vortex Roof Screw" at bounding box center [667, 357] width 831 height 15
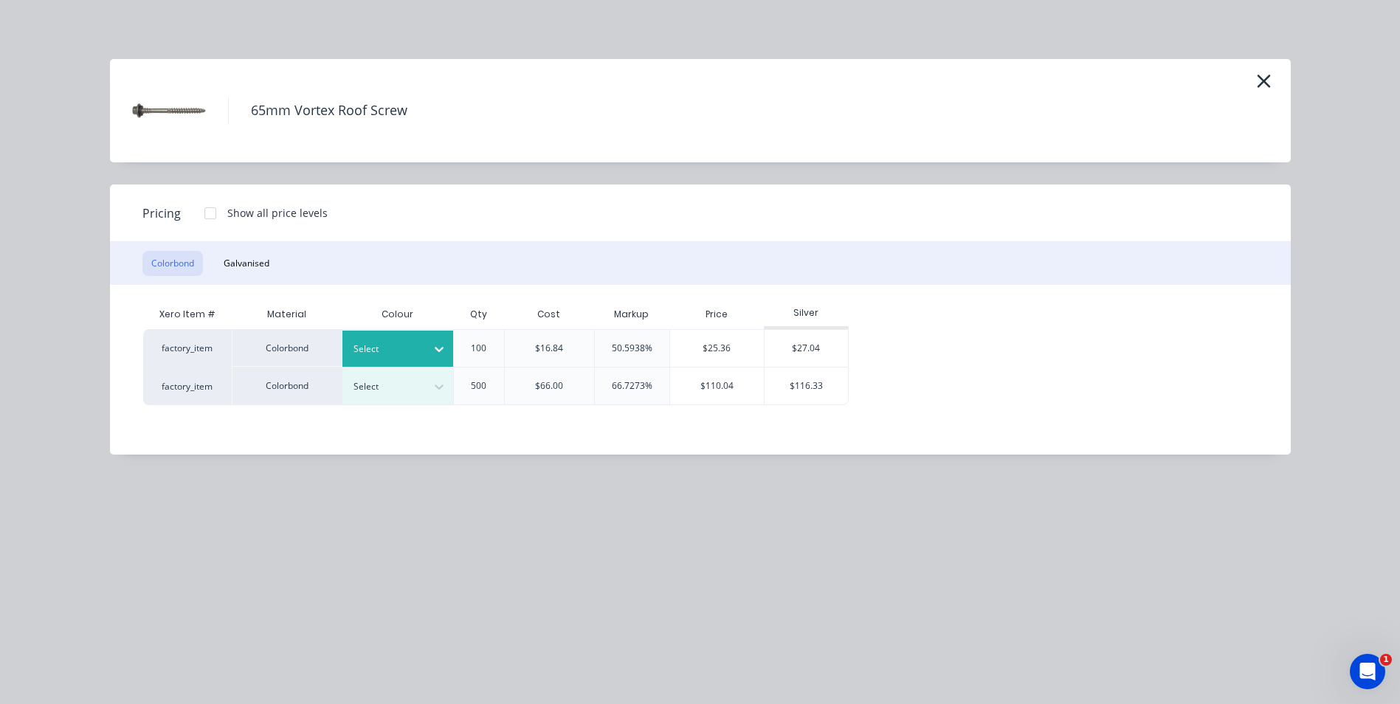
click at [439, 342] on icon at bounding box center [439, 349] width 15 height 15
click at [185, 622] on div "Surfmist" at bounding box center [92, 635] width 185 height 27
click at [807, 342] on div "$27.04" at bounding box center [806, 348] width 83 height 37
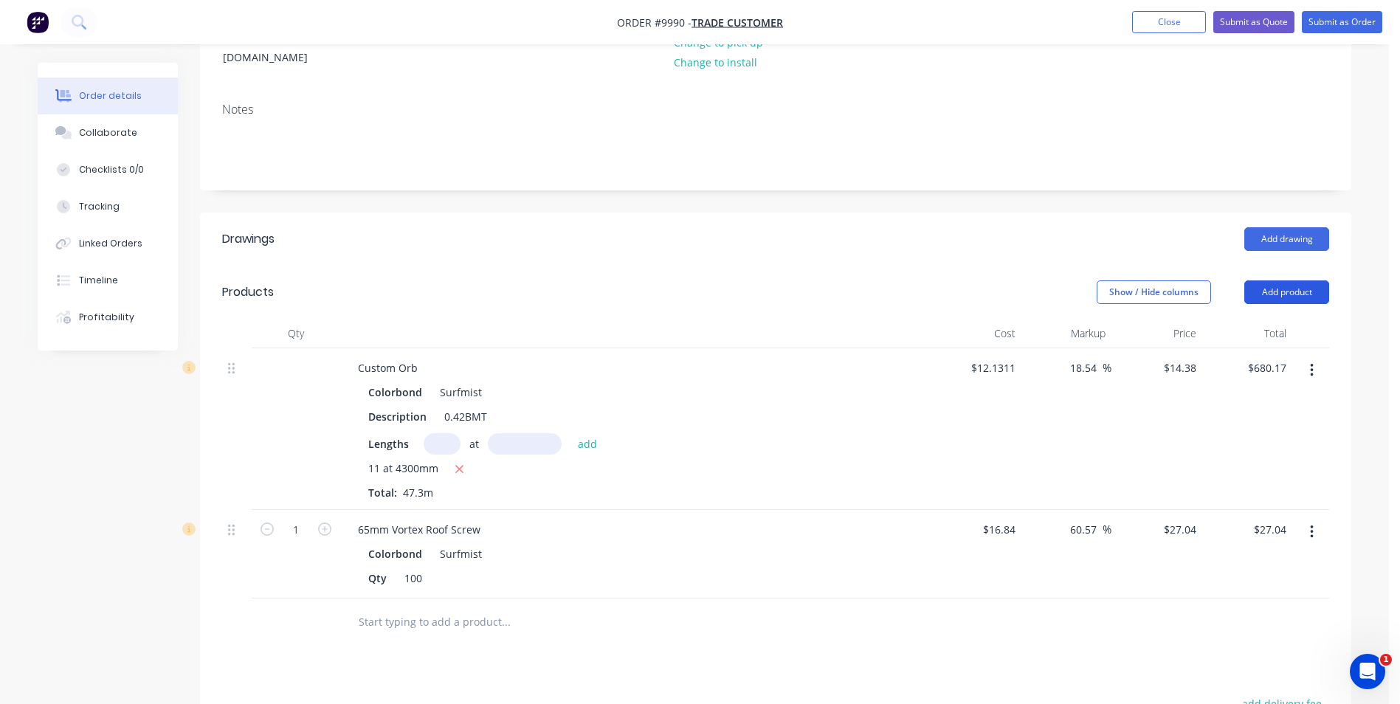
click at [1298, 280] on button "Add product" at bounding box center [1286, 292] width 85 height 24
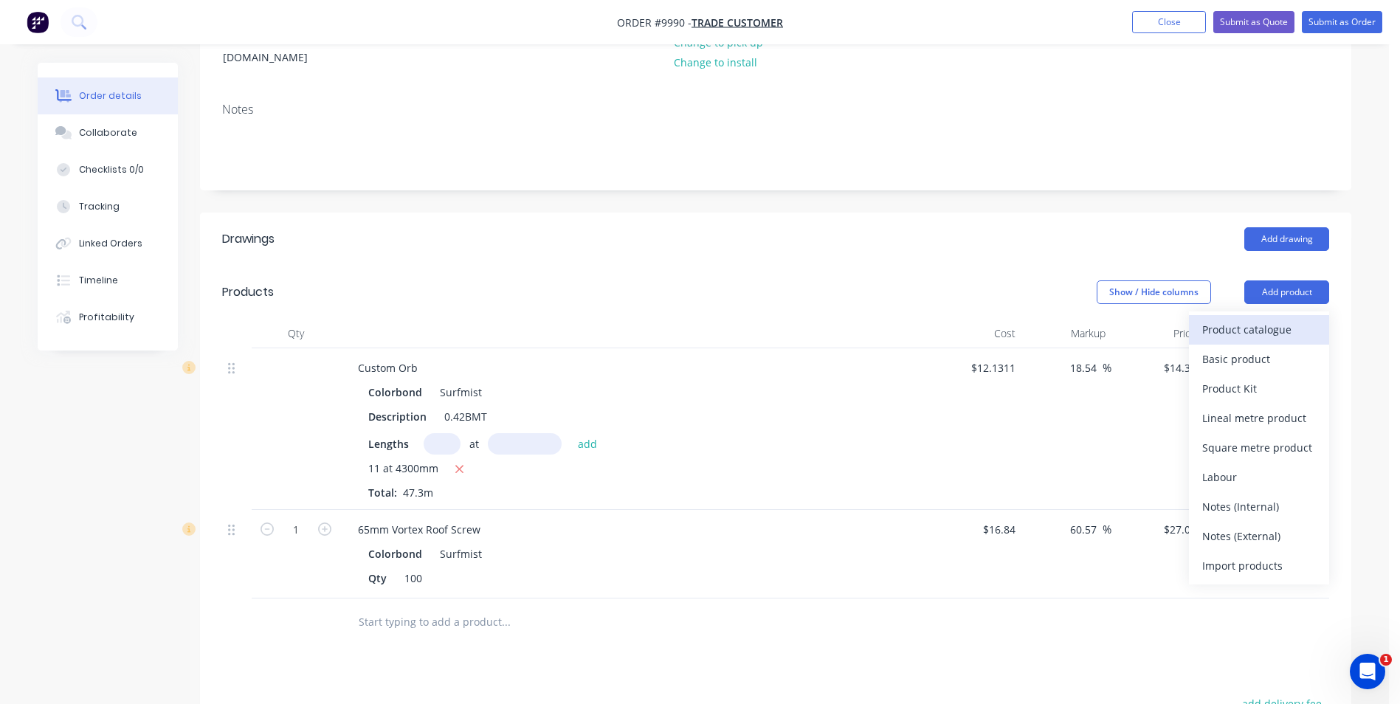
click at [1235, 319] on div "Product catalogue" at bounding box center [1259, 329] width 114 height 21
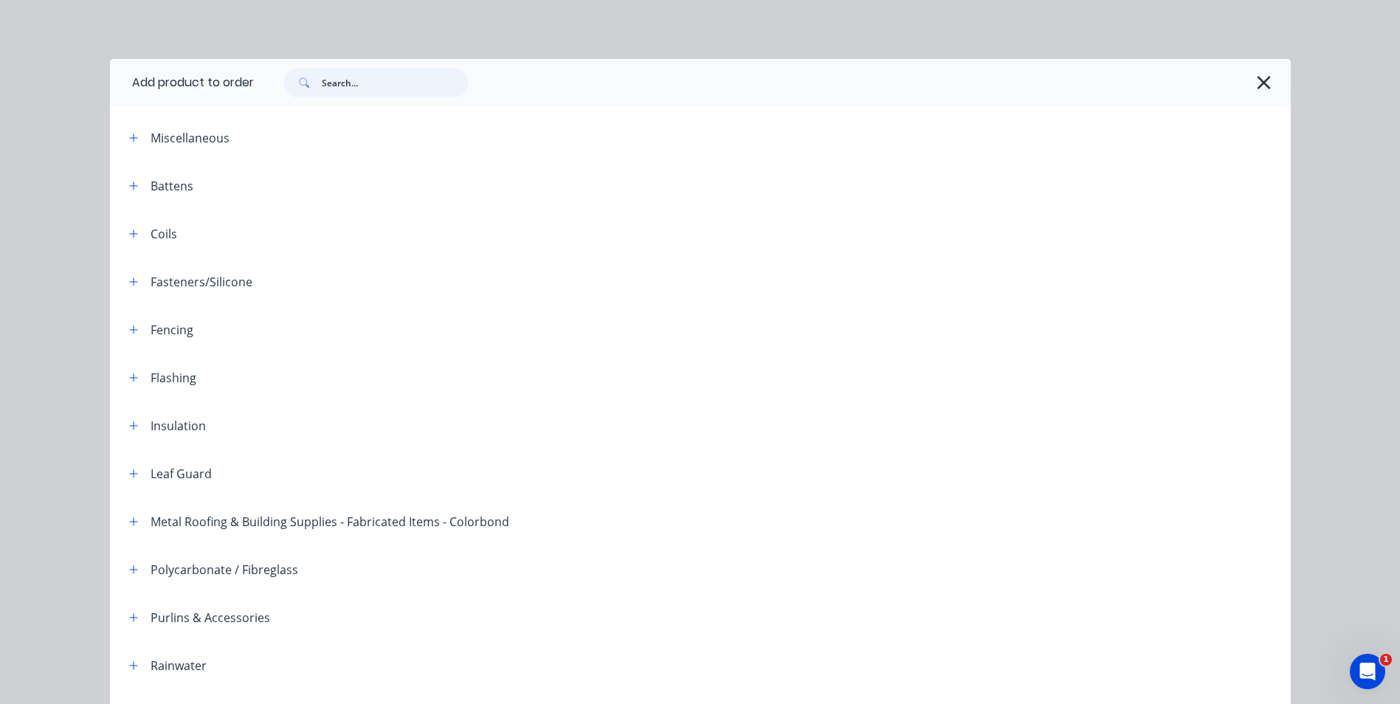
click at [334, 82] on input "text" at bounding box center [395, 83] width 146 height 30
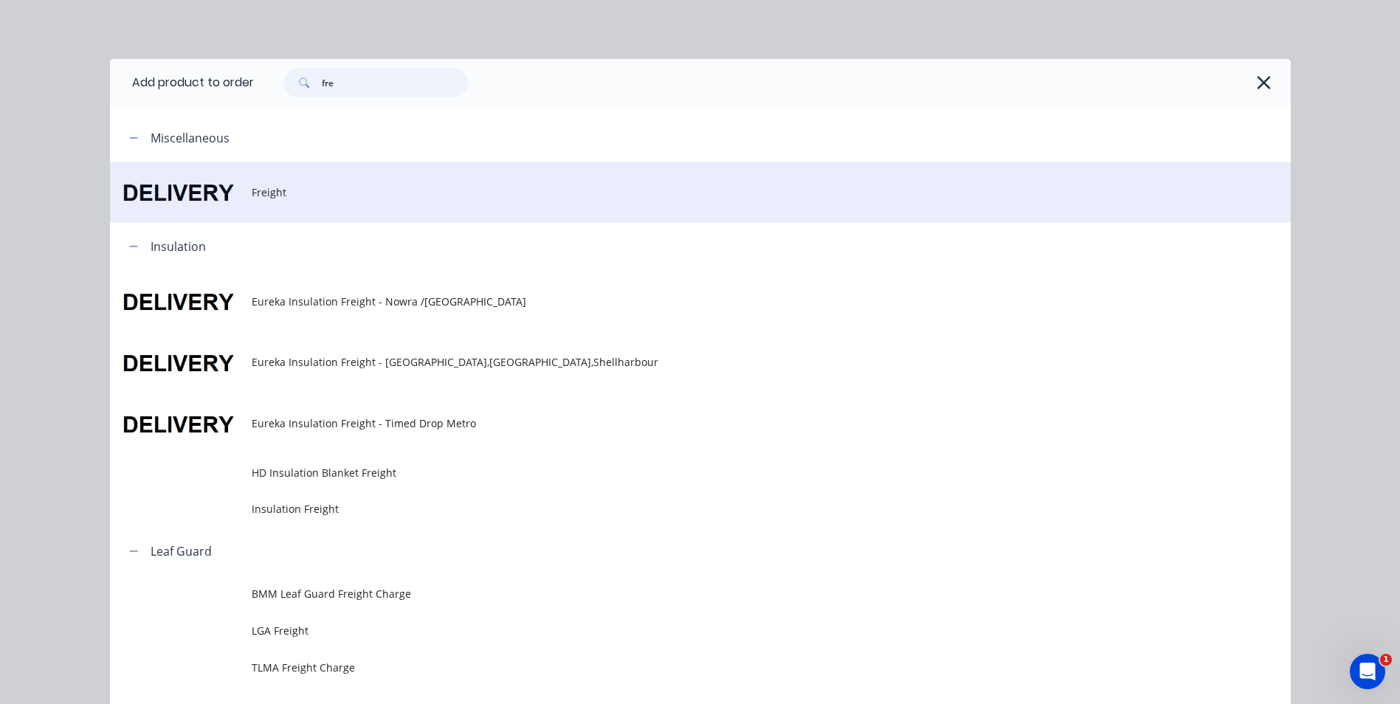
type input "fre"
click at [283, 187] on span "Freight" at bounding box center [667, 192] width 831 height 15
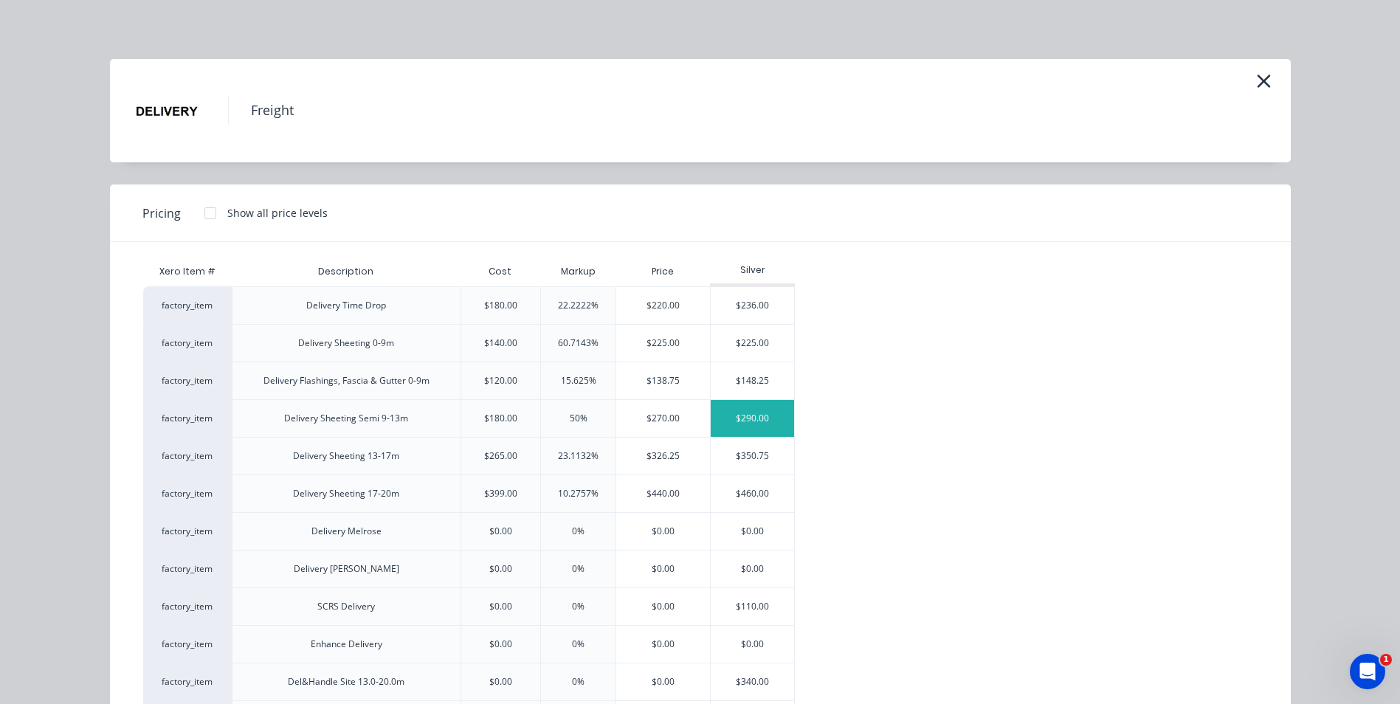
click at [744, 421] on div "$290.00" at bounding box center [752, 418] width 83 height 37
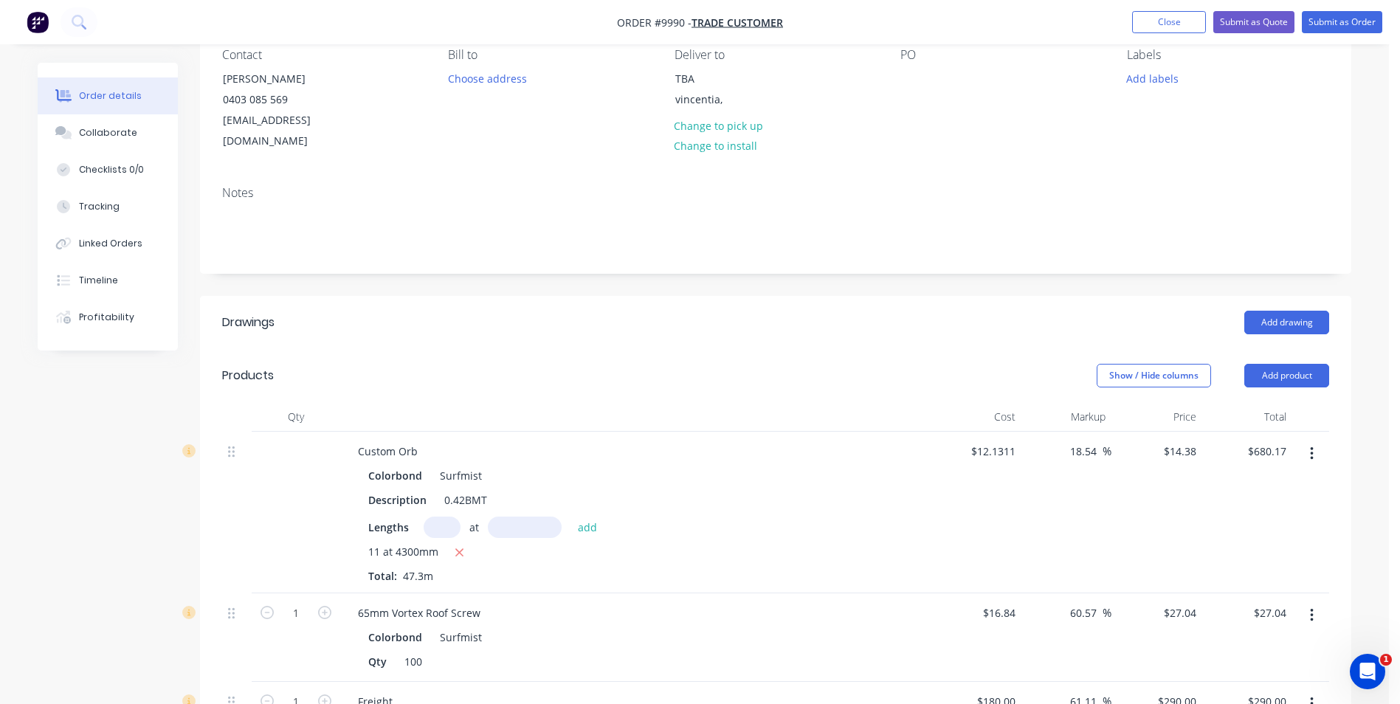
scroll to position [0, 0]
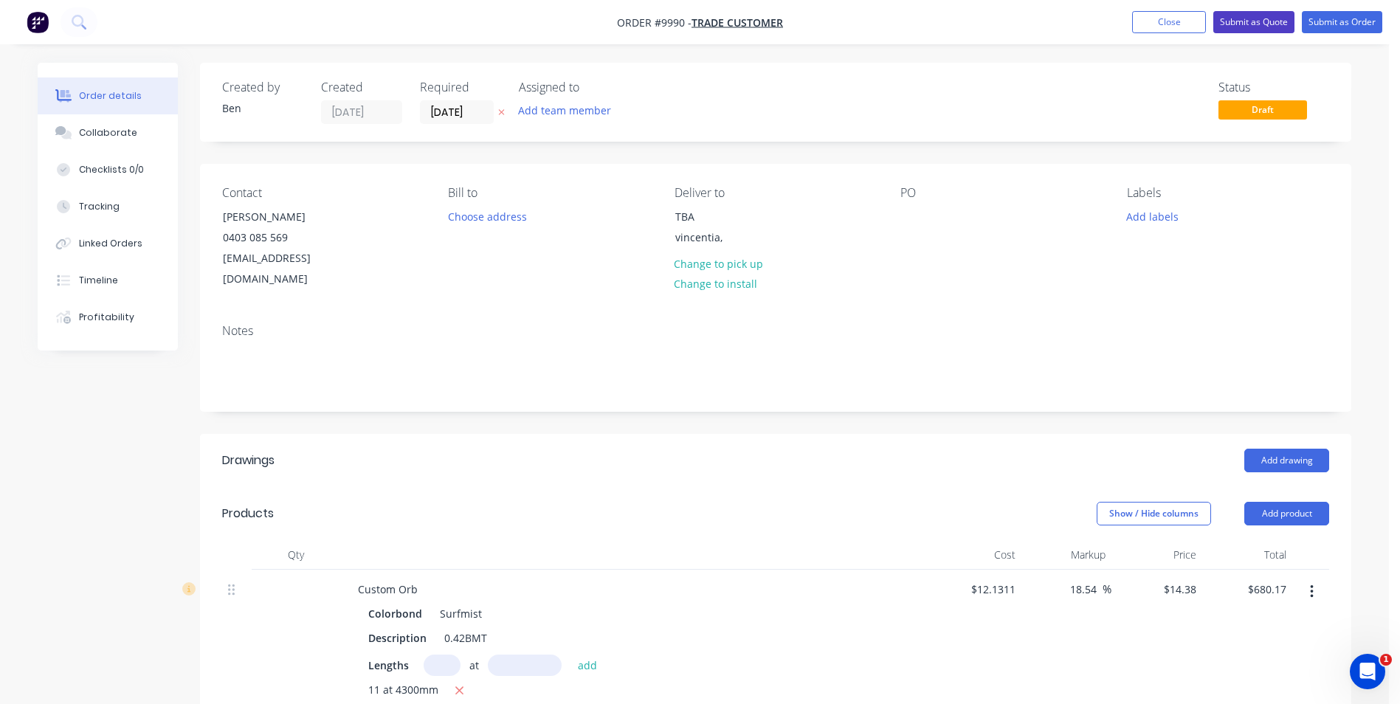
click at [1269, 21] on button "Submit as Quote" at bounding box center [1253, 22] width 81 height 22
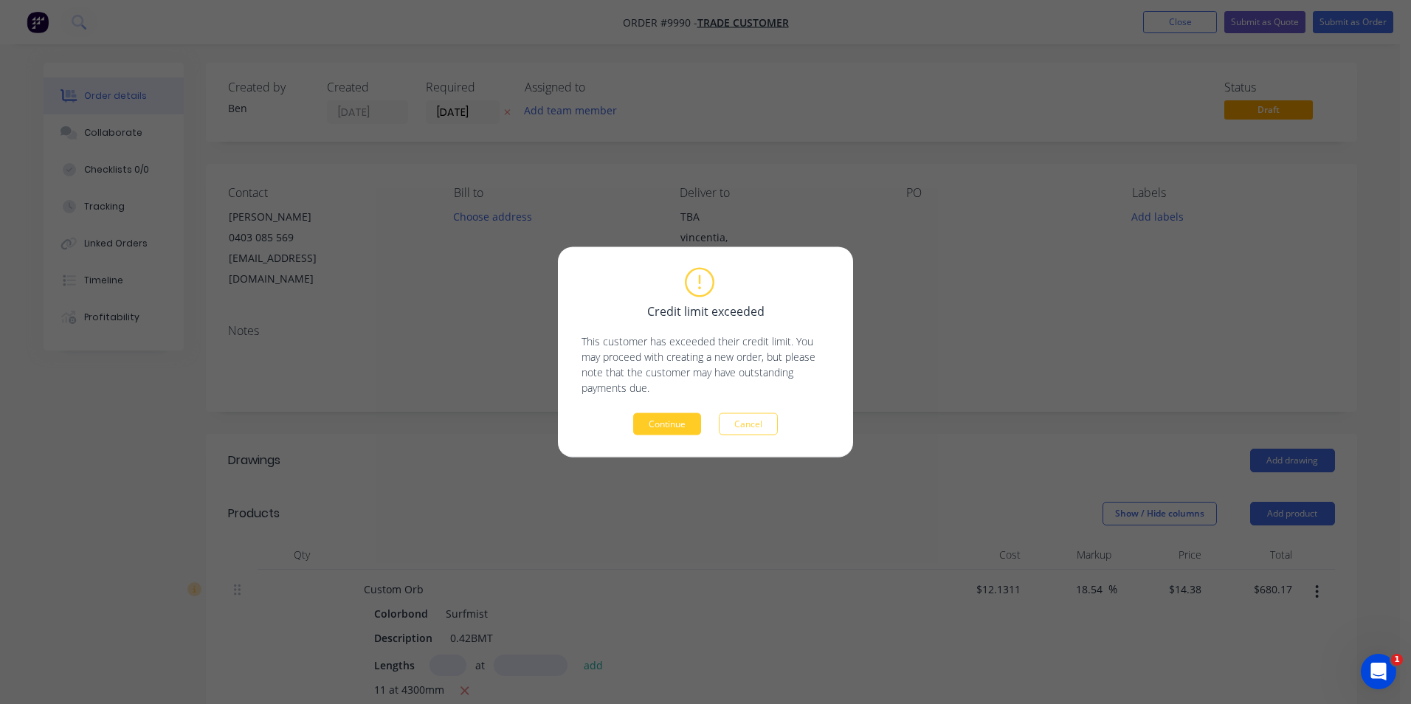
click at [667, 424] on button "Continue" at bounding box center [667, 424] width 68 height 22
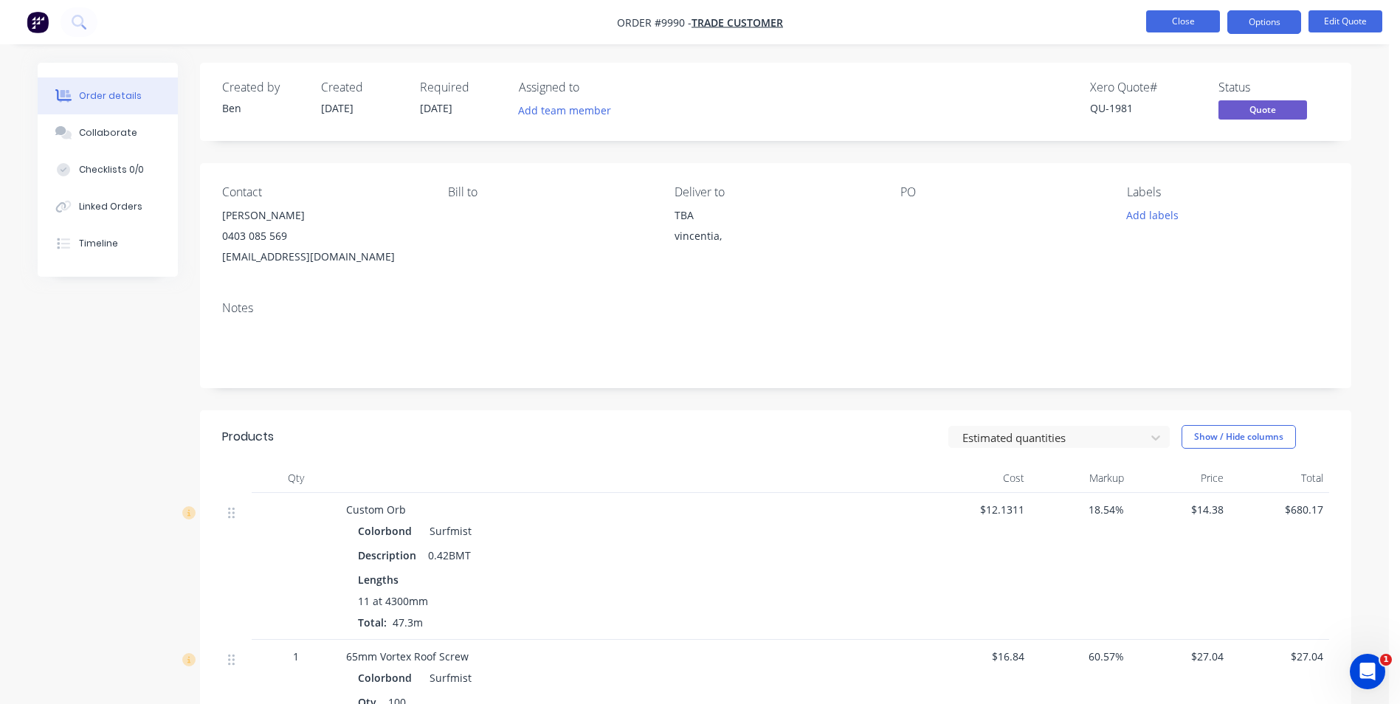
click at [1189, 23] on button "Close" at bounding box center [1183, 21] width 74 height 22
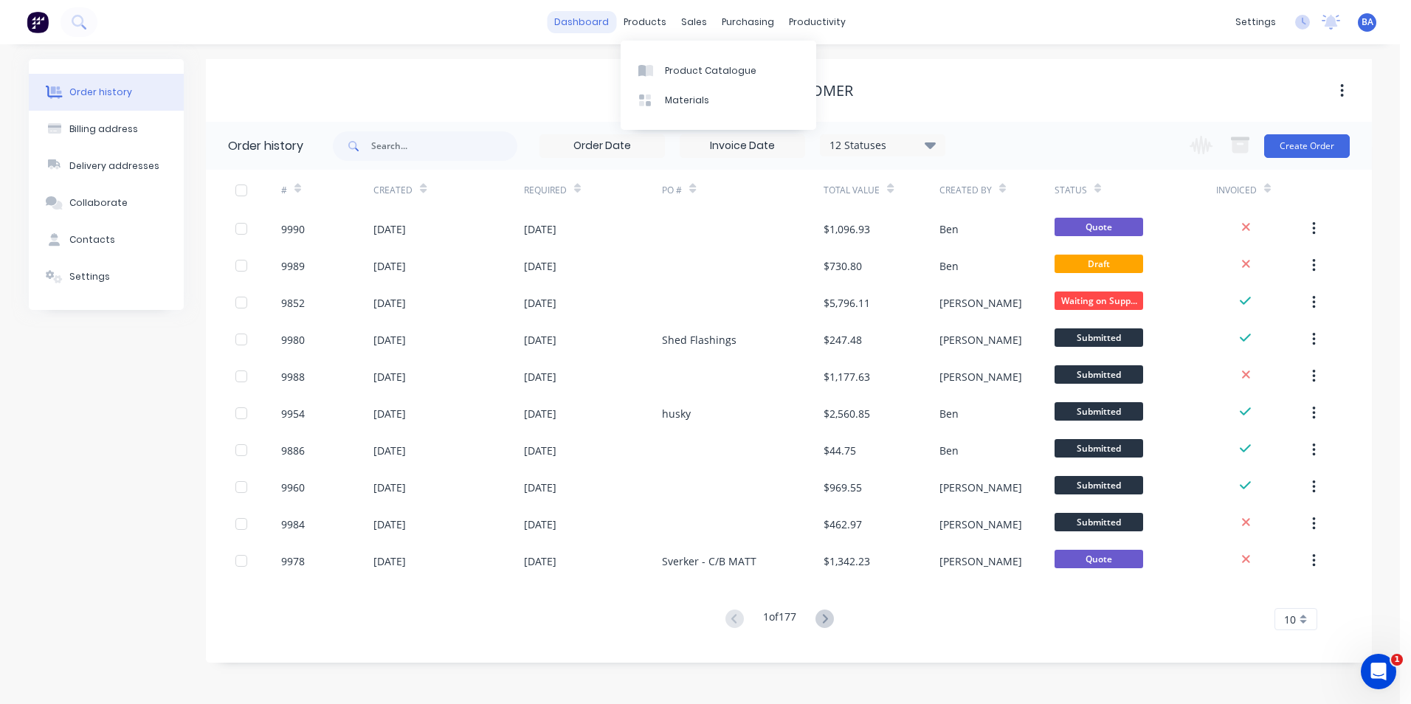
click at [602, 29] on link "dashboard" at bounding box center [581, 22] width 69 height 22
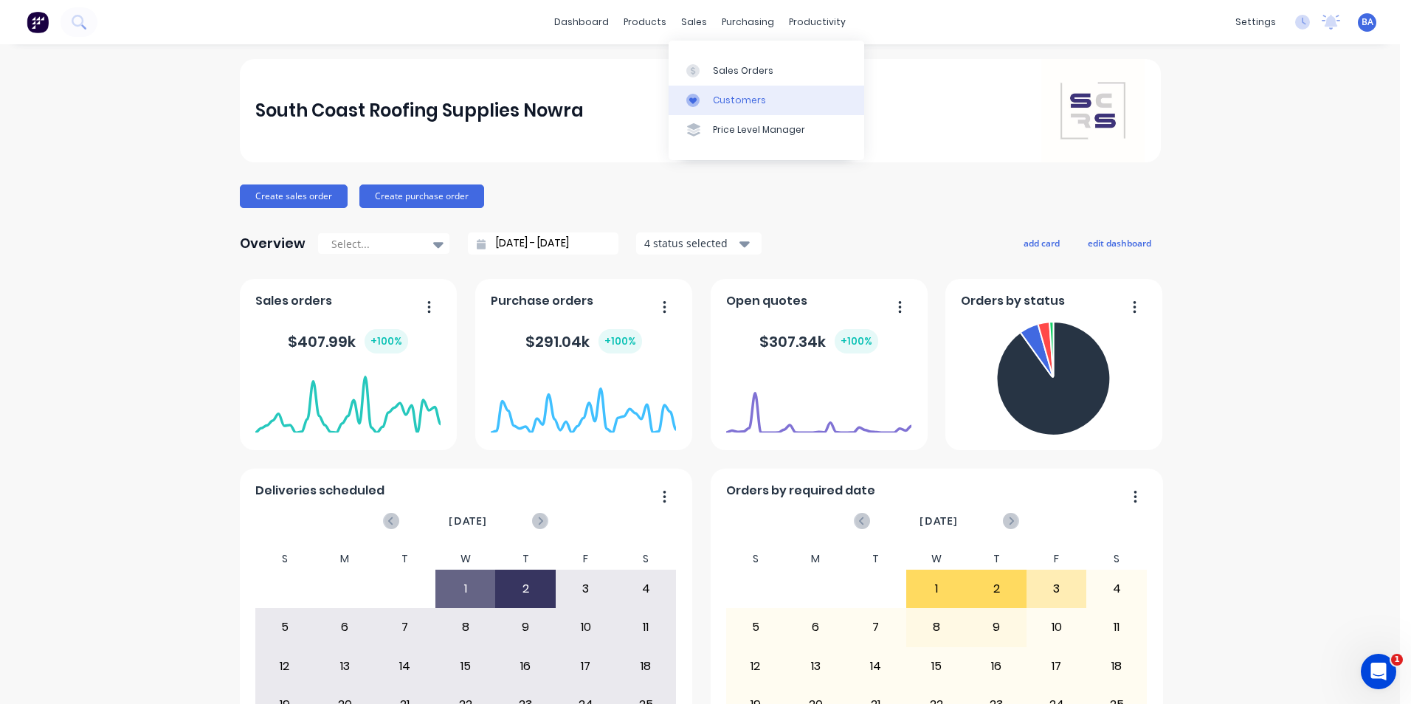
click at [697, 89] on link "Customers" at bounding box center [767, 101] width 196 height 30
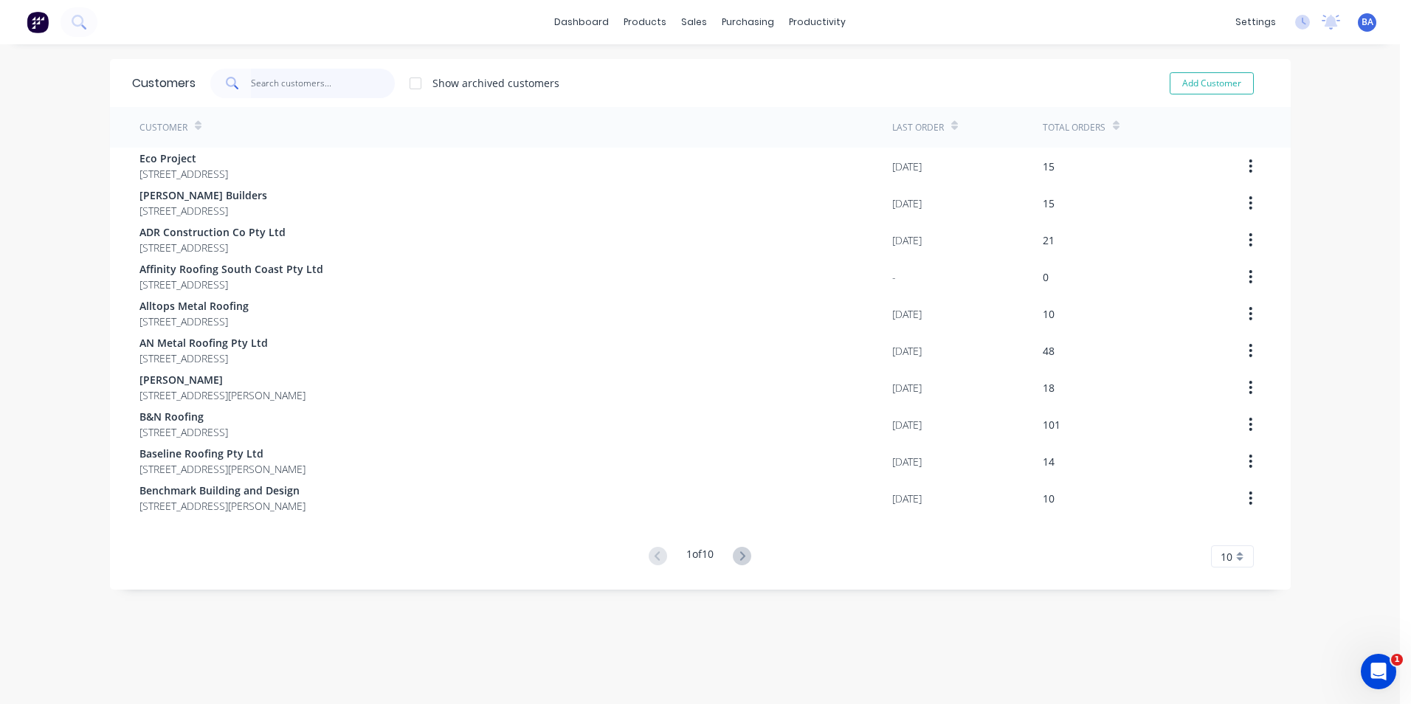
click at [288, 85] on input "text" at bounding box center [323, 84] width 144 height 30
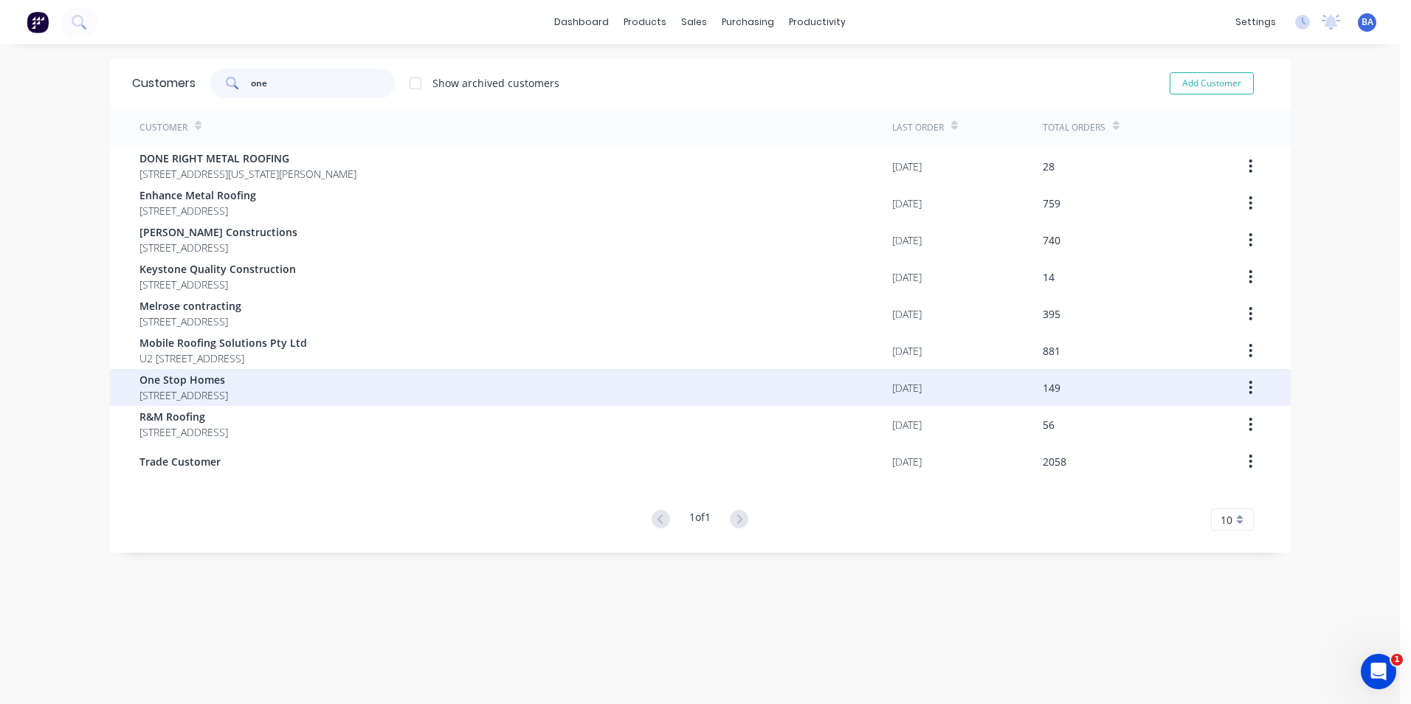
type input "one"
click at [228, 396] on span "[STREET_ADDRESS]" at bounding box center [183, 394] width 89 height 15
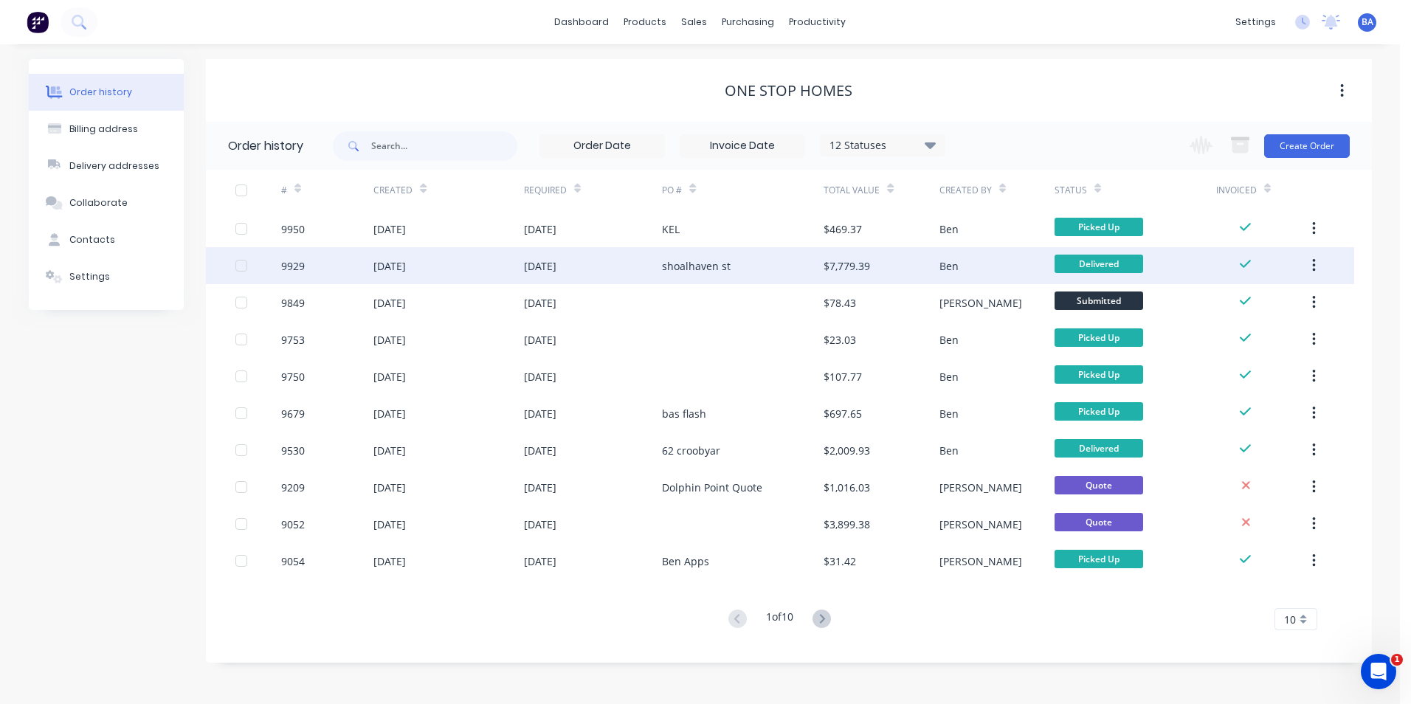
click at [706, 266] on div "shoalhaven st" at bounding box center [696, 265] width 69 height 15
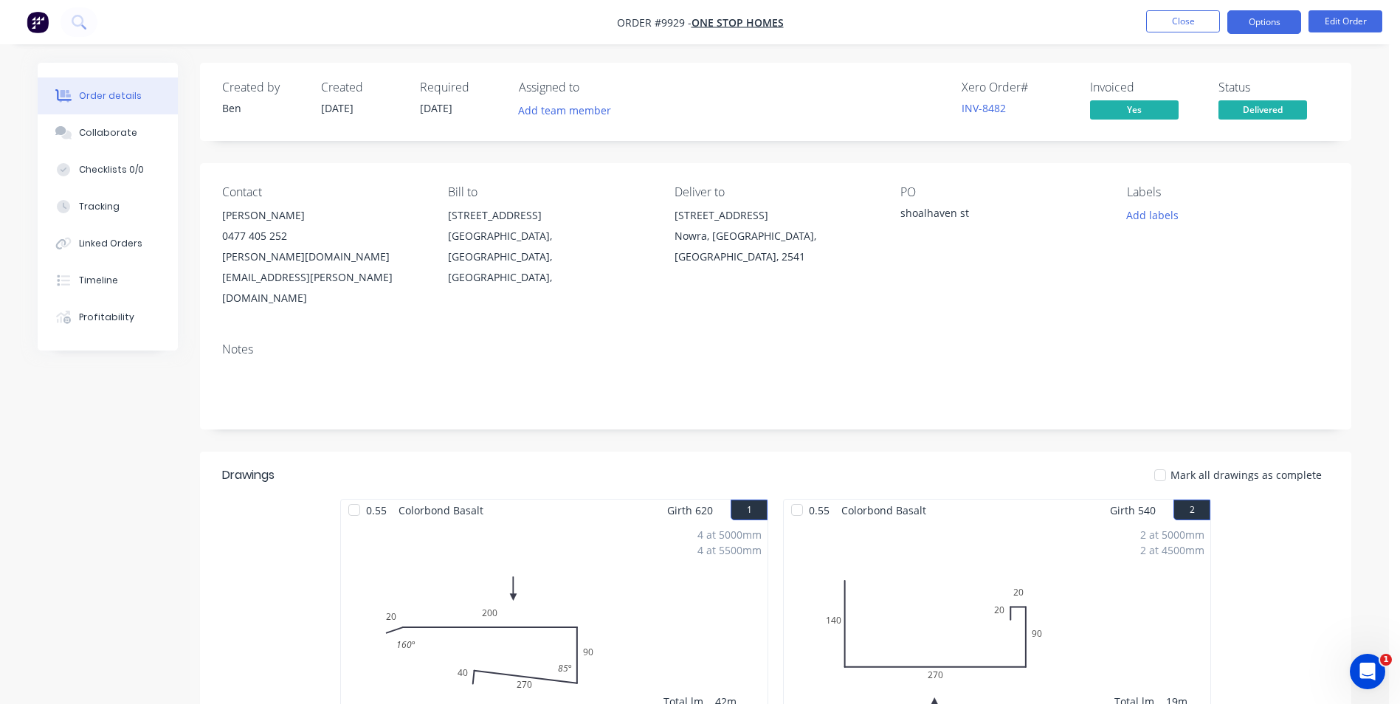
click at [1262, 24] on button "Options" at bounding box center [1264, 22] width 74 height 24
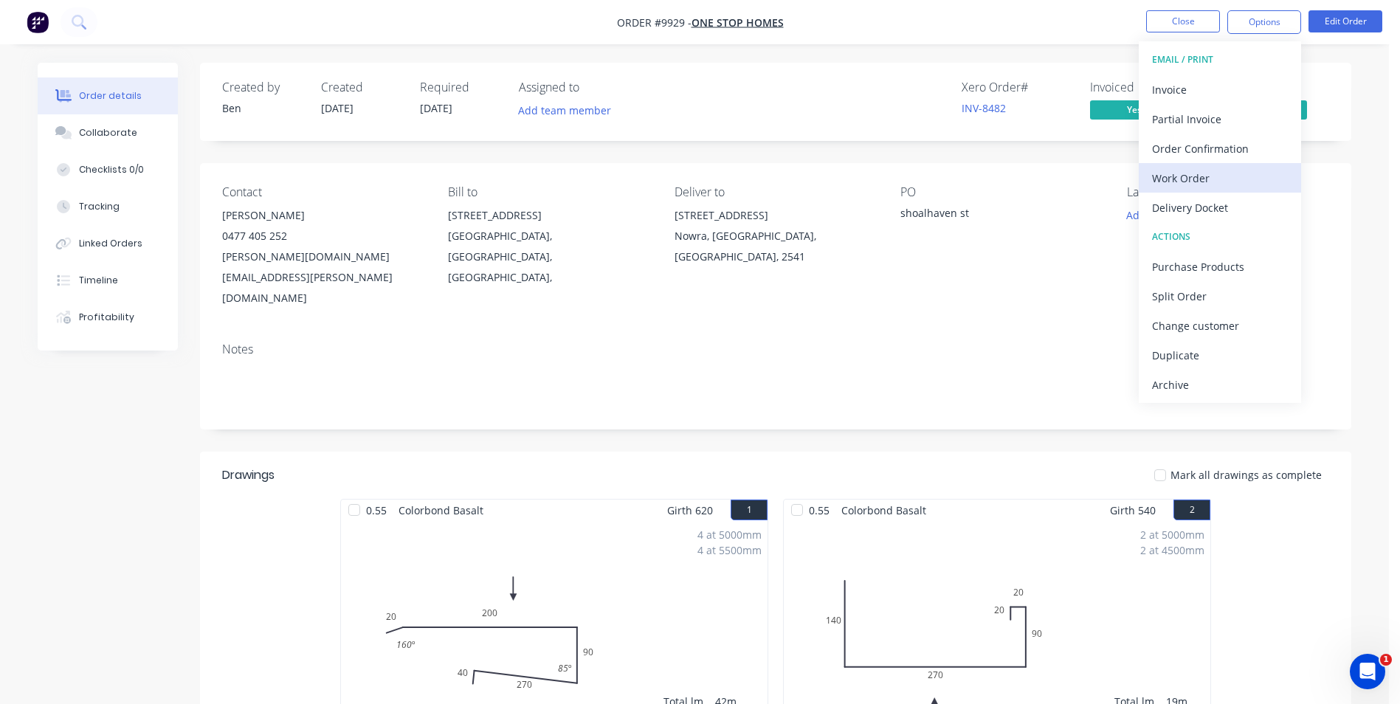
click at [1213, 180] on div "Work Order" at bounding box center [1220, 178] width 136 height 21
click at [1209, 176] on div "Custom" at bounding box center [1220, 178] width 136 height 21
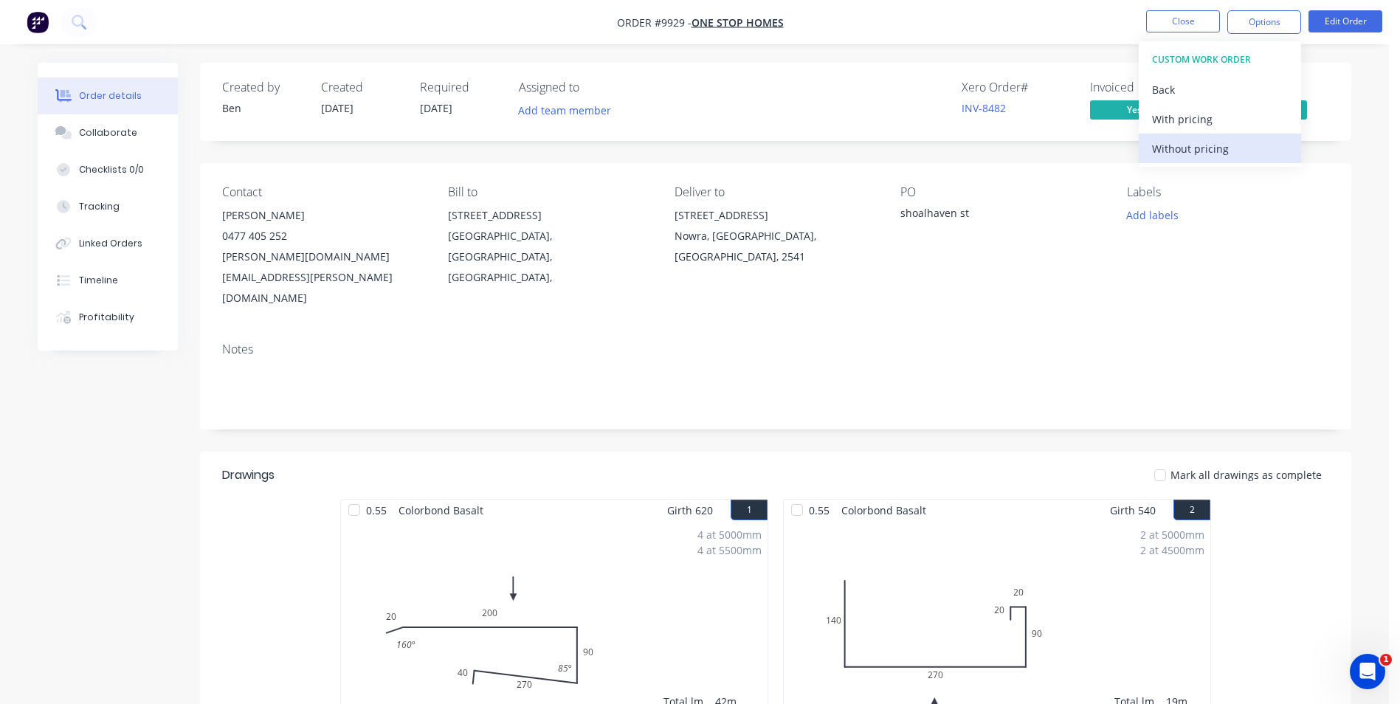
click at [1208, 135] on button "Without pricing" at bounding box center [1220, 149] width 162 height 30
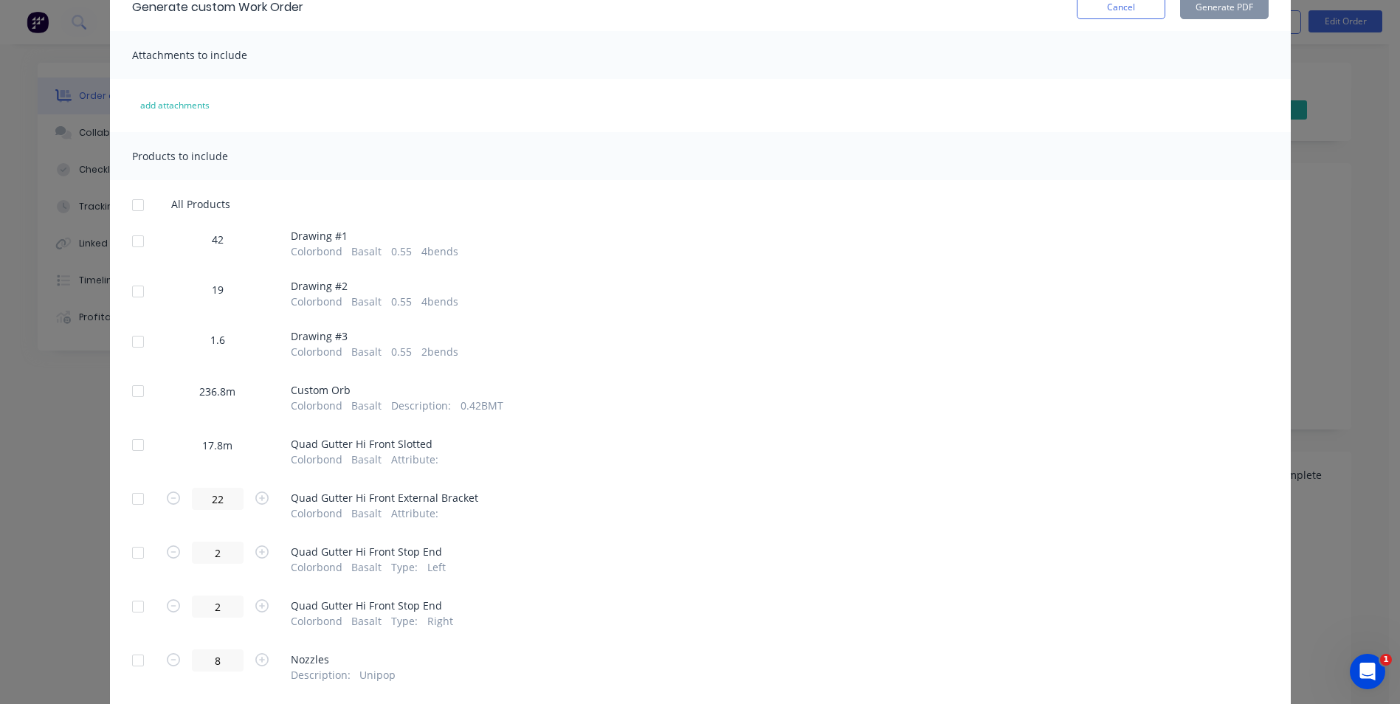
scroll to position [74, 0]
click at [132, 342] on div at bounding box center [138, 344] width 30 height 30
drag, startPoint x: 134, startPoint y: 294, endPoint x: 132, endPoint y: 271, distance: 23.0
click at [134, 292] on div at bounding box center [138, 294] width 30 height 30
click at [134, 237] on div at bounding box center [138, 244] width 30 height 30
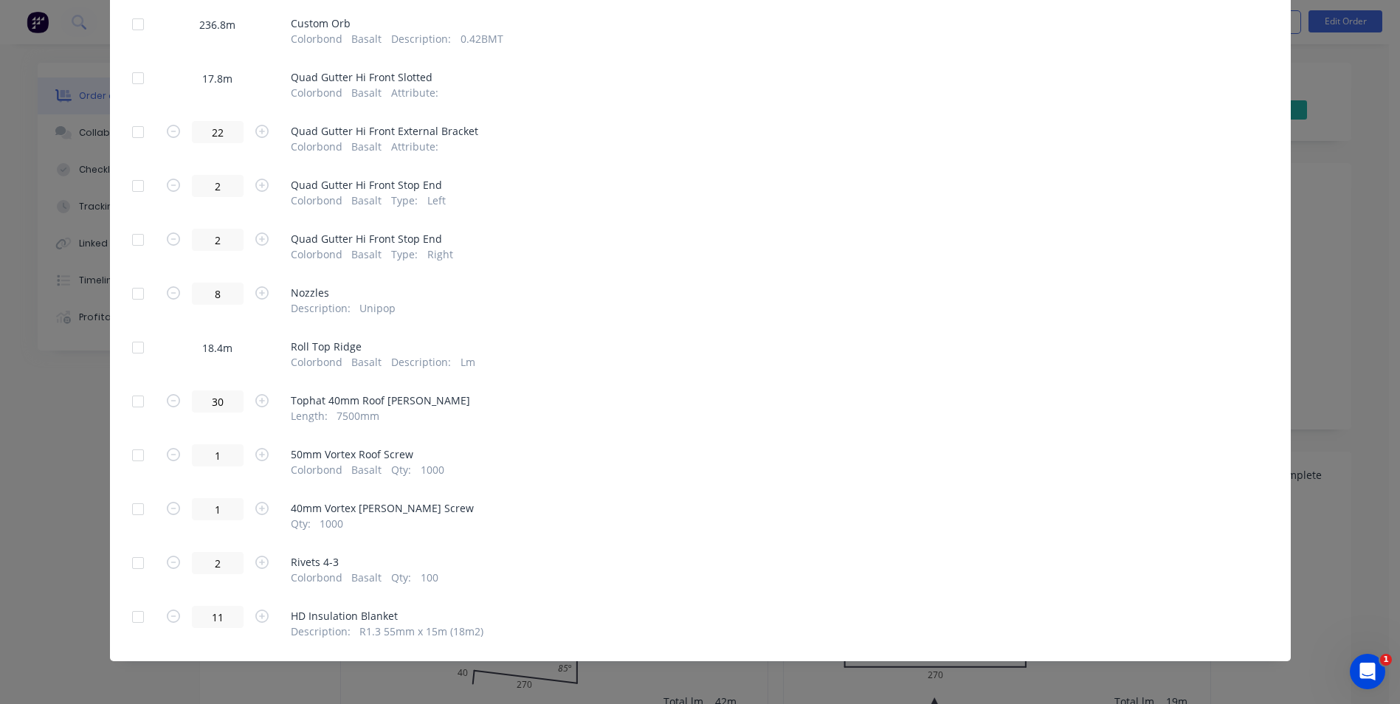
scroll to position [0, 0]
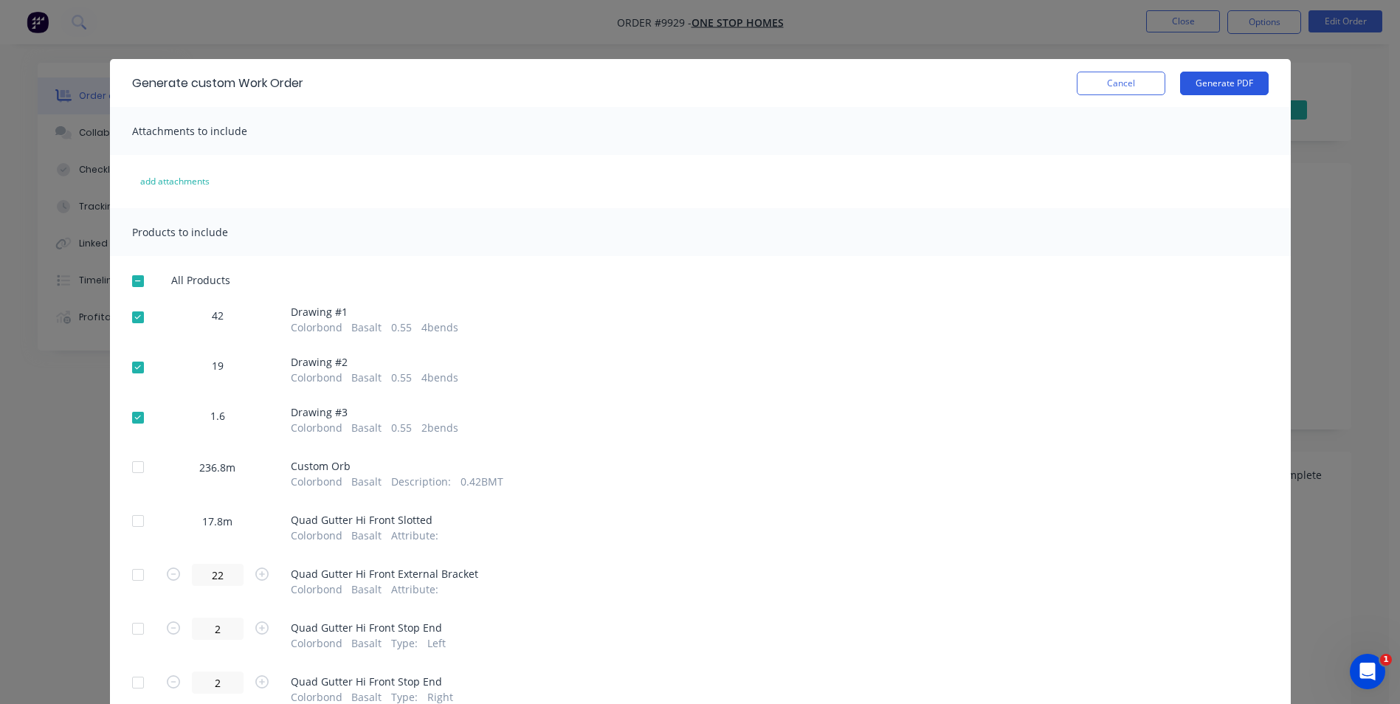
click at [1222, 82] on button "Generate PDF" at bounding box center [1224, 84] width 89 height 24
click at [1126, 83] on button "Cancel" at bounding box center [1121, 84] width 89 height 24
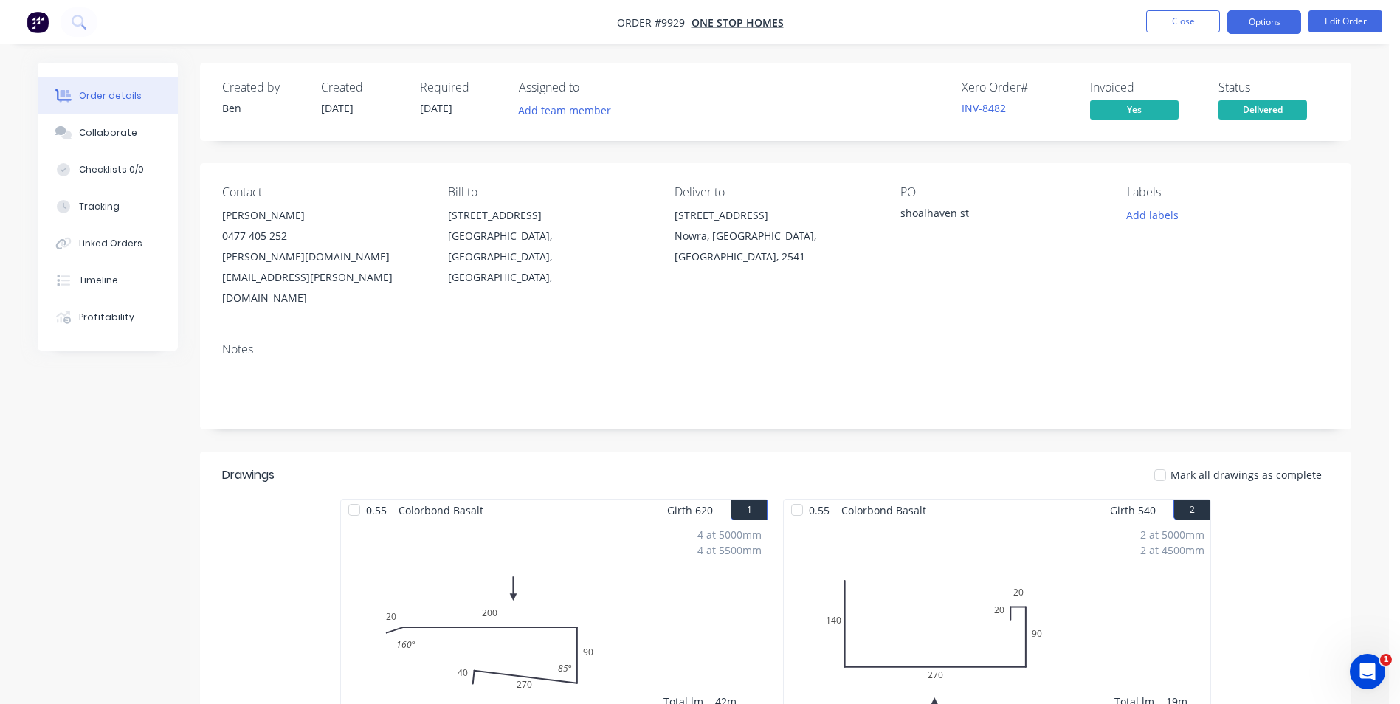
click at [1269, 18] on button "Options" at bounding box center [1264, 22] width 74 height 24
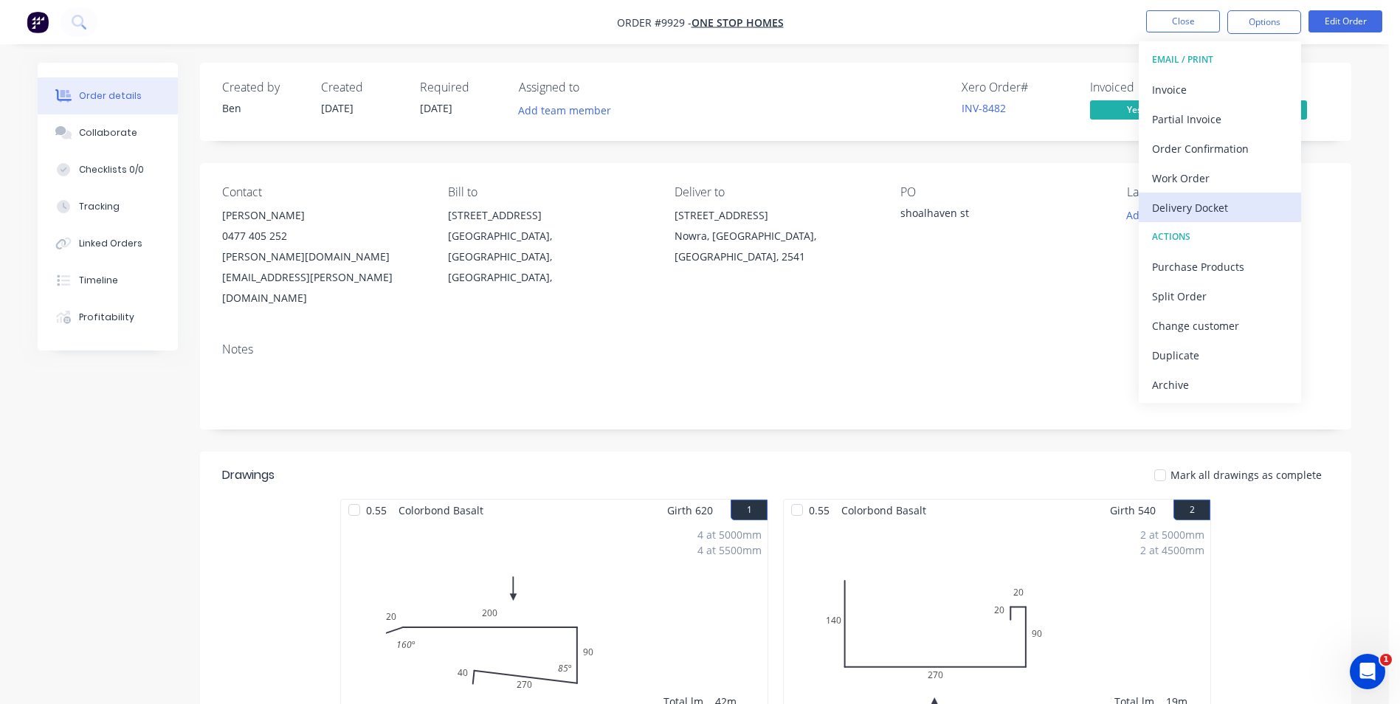
click at [1213, 212] on div "Delivery Docket" at bounding box center [1220, 207] width 136 height 21
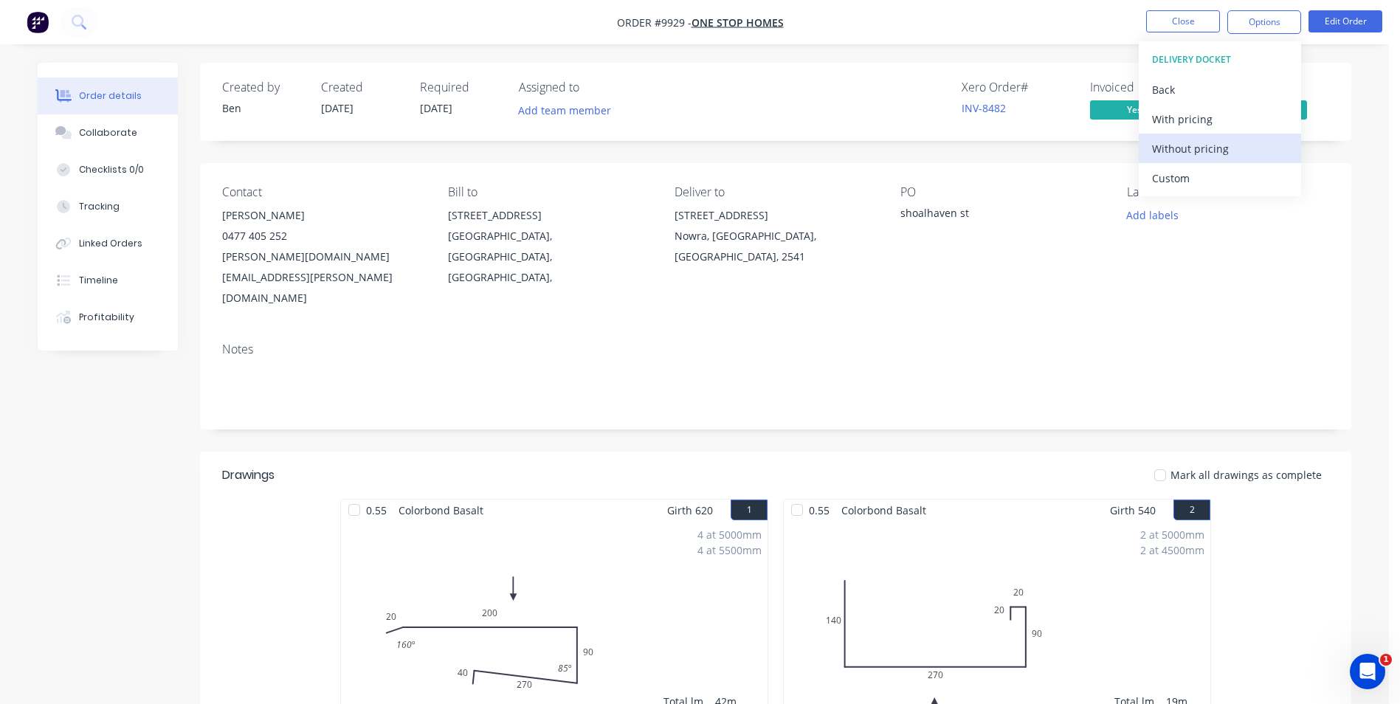
click at [1200, 154] on div "Without pricing" at bounding box center [1220, 148] width 136 height 21
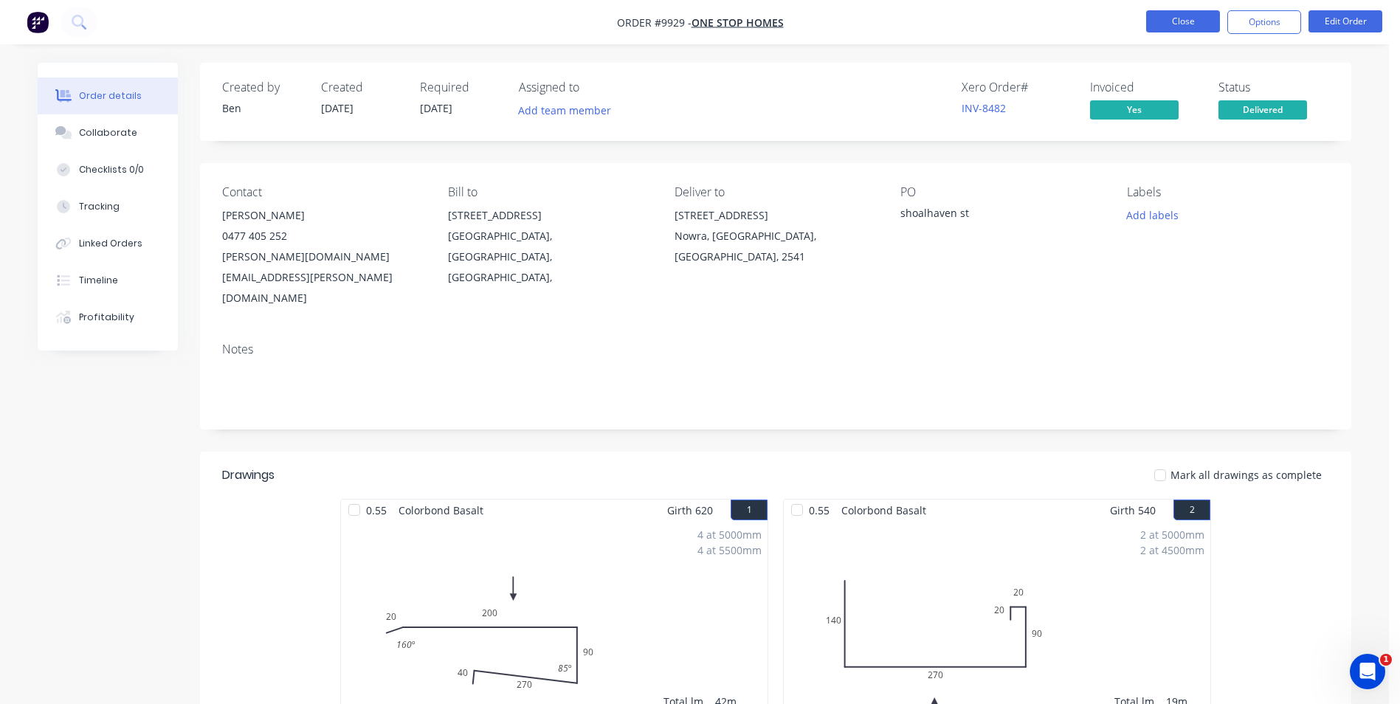
click at [1198, 14] on button "Close" at bounding box center [1183, 21] width 74 height 22
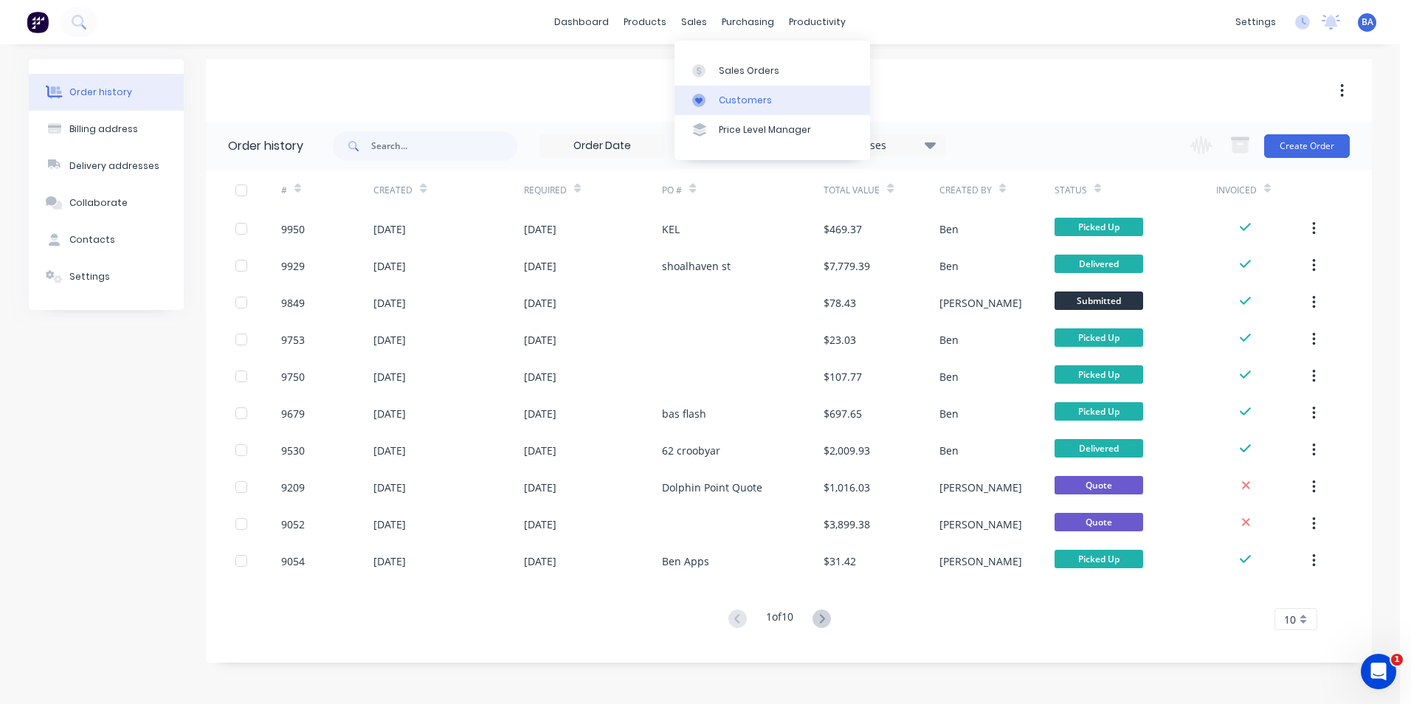
click at [708, 87] on link "Customers" at bounding box center [773, 101] width 196 height 30
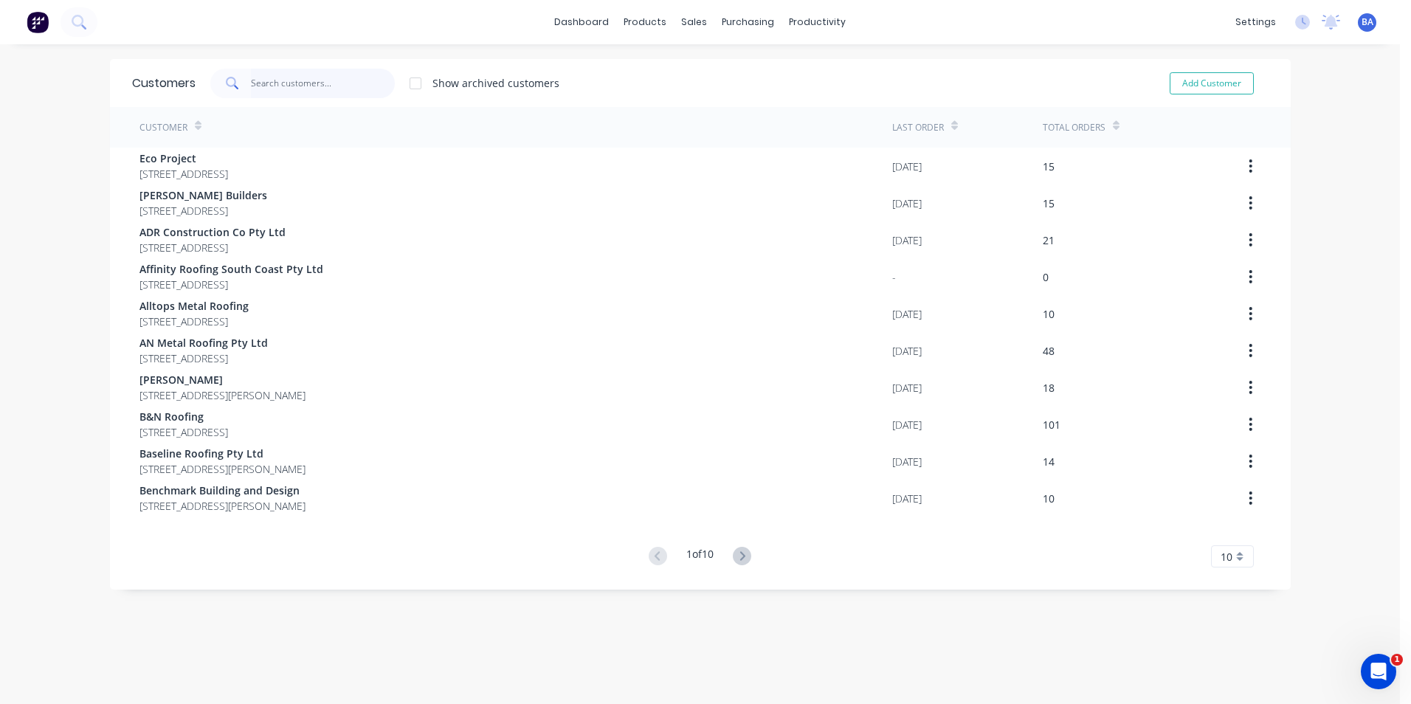
click at [329, 80] on input "text" at bounding box center [323, 84] width 144 height 30
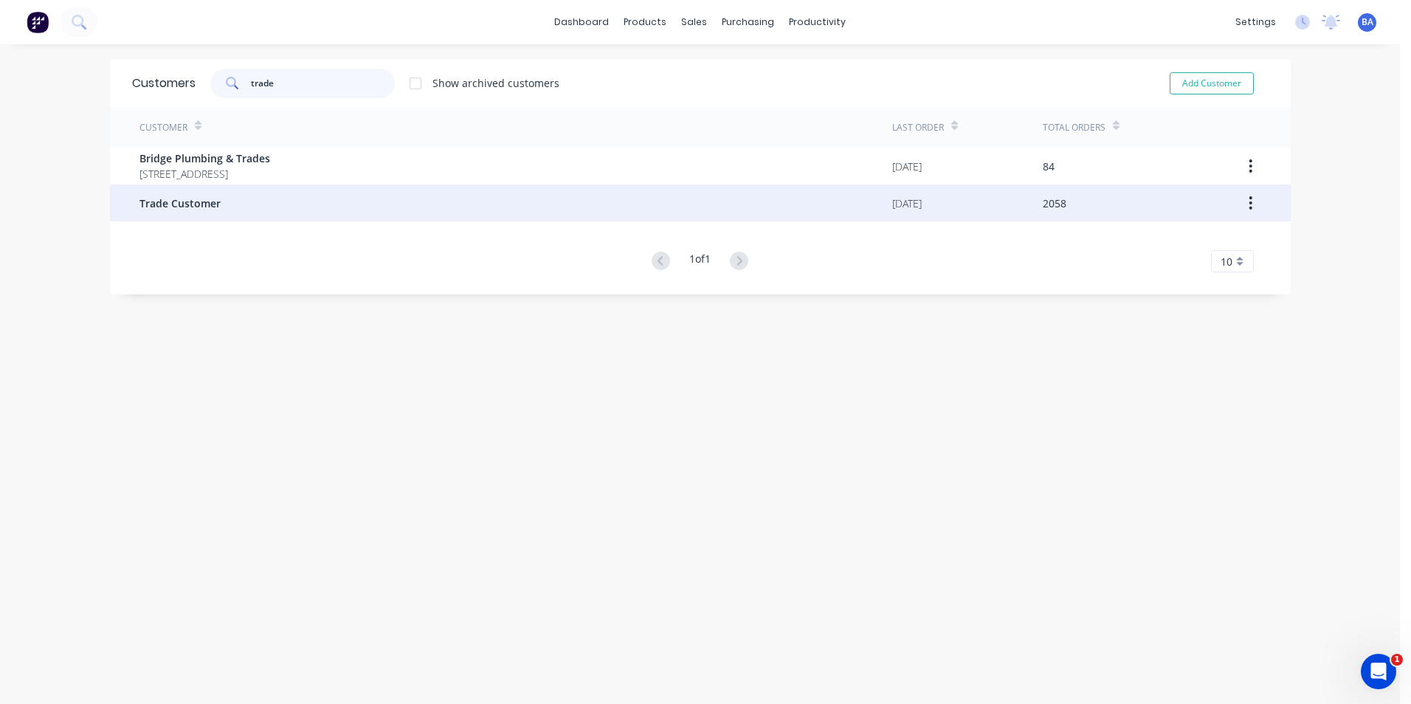
type input "trade"
click at [211, 199] on span "Trade Customer" at bounding box center [179, 203] width 81 height 15
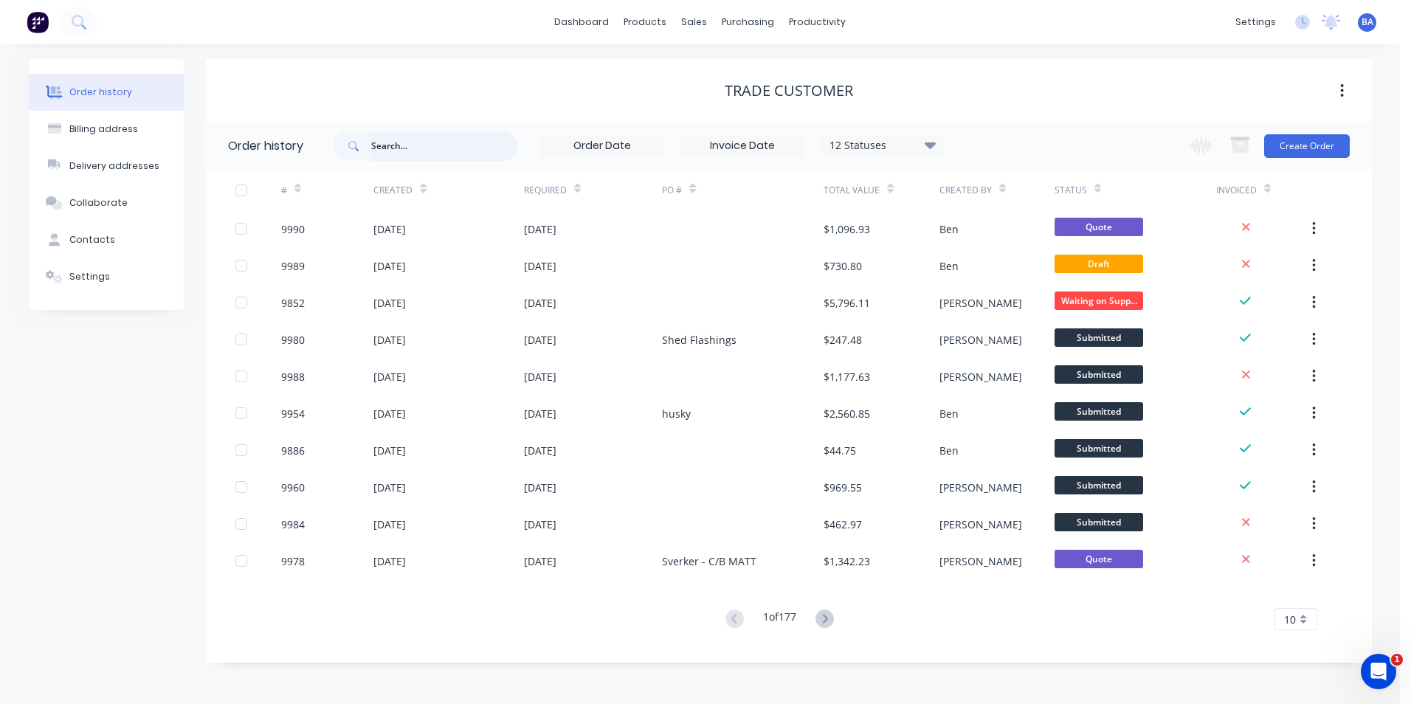
click at [464, 139] on input "text" at bounding box center [444, 146] width 146 height 30
type input "[PERSON_NAME]"
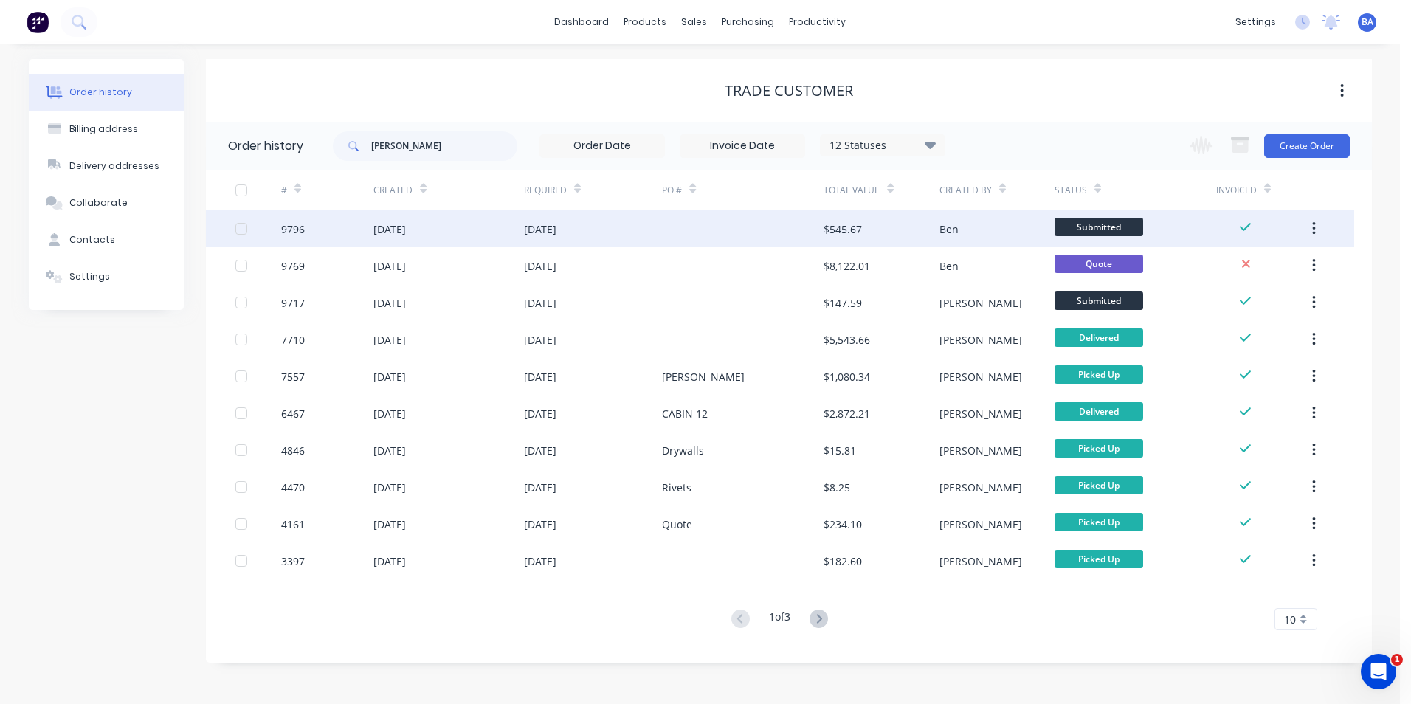
click at [624, 241] on div "[DATE]" at bounding box center [593, 228] width 139 height 37
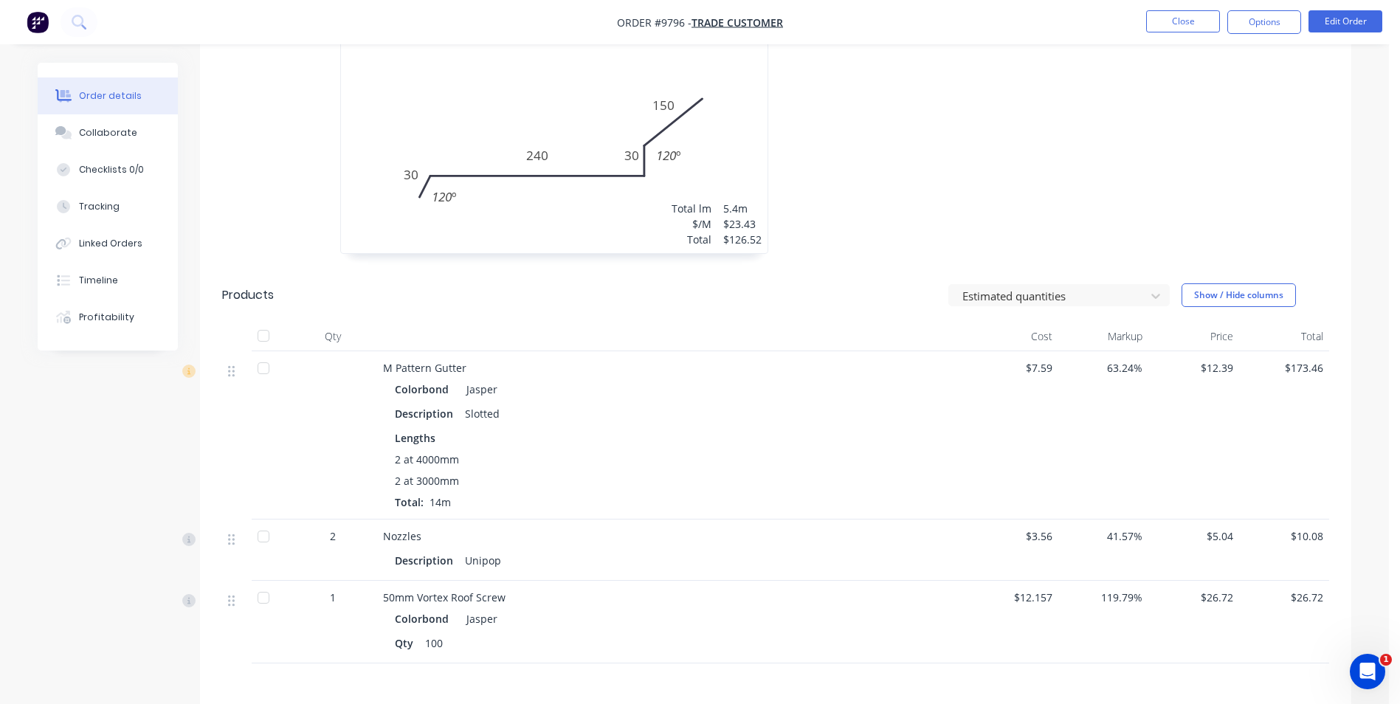
scroll to position [935, 0]
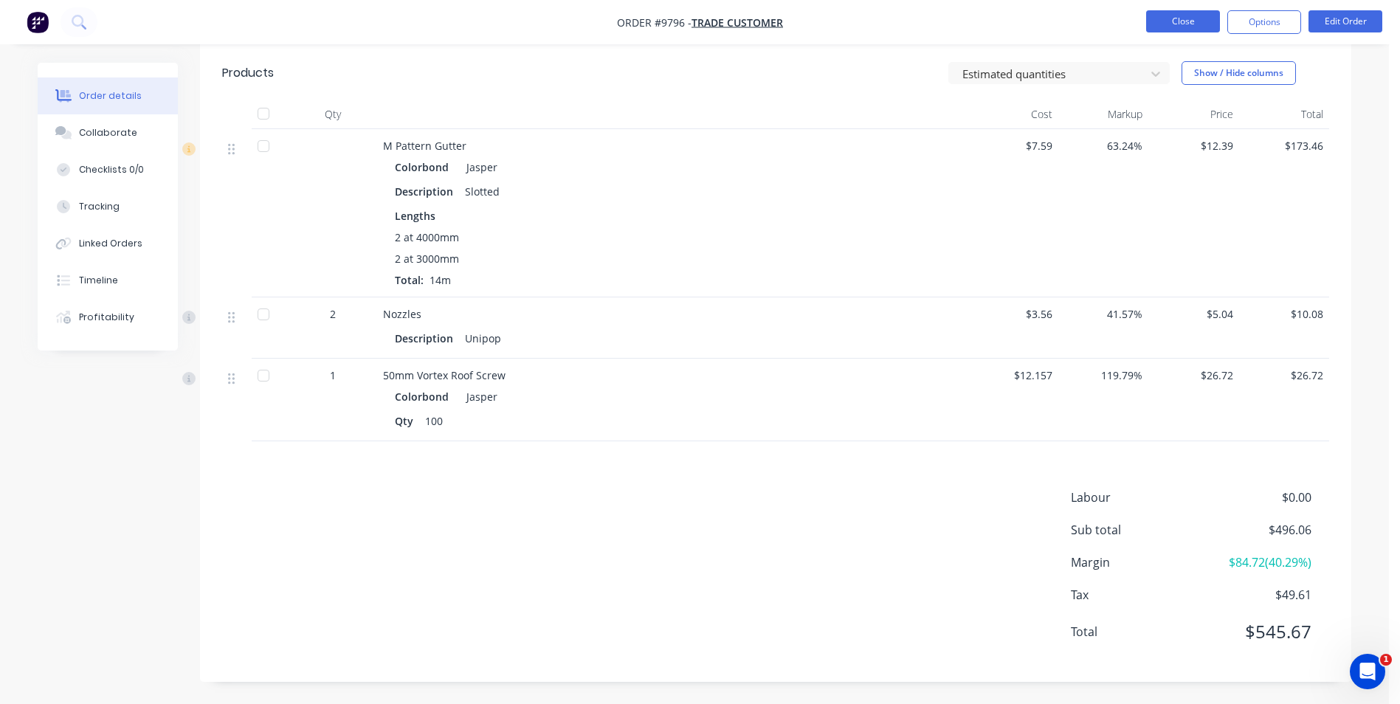
click at [1182, 19] on button "Close" at bounding box center [1183, 21] width 74 height 22
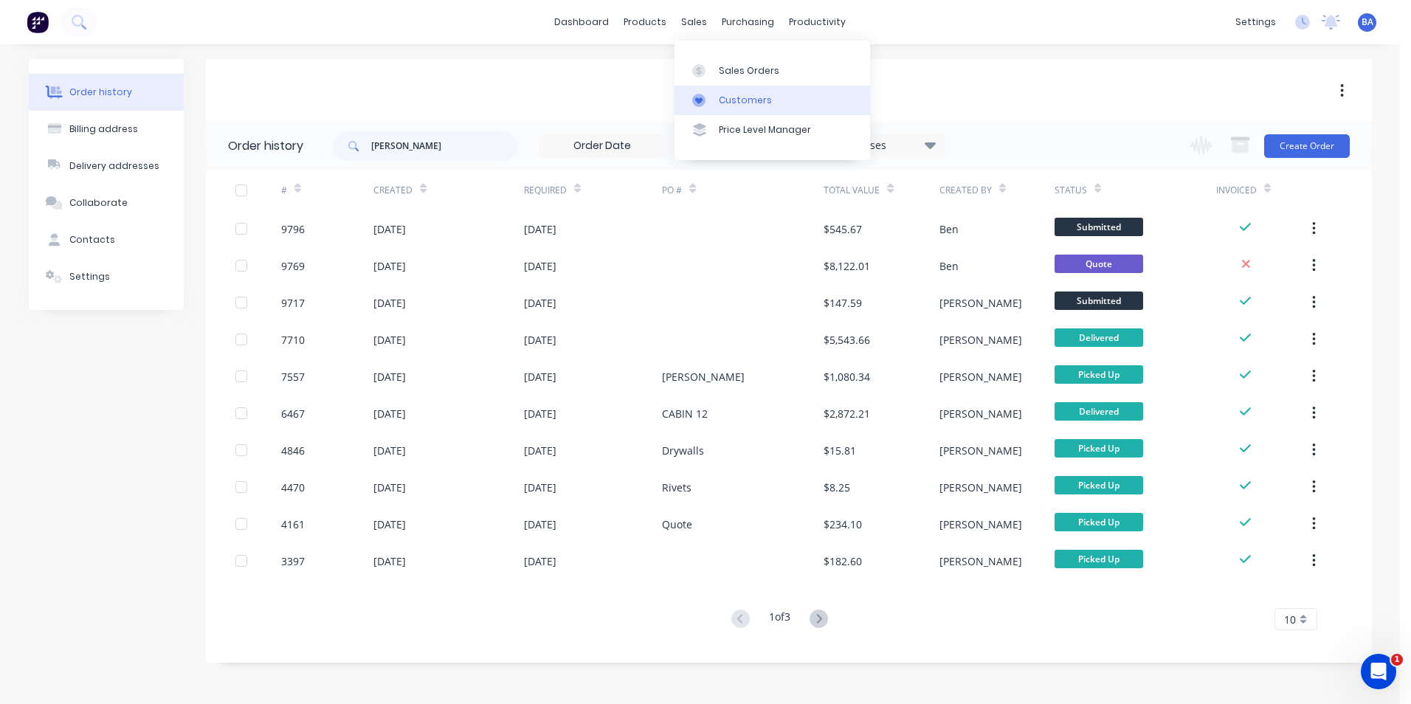
click at [726, 100] on div "Customers" at bounding box center [745, 100] width 53 height 13
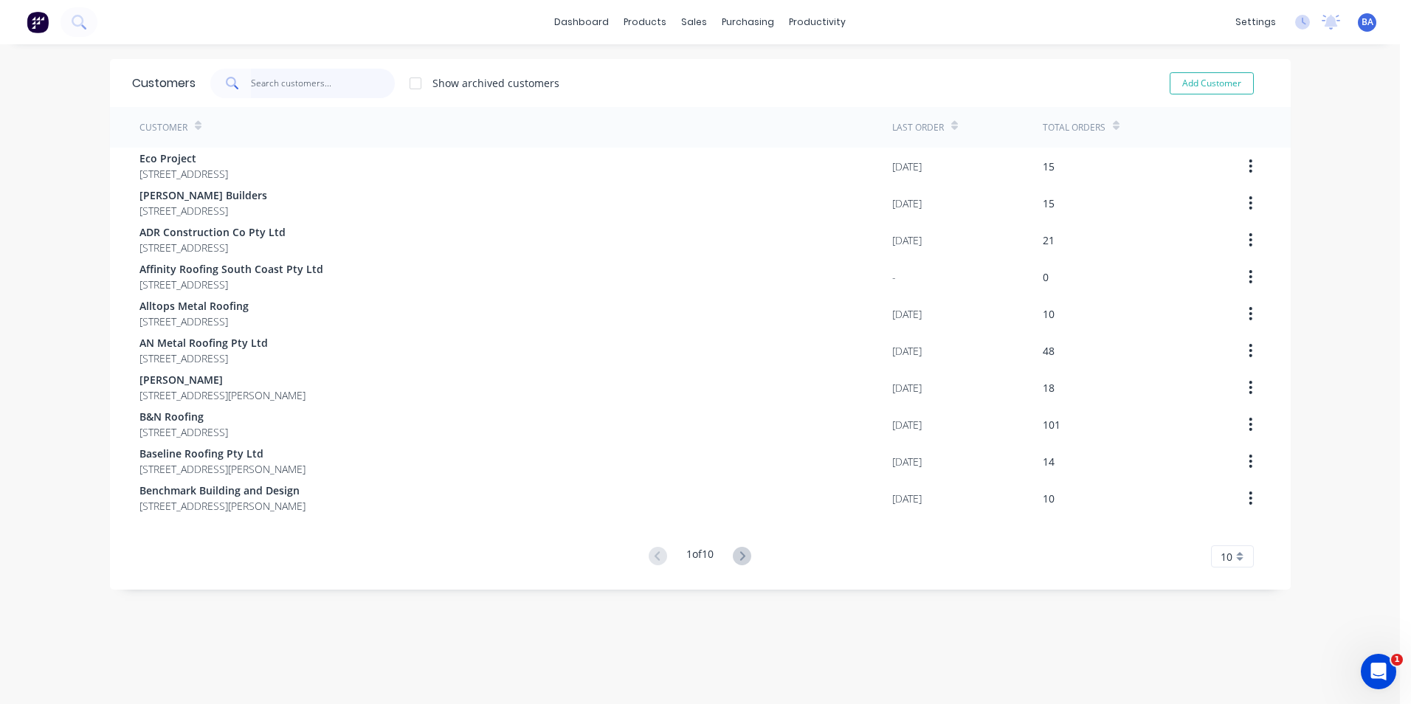
click at [309, 77] on input "text" at bounding box center [323, 84] width 144 height 30
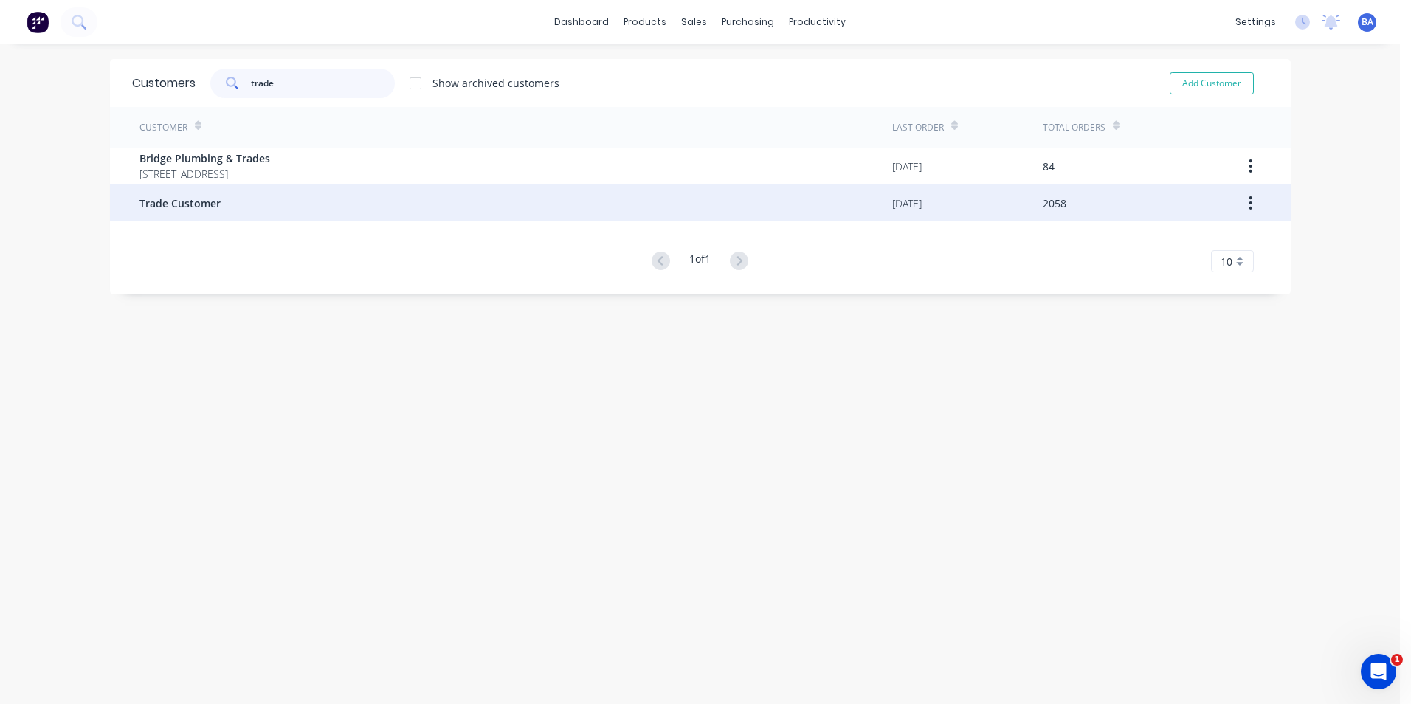
type input "trade"
click at [231, 206] on div "Trade Customer" at bounding box center [515, 203] width 753 height 37
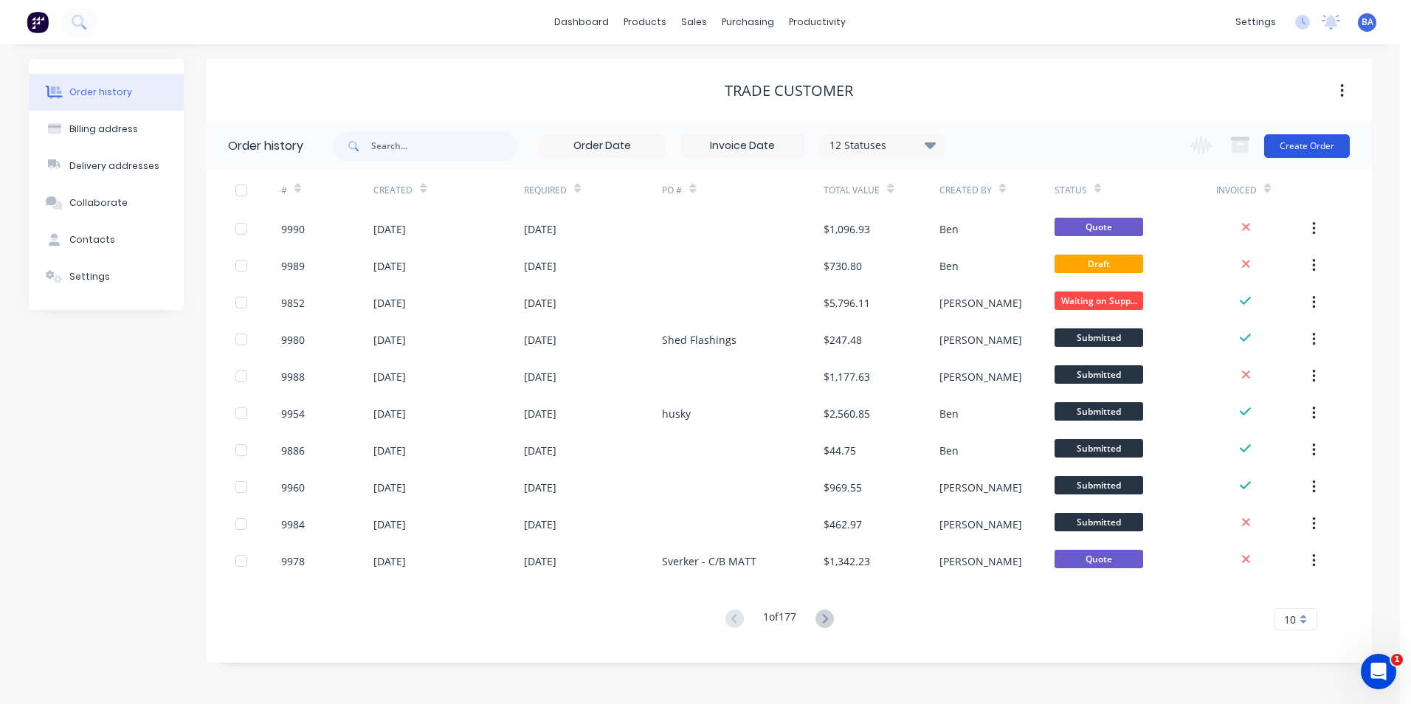
click at [1310, 142] on button "Create Order" at bounding box center [1307, 146] width 86 height 24
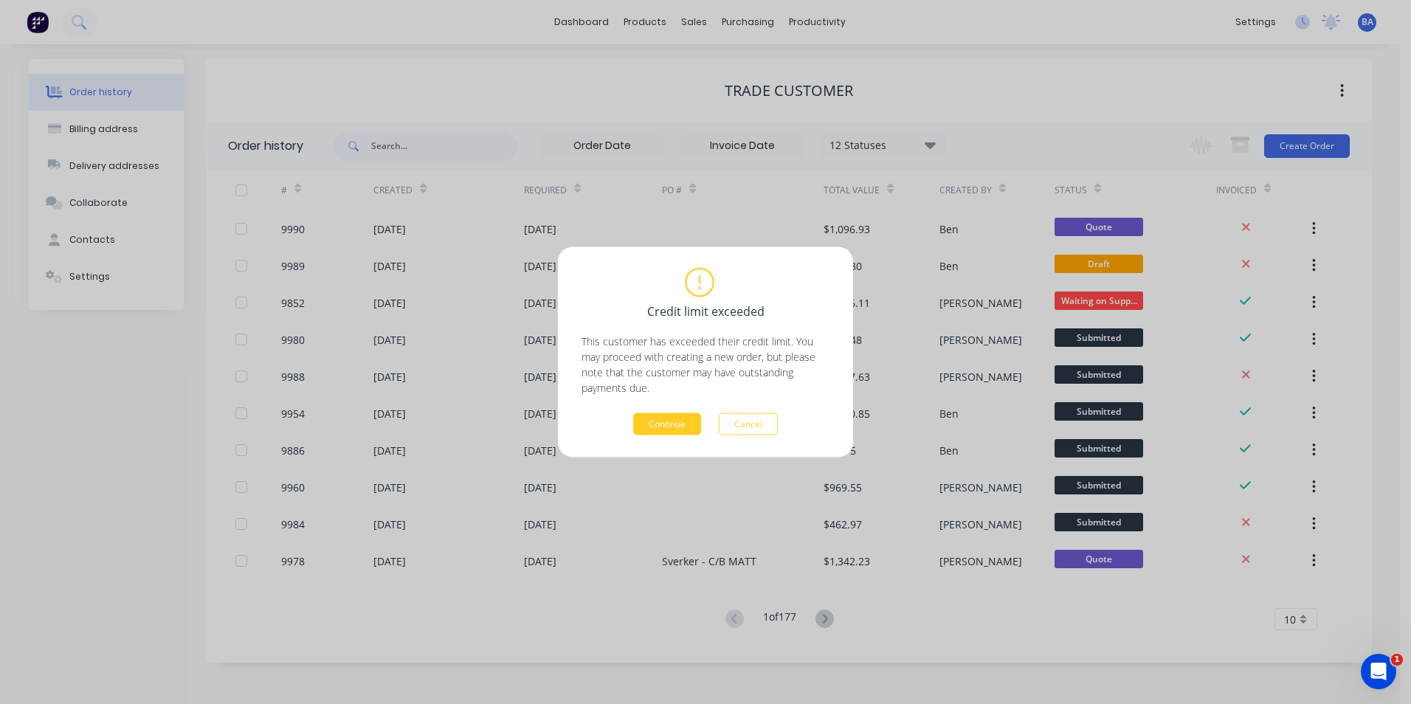
click at [636, 418] on button "Continue" at bounding box center [667, 424] width 68 height 22
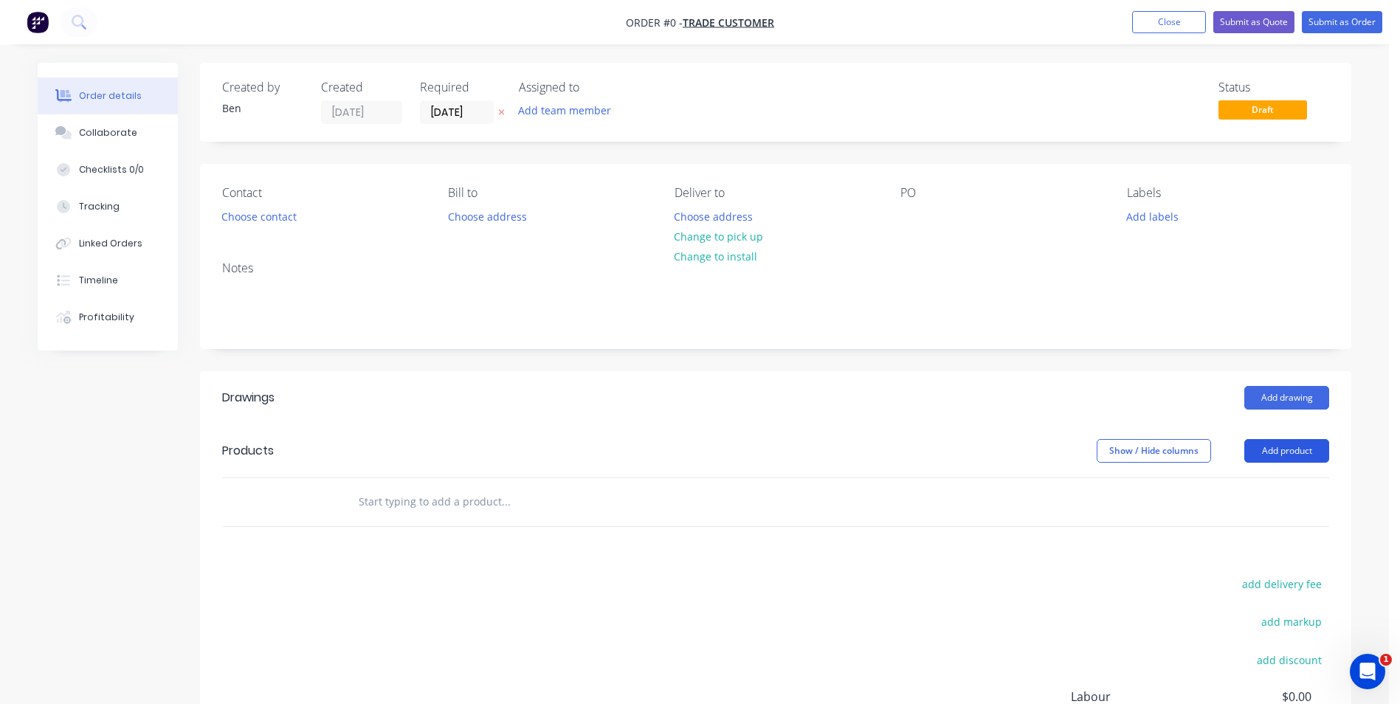
click at [1258, 444] on button "Add product" at bounding box center [1286, 451] width 85 height 24
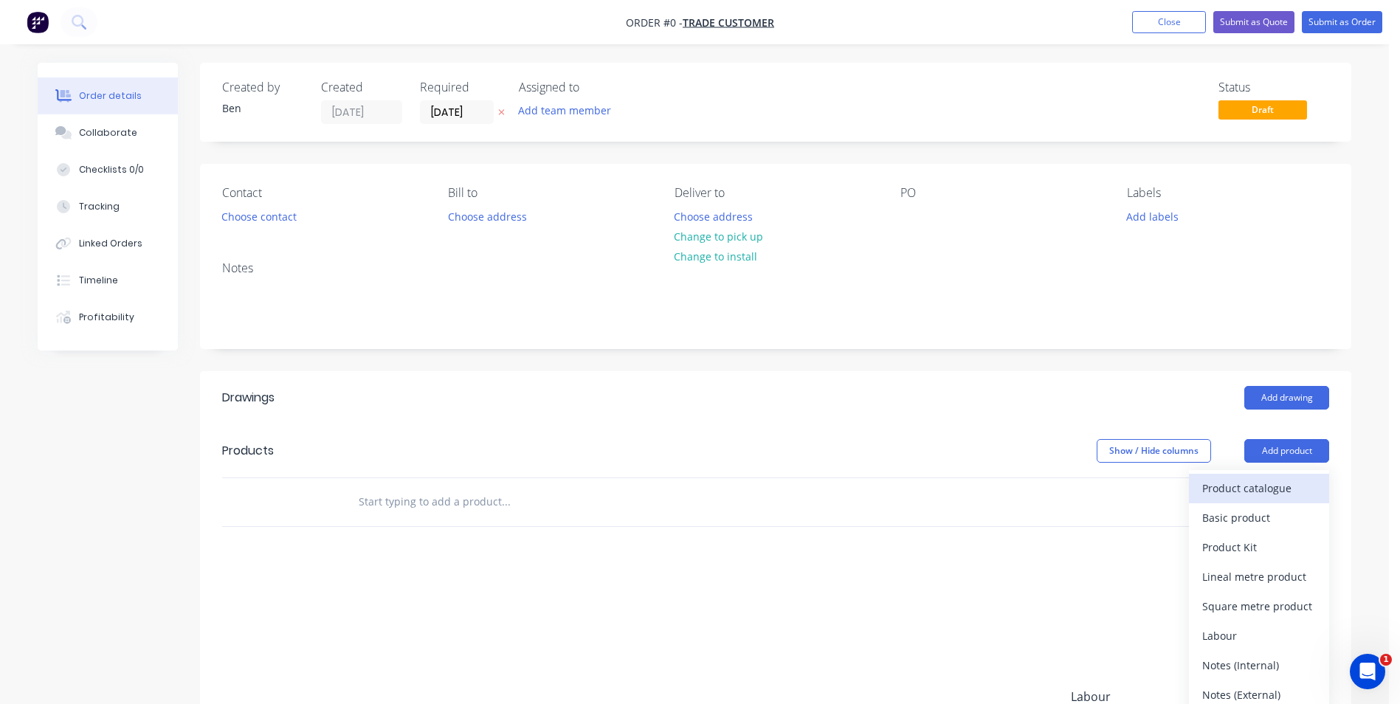
click at [1252, 478] on div "Product catalogue" at bounding box center [1259, 488] width 114 height 21
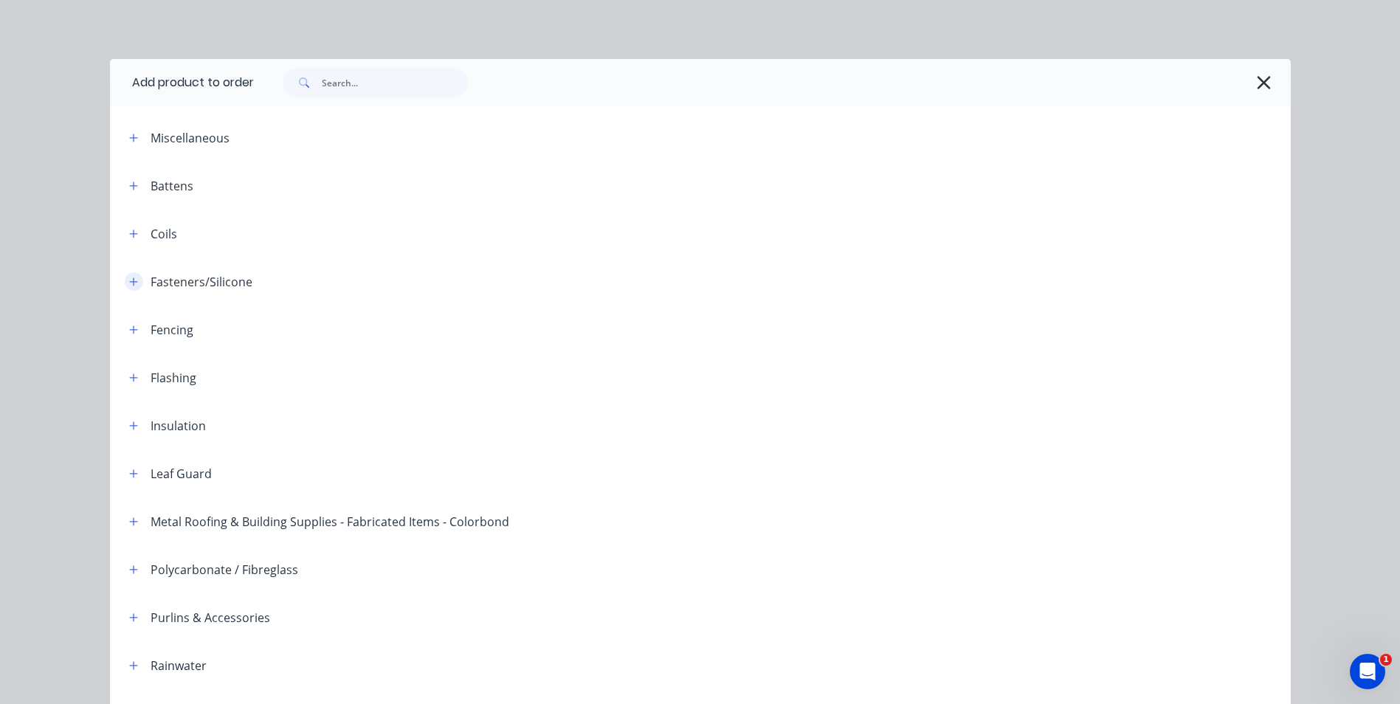
click at [132, 280] on icon "button" at bounding box center [133, 282] width 9 height 10
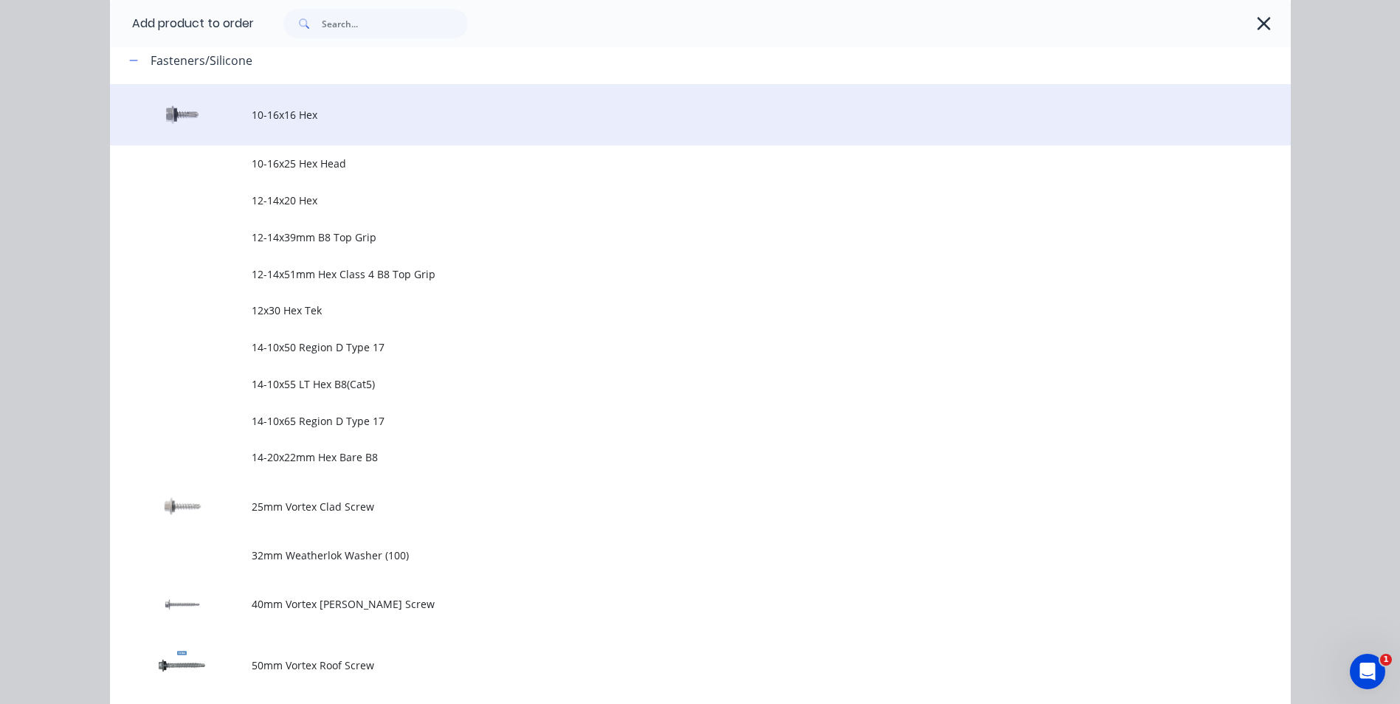
scroll to position [148, 0]
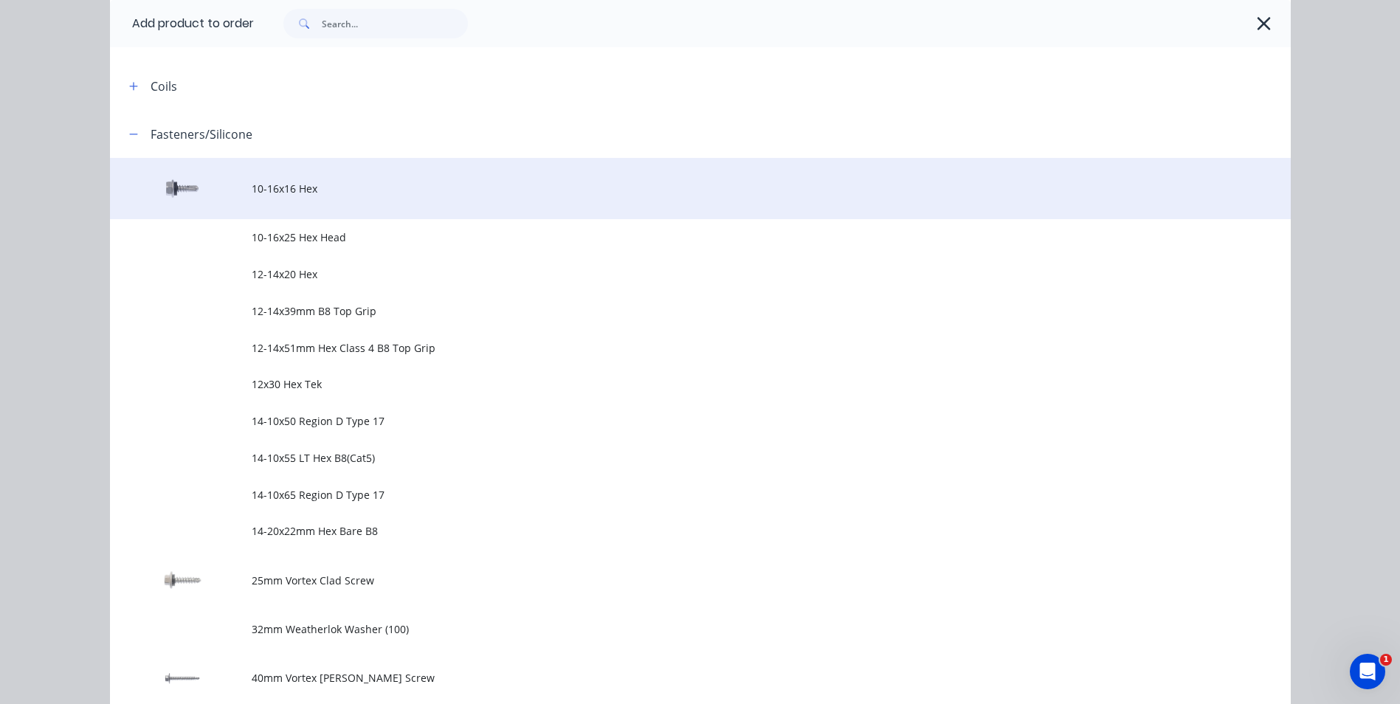
click at [323, 198] on td "10-16x16 Hex" at bounding box center [771, 188] width 1039 height 61
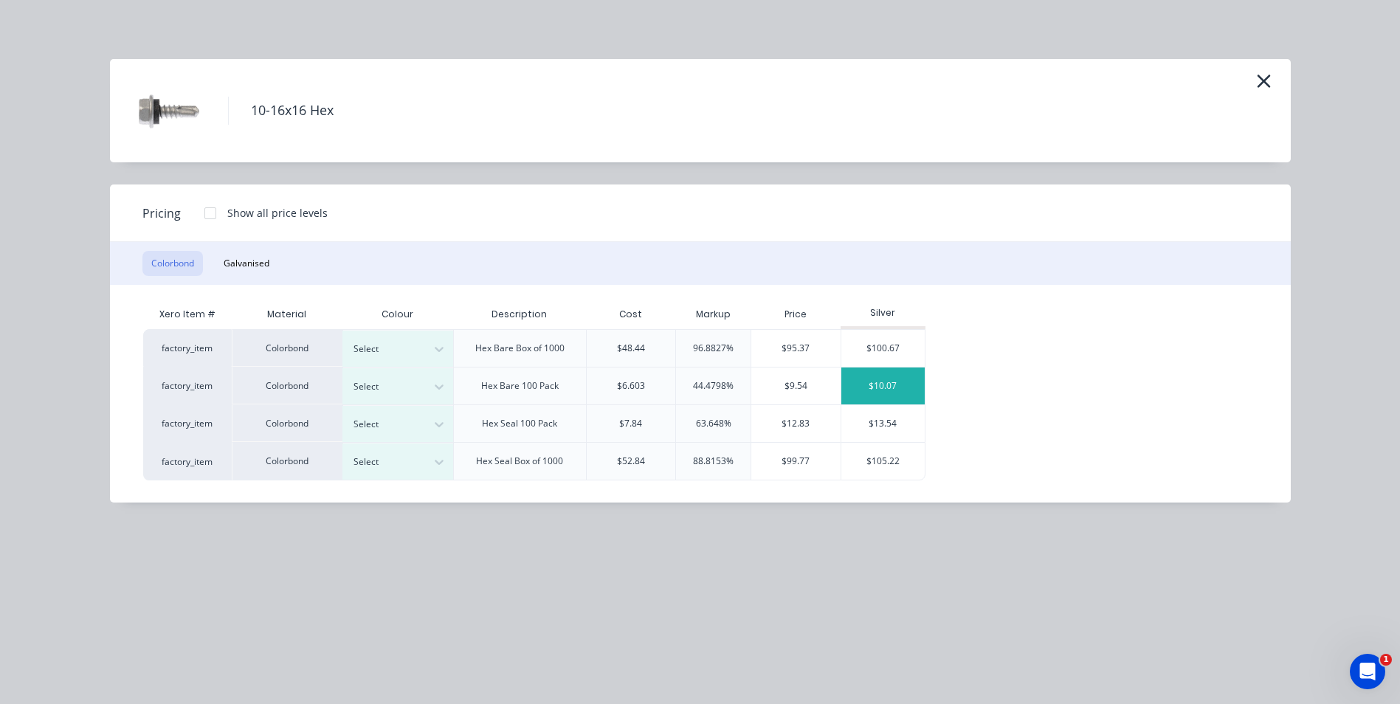
click at [904, 385] on div "$10.07" at bounding box center [882, 386] width 83 height 37
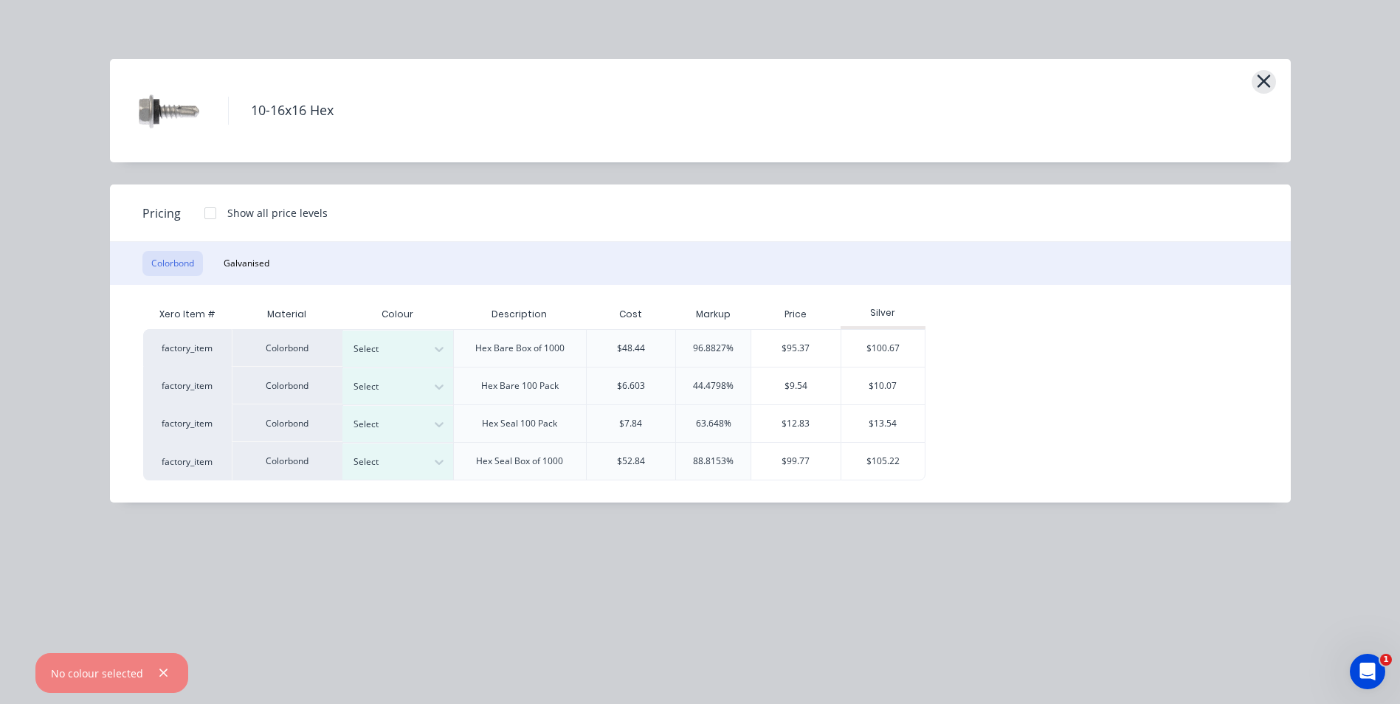
click at [1258, 80] on icon "button" at bounding box center [1263, 81] width 15 height 21
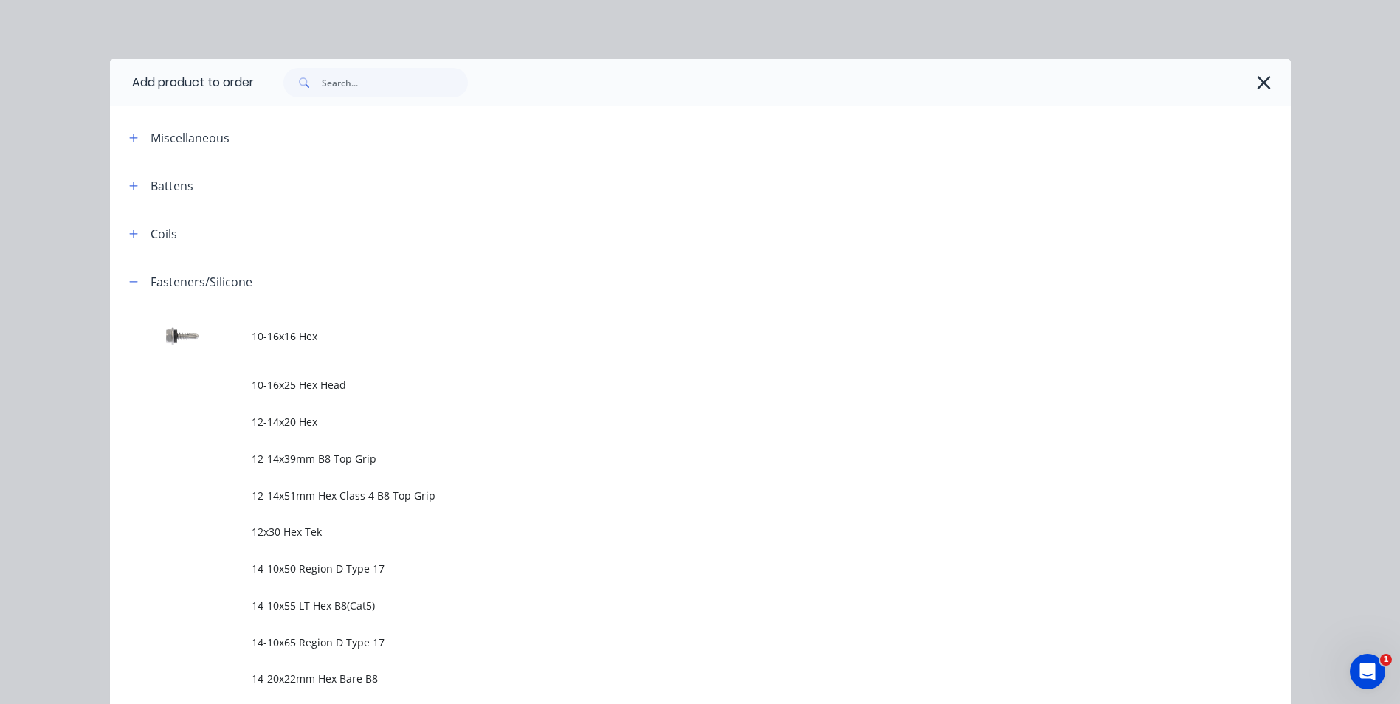
click at [1258, 81] on icon "button" at bounding box center [1263, 82] width 15 height 21
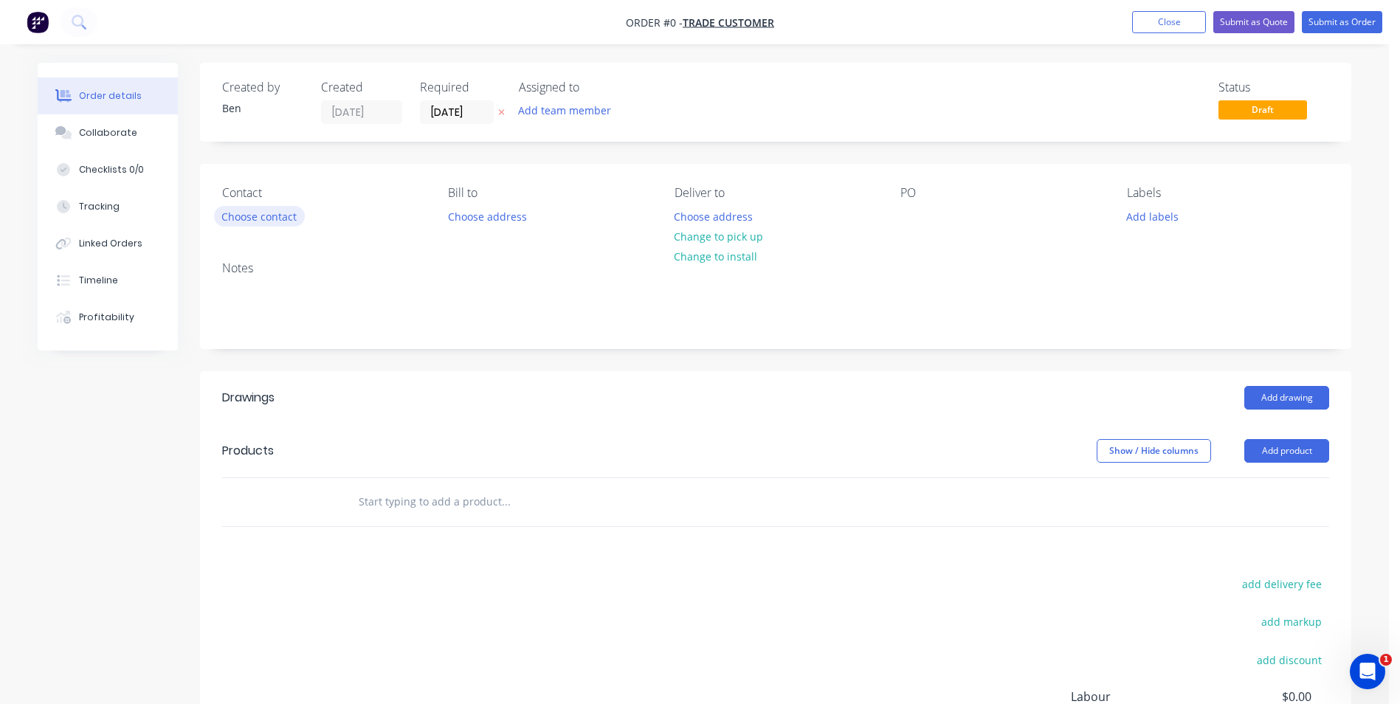
click at [291, 216] on button "Choose contact" at bounding box center [259, 216] width 91 height 20
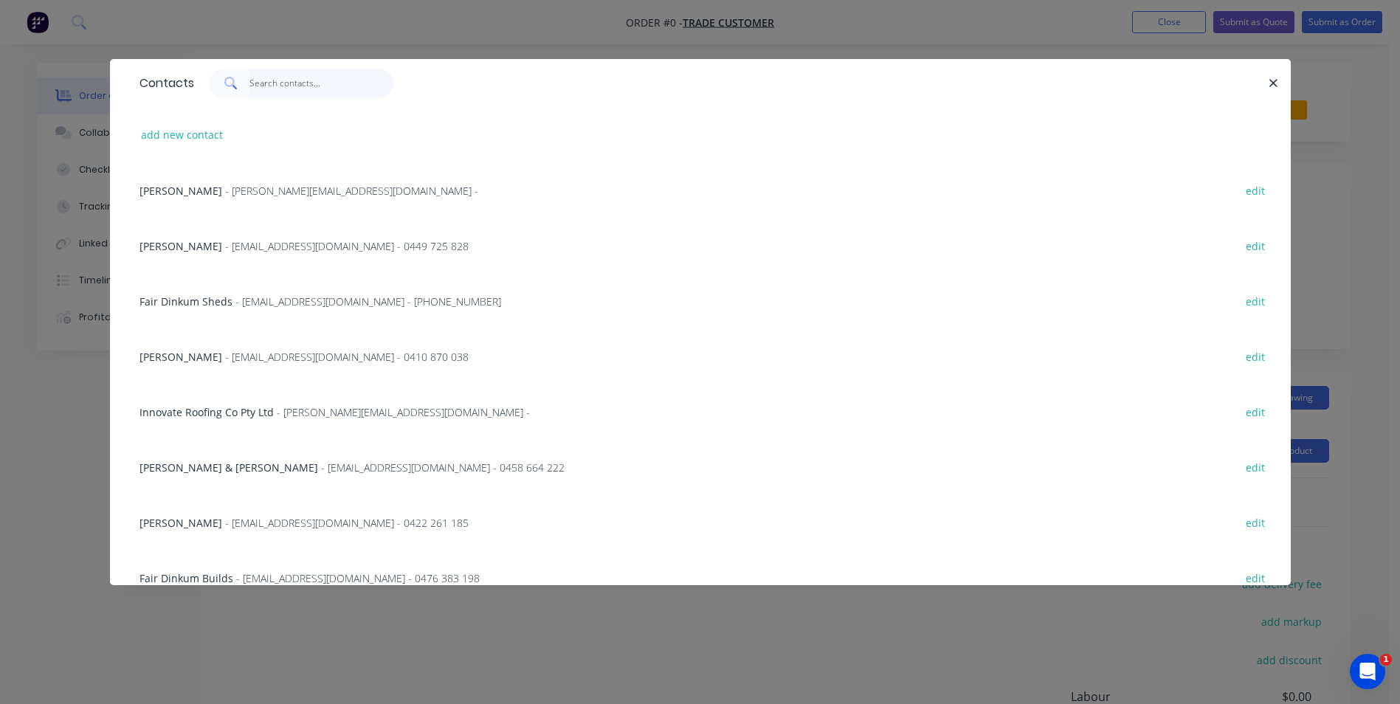
click at [289, 88] on input "text" at bounding box center [321, 84] width 144 height 30
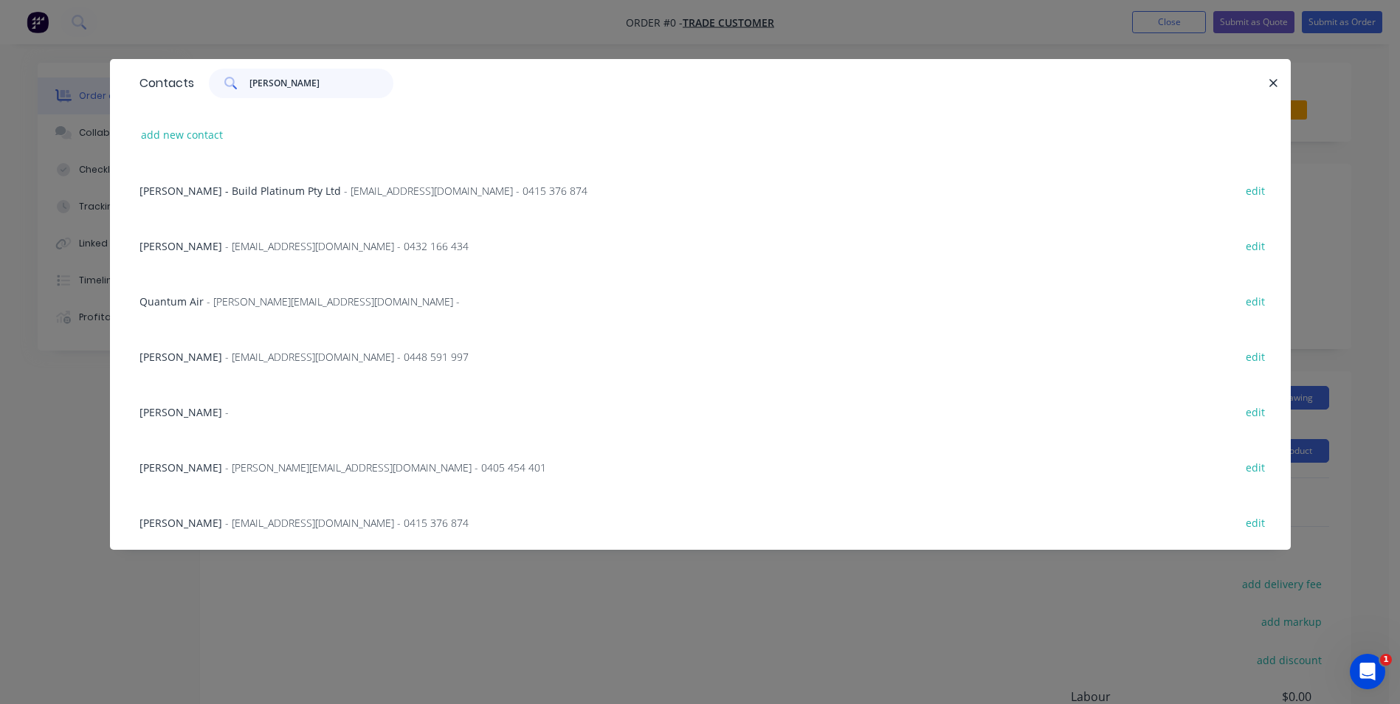
type input "[PERSON_NAME]"
click at [241, 359] on span "- [EMAIL_ADDRESS][DOMAIN_NAME] - 0448 591 997" at bounding box center [347, 357] width 244 height 14
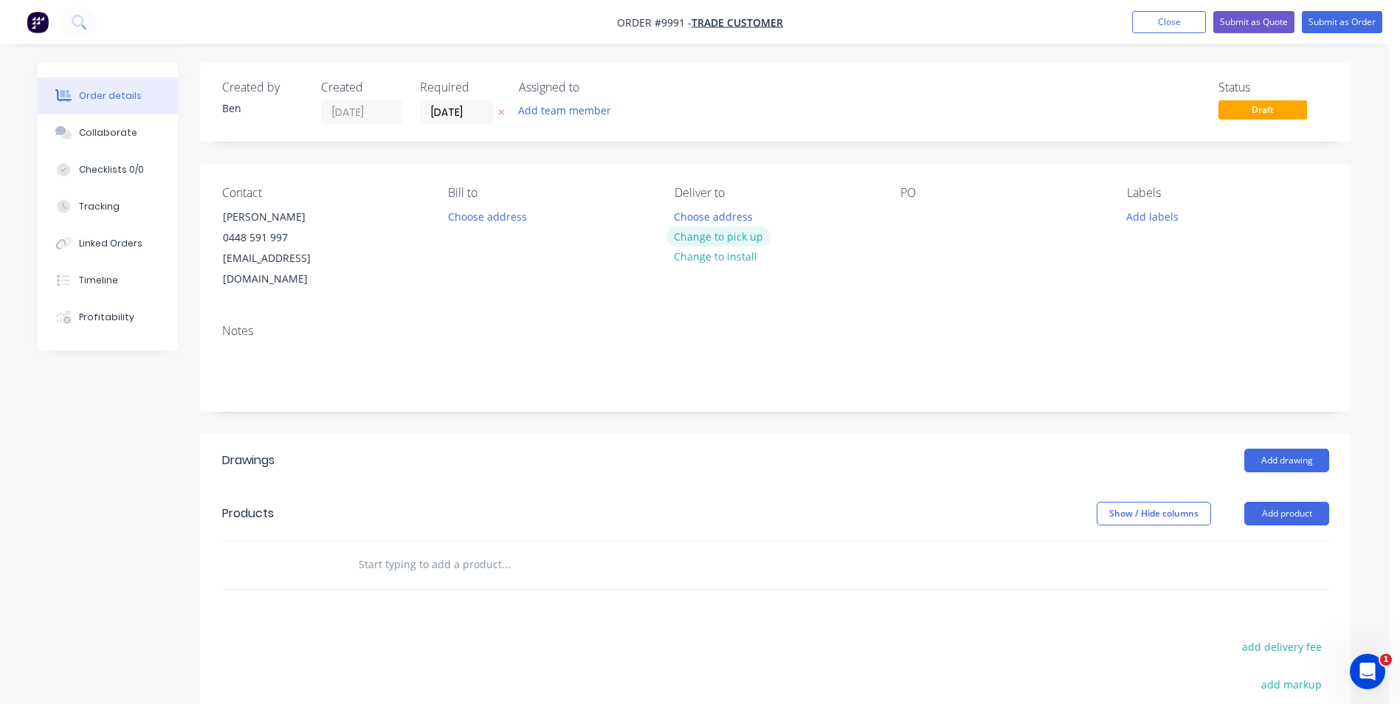
click at [703, 233] on button "Change to pick up" at bounding box center [718, 237] width 105 height 20
click at [1282, 502] on button "Add product" at bounding box center [1286, 514] width 85 height 24
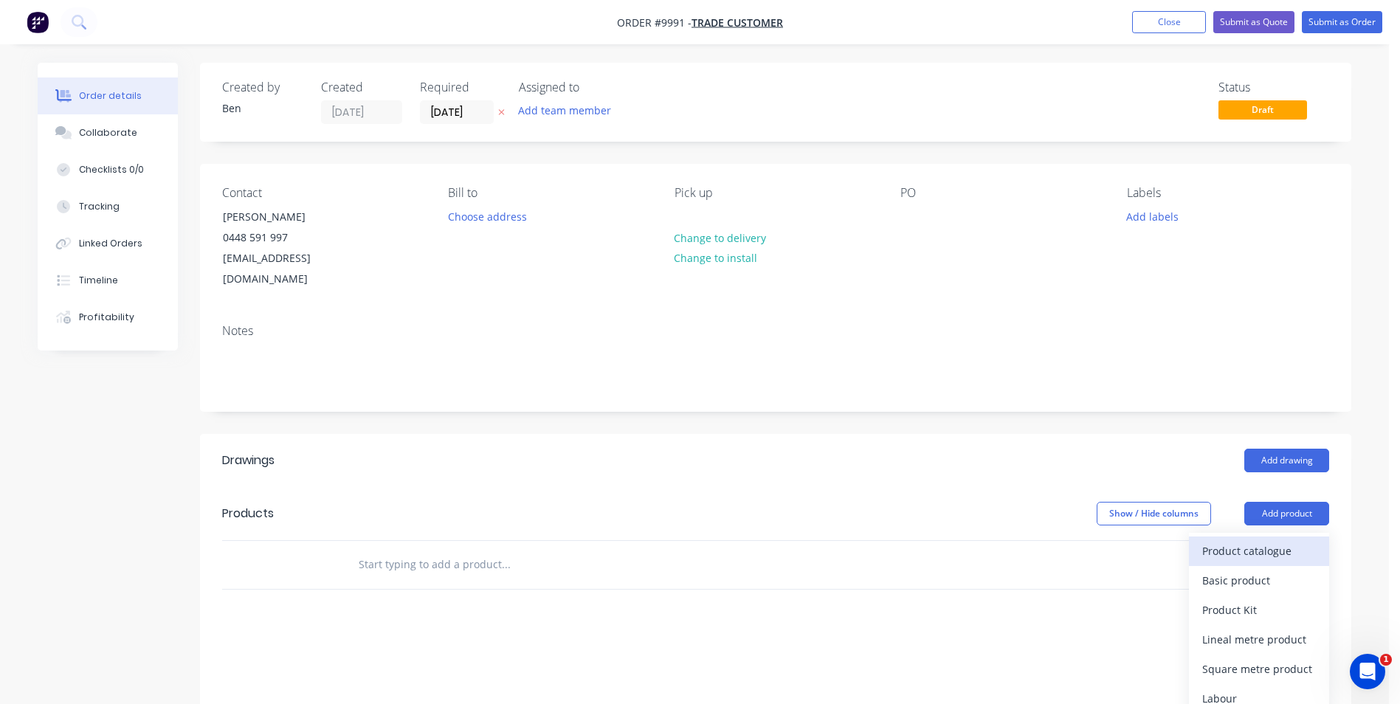
click at [1300, 540] on div "Product catalogue" at bounding box center [1259, 550] width 114 height 21
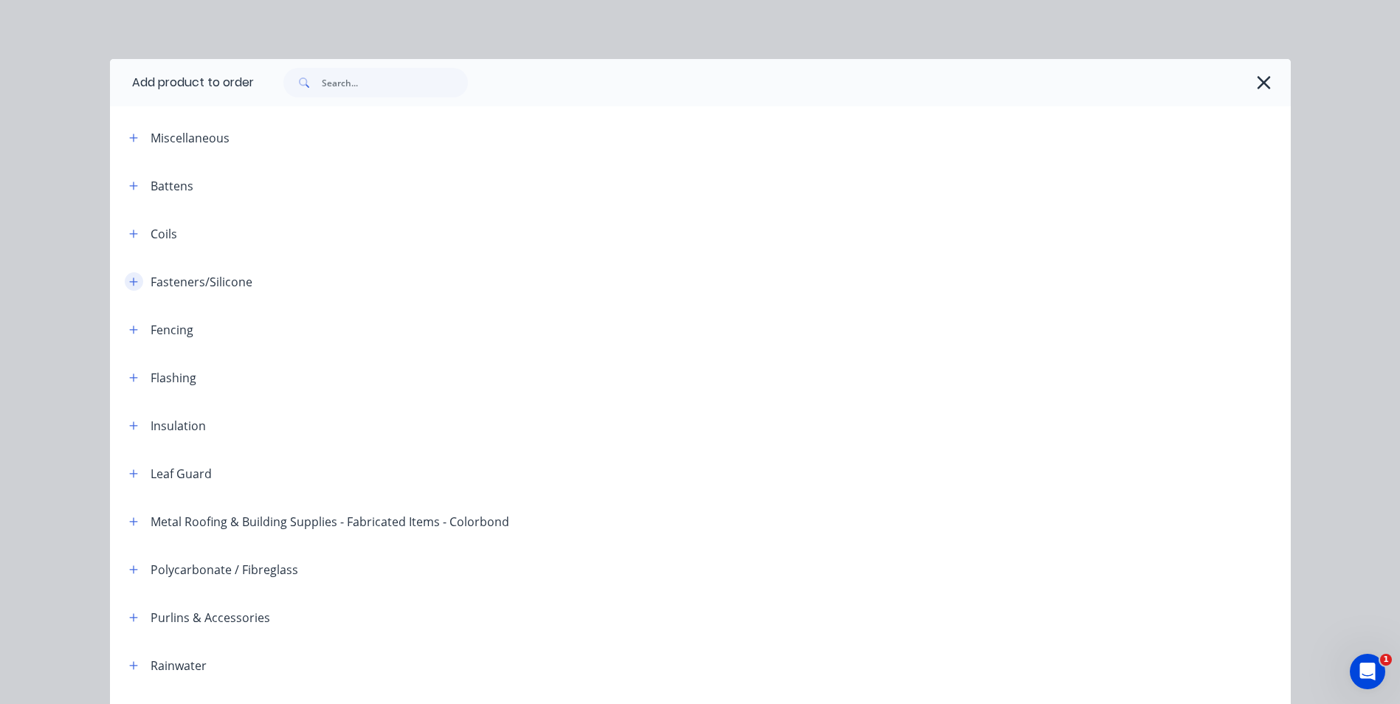
click at [129, 278] on icon "button" at bounding box center [133, 282] width 9 height 10
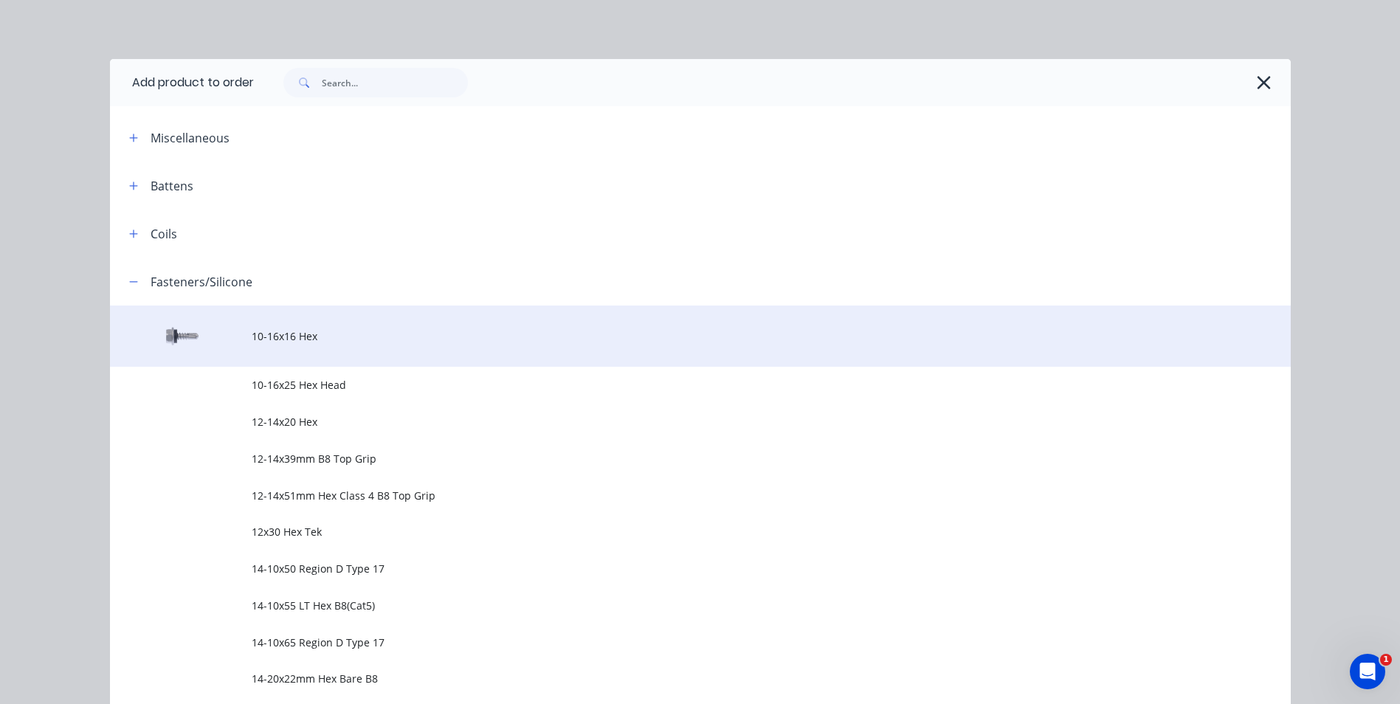
click at [323, 340] on span "10-16x16 Hex" at bounding box center [667, 335] width 831 height 15
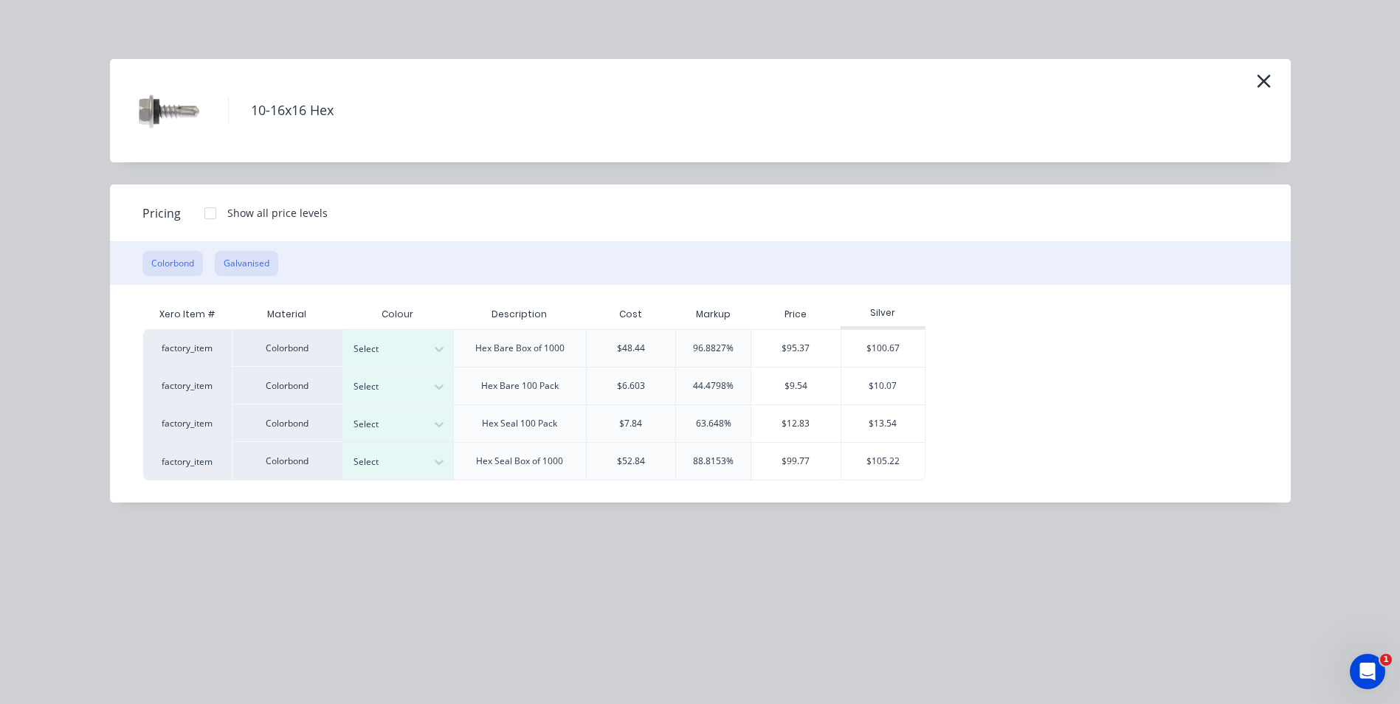
click at [249, 256] on button "Galvanised" at bounding box center [246, 263] width 63 height 25
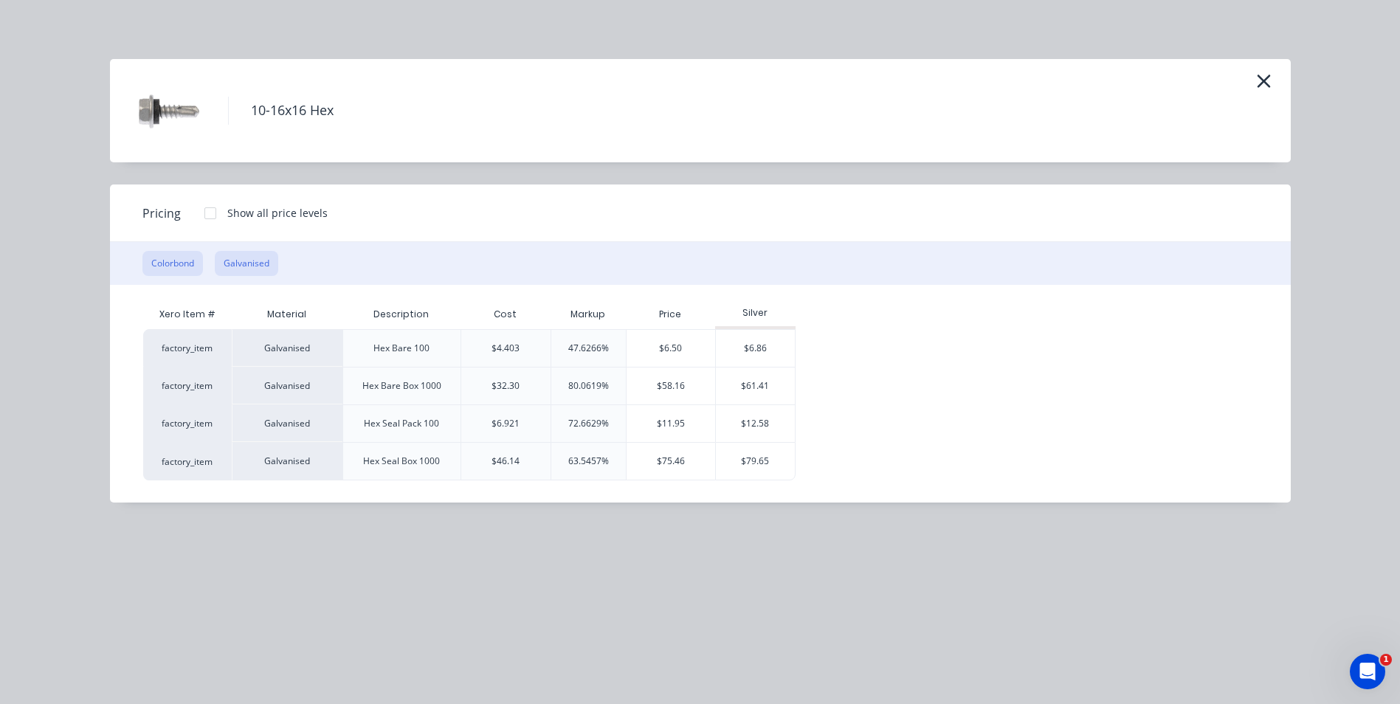
click at [190, 258] on button "Colorbond" at bounding box center [172, 263] width 61 height 25
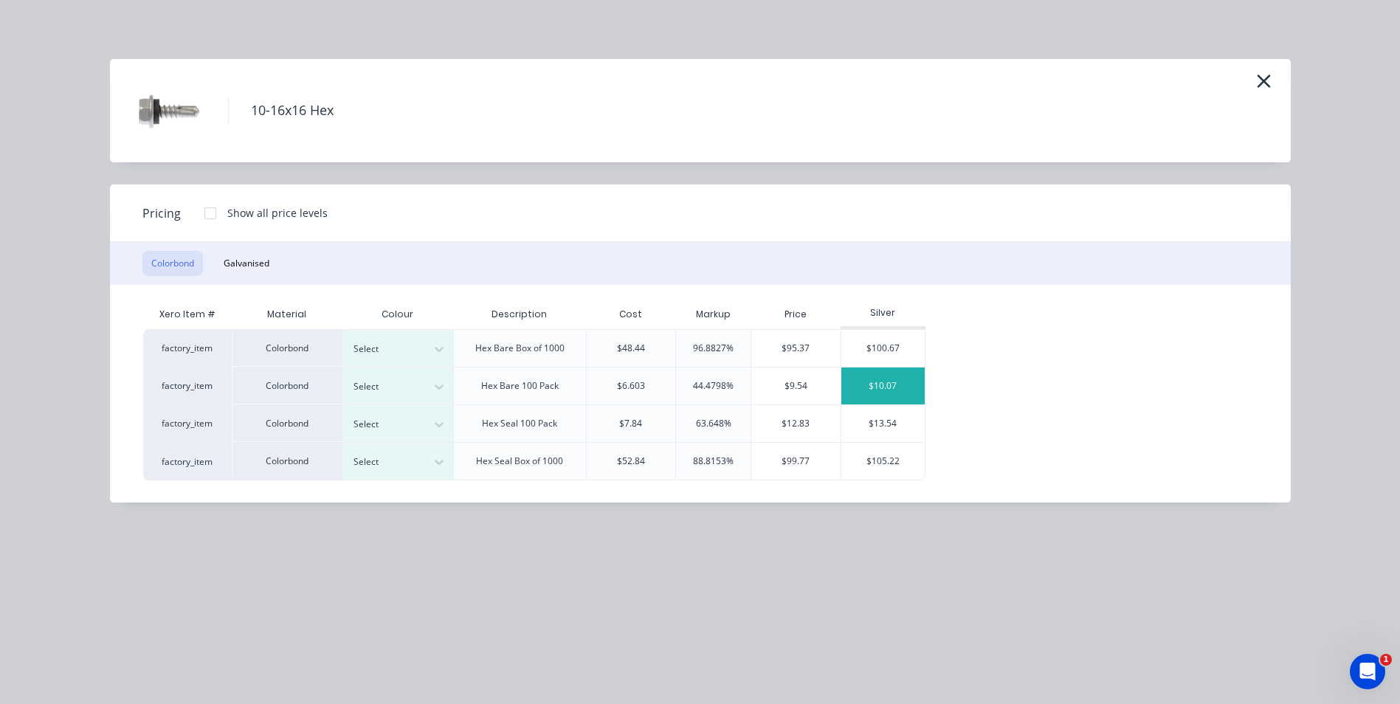
click at [888, 378] on div "$10.07" at bounding box center [882, 386] width 83 height 37
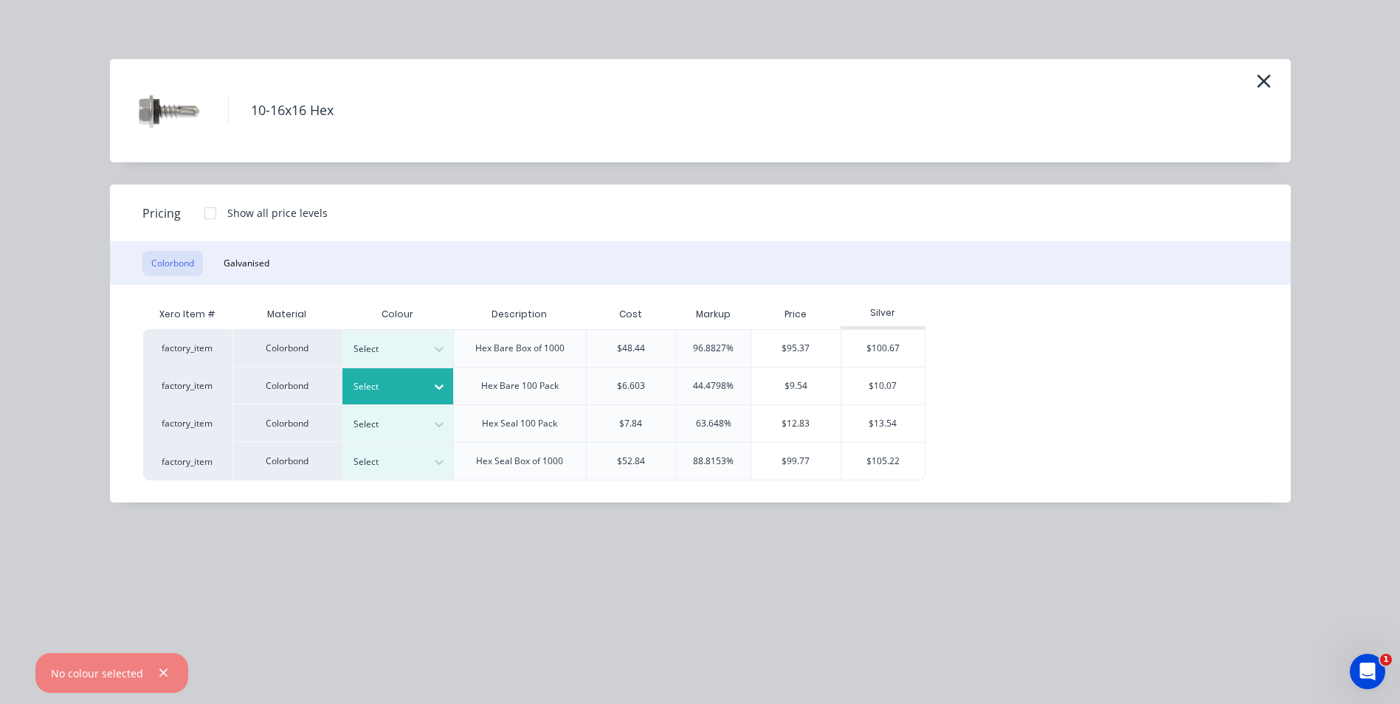
click at [435, 380] on icon at bounding box center [439, 386] width 15 height 15
click at [872, 382] on div "$10.07" at bounding box center [882, 386] width 83 height 37
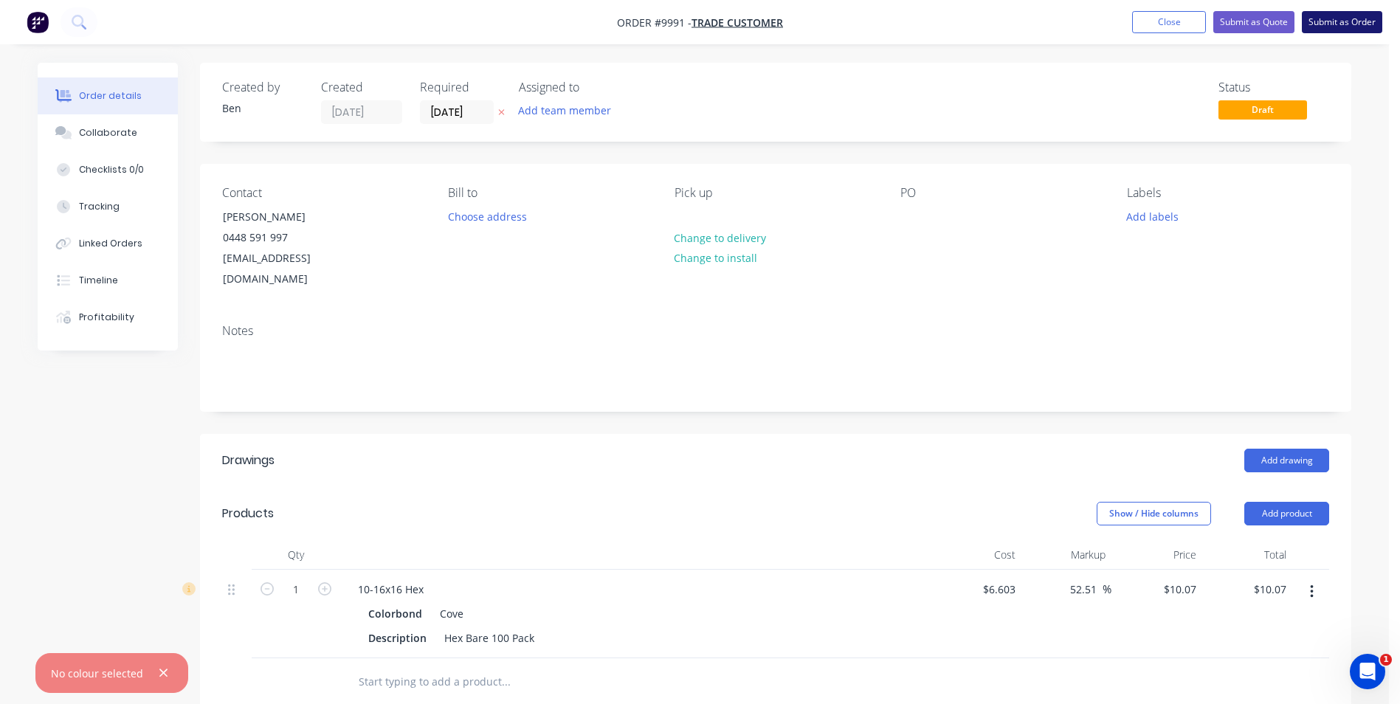
click at [1320, 20] on button "Submit as Order" at bounding box center [1342, 22] width 80 height 22
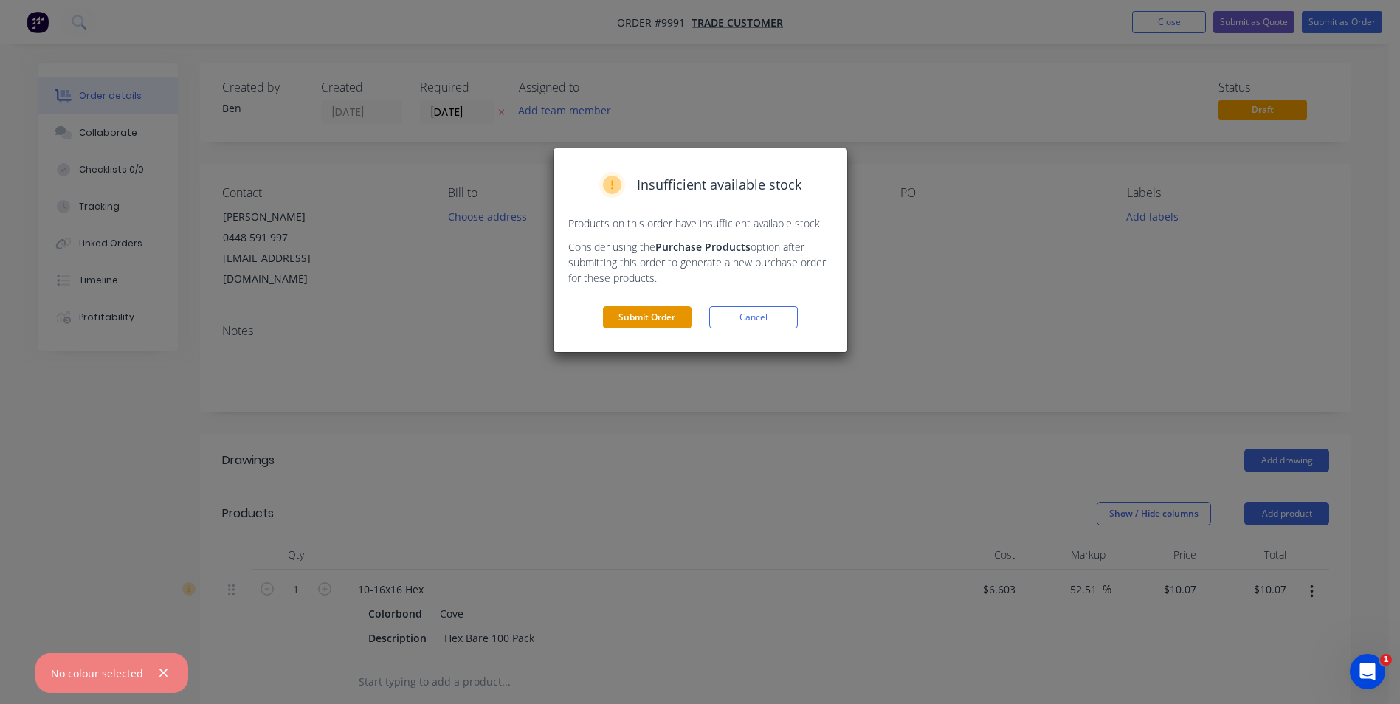
click at [664, 315] on button "Submit Order" at bounding box center [647, 317] width 89 height 22
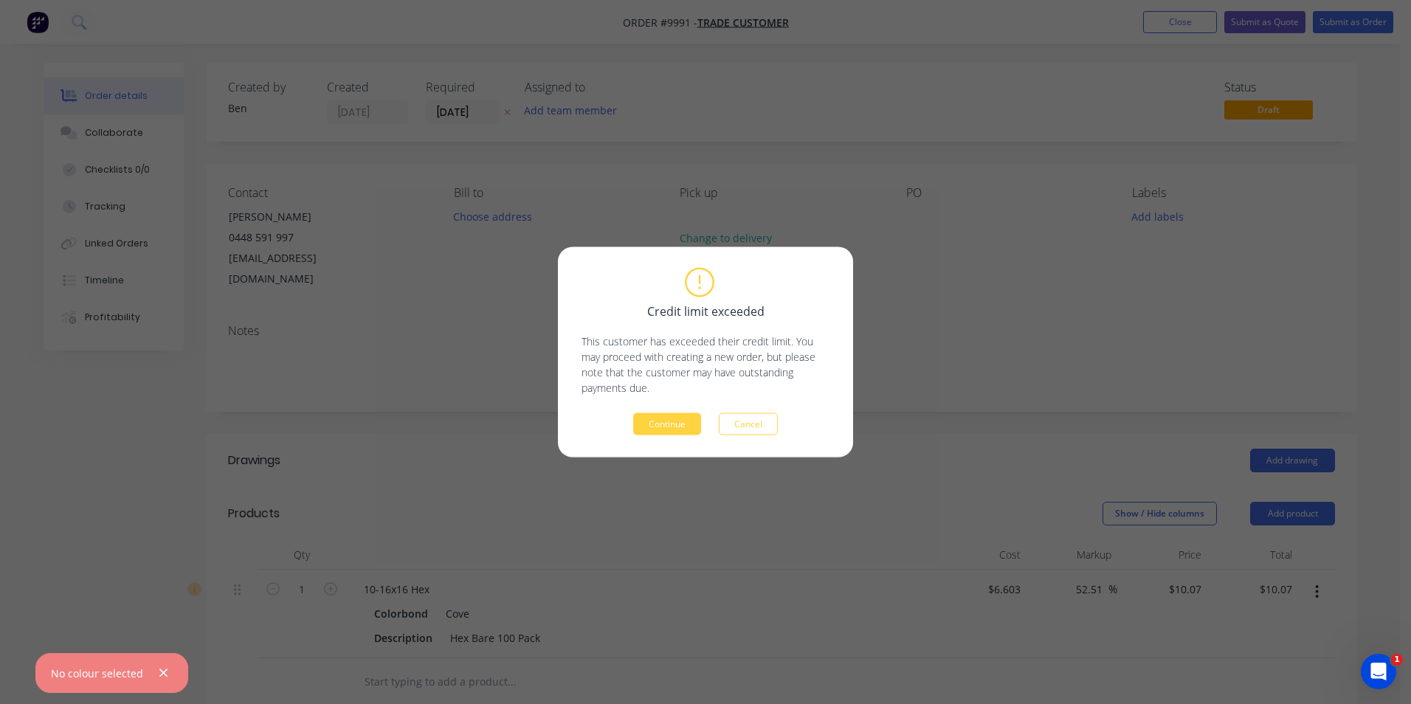
click at [658, 423] on button "Continue" at bounding box center [667, 424] width 68 height 22
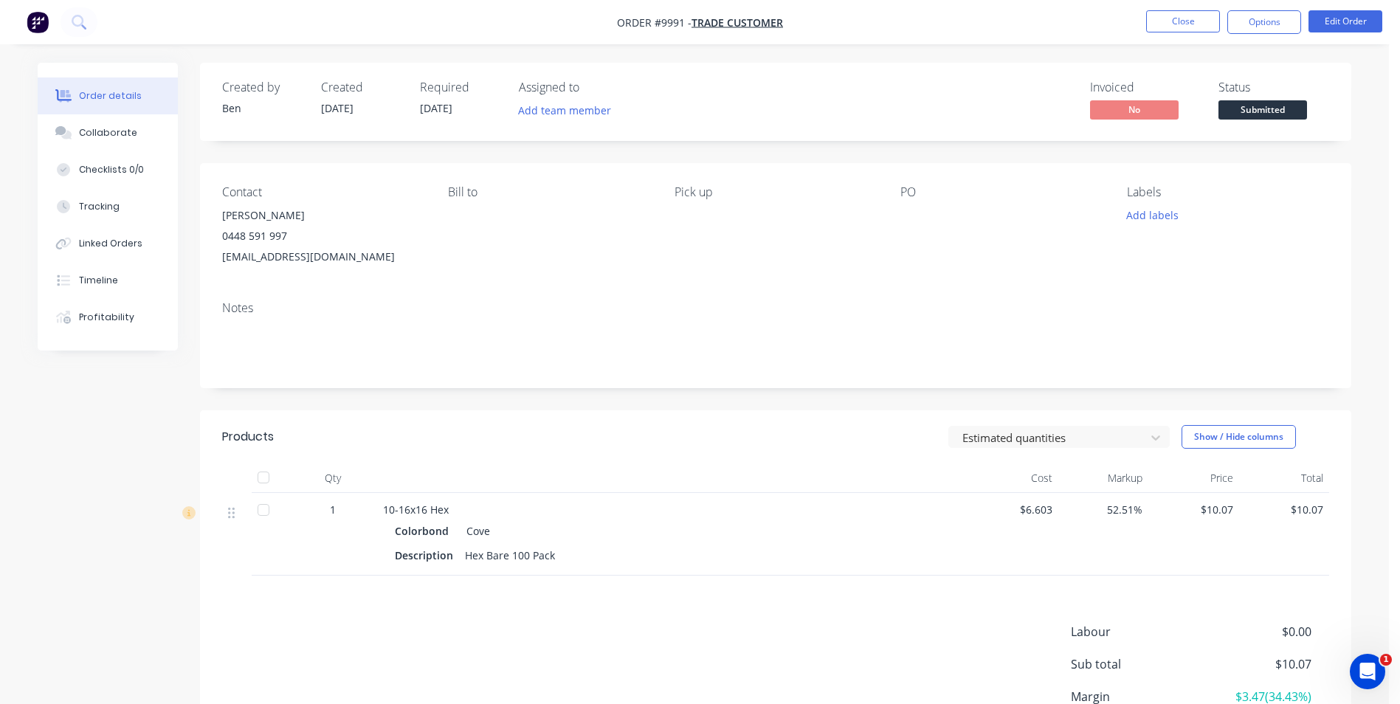
click at [1261, 10] on nav "Order #9991 - Trade Customer Close Options Edit Order" at bounding box center [700, 22] width 1400 height 44
click at [1261, 23] on button "Options" at bounding box center [1264, 22] width 74 height 24
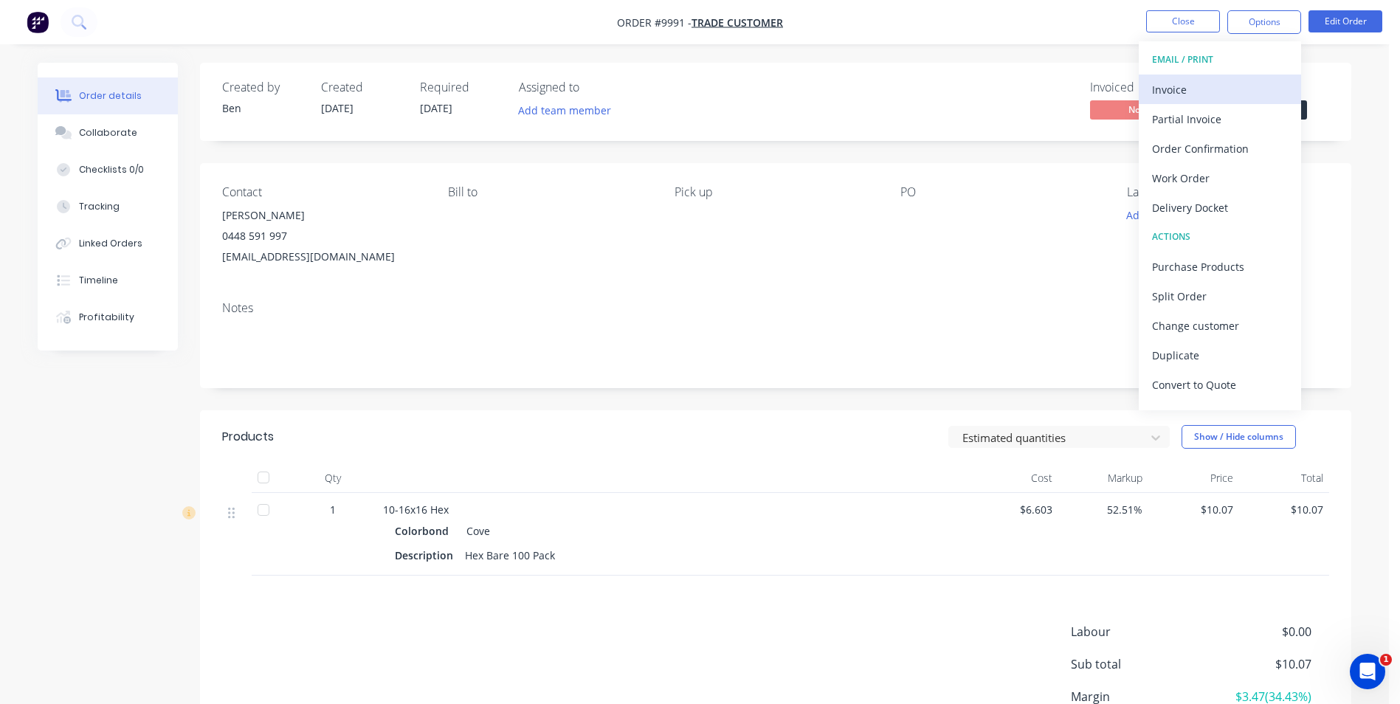
click at [1180, 87] on div "Invoice" at bounding box center [1220, 89] width 136 height 21
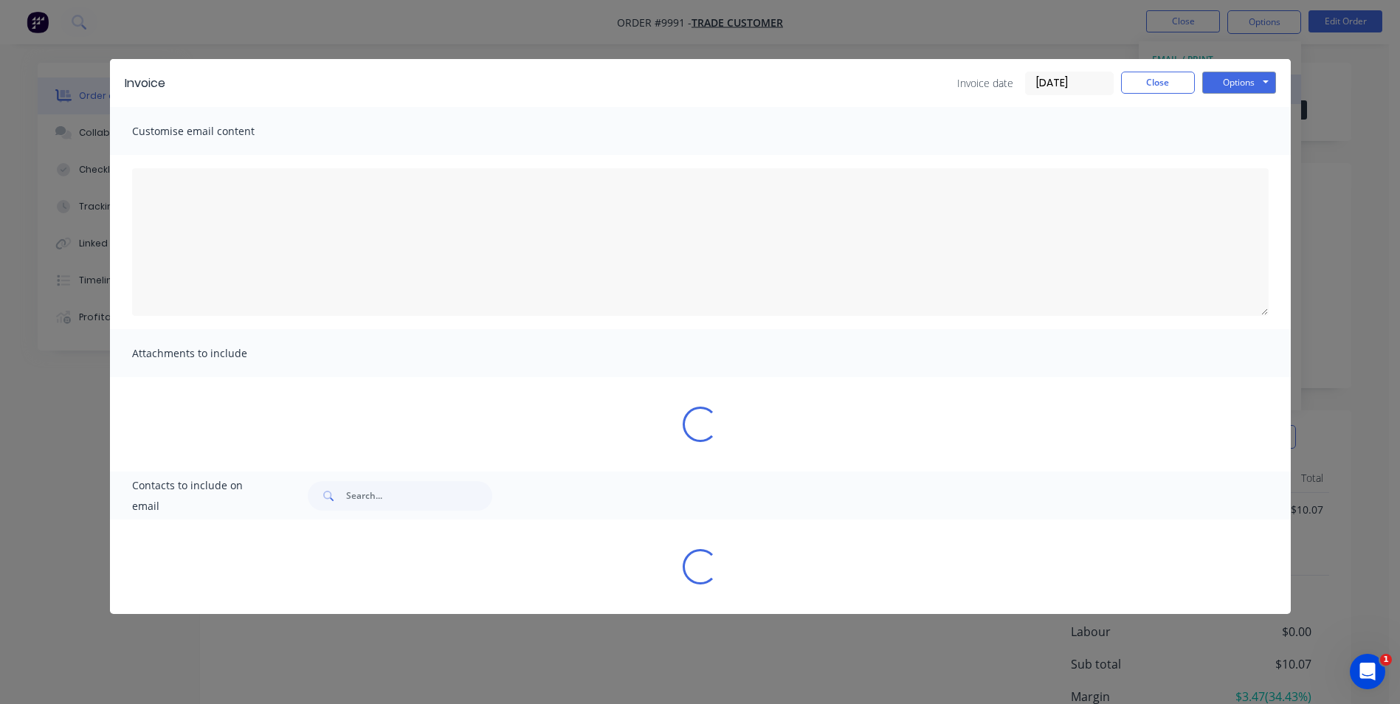
type textarea "A PDF copy of the order has been attached to this email. To view your order onl…"
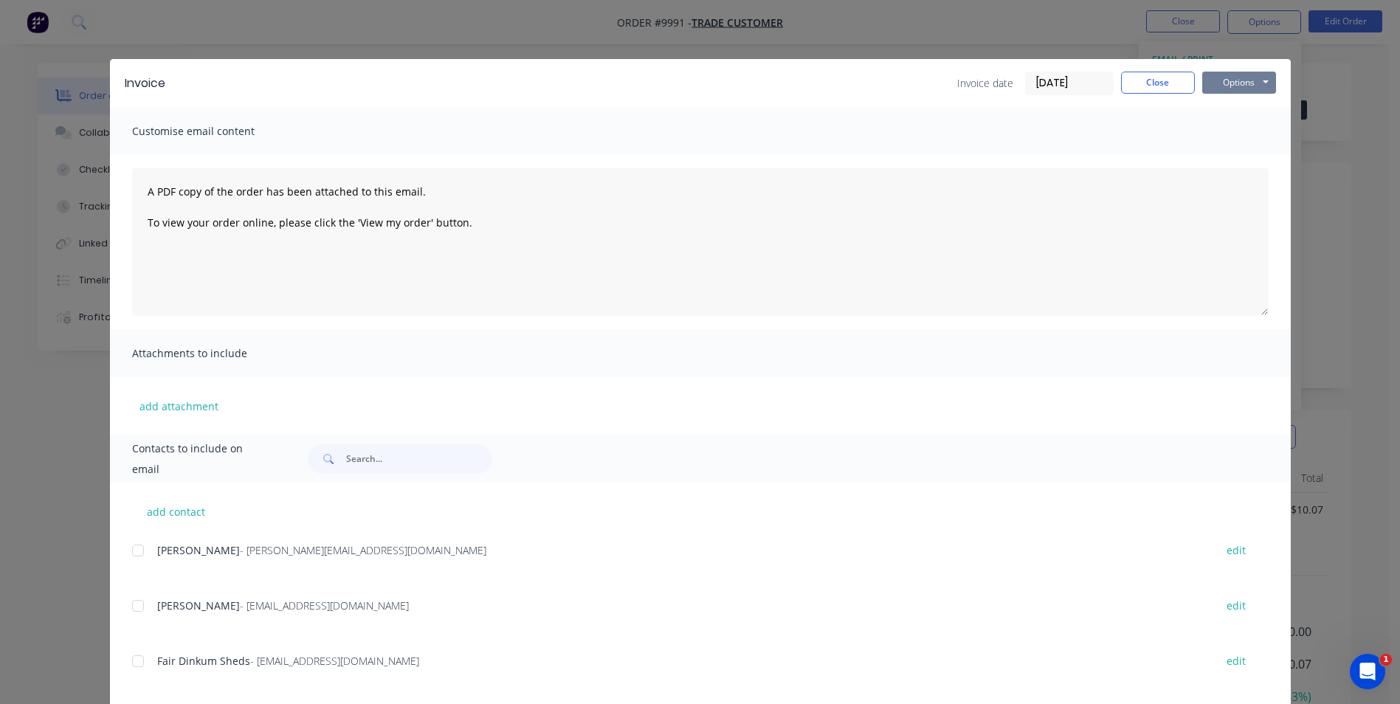
click at [1253, 75] on button "Options" at bounding box center [1239, 83] width 74 height 22
click at [1245, 133] on button "Print" at bounding box center [1249, 133] width 94 height 24
